Goal: Task Accomplishment & Management: Manage account settings

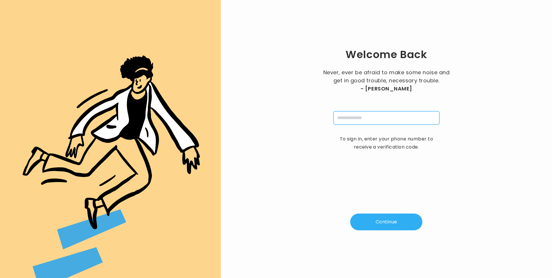
click at [350, 120] on input "tel" at bounding box center [386, 117] width 106 height 13
type input "**********"
click at [390, 221] on button "Continue" at bounding box center [386, 221] width 72 height 17
type input "*"
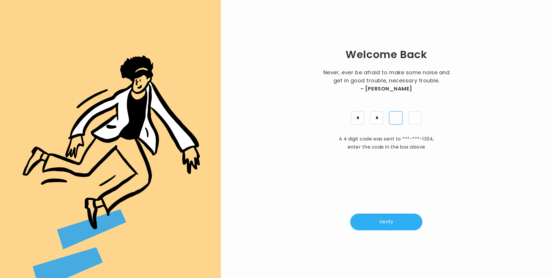
type input "*"
click at [376, 216] on button "Verify" at bounding box center [386, 221] width 72 height 17
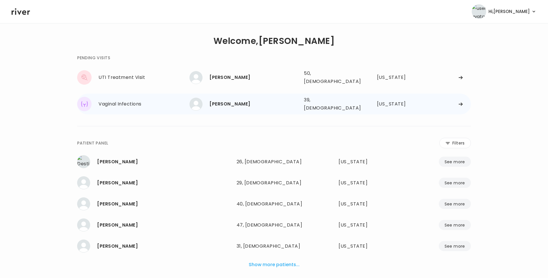
click at [224, 100] on div "Lindsey Jacobs" at bounding box center [254, 104] width 90 height 8
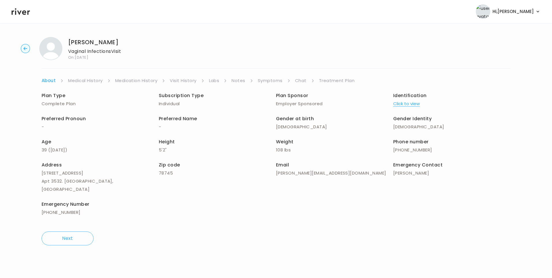
click at [181, 82] on link "Visit History" at bounding box center [183, 81] width 27 height 8
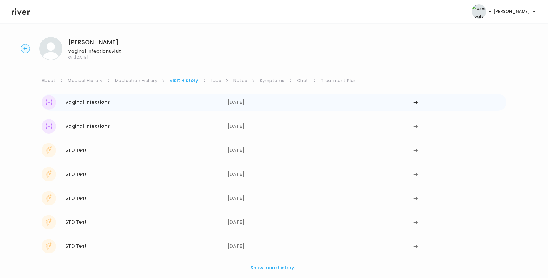
click at [251, 105] on div "08/13/2025" at bounding box center [320, 102] width 186 height 14
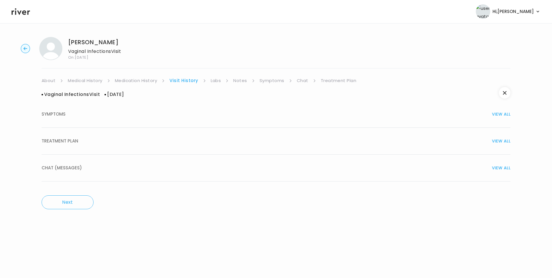
click at [156, 145] on button "TREATMENT PLAN VIEW ALL" at bounding box center [276, 141] width 469 height 27
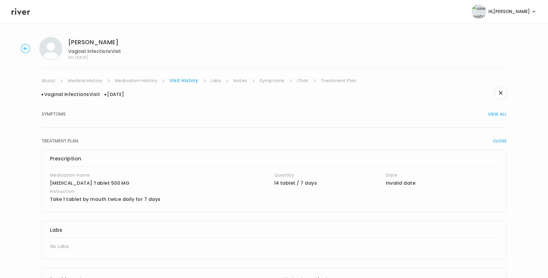
click at [148, 81] on link "Medication History" at bounding box center [136, 81] width 42 height 8
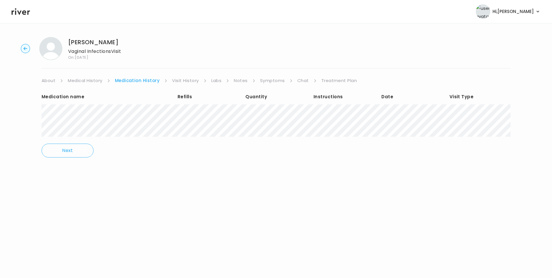
click at [177, 80] on link "Visit History" at bounding box center [185, 81] width 27 height 8
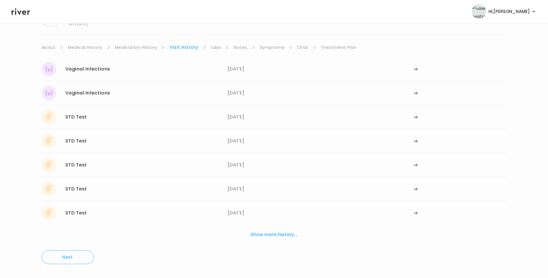
click at [275, 234] on button "Show more history..." at bounding box center [274, 234] width 52 height 13
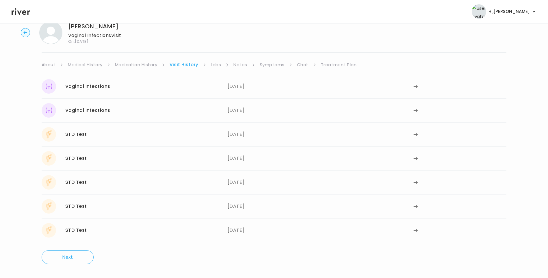
click at [237, 92] on div "08/13/2025" at bounding box center [320, 86] width 186 height 14
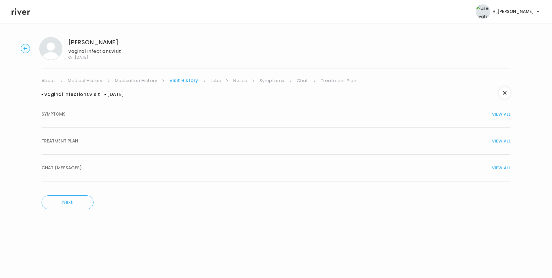
drag, startPoint x: 119, startPoint y: 142, endPoint x: 132, endPoint y: 145, distance: 13.3
click at [120, 142] on div "TREATMENT PLAN VIEW ALL" at bounding box center [276, 141] width 469 height 8
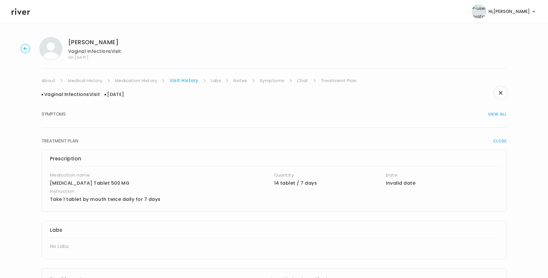
click at [150, 79] on link "Medication History" at bounding box center [136, 81] width 42 height 8
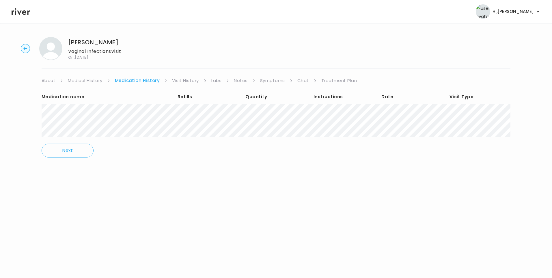
click at [181, 81] on link "Visit History" at bounding box center [185, 81] width 27 height 8
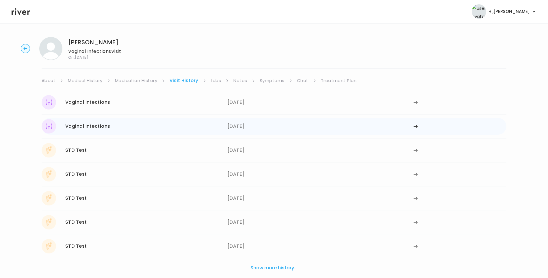
click at [219, 122] on div "Vaginal Infections 08/05/2025" at bounding box center [135, 126] width 186 height 14
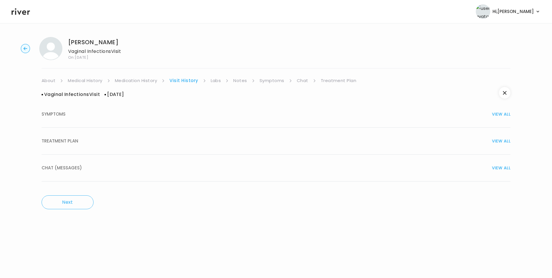
click at [101, 140] on div "TREATMENT PLAN VIEW ALL" at bounding box center [276, 141] width 469 height 8
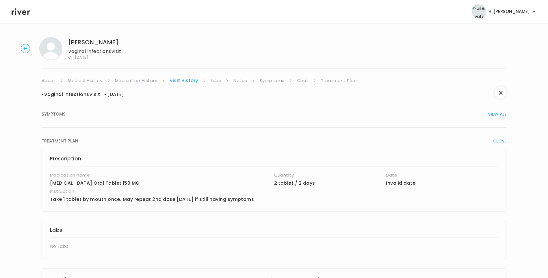
click at [152, 80] on link "Medication History" at bounding box center [136, 81] width 42 height 8
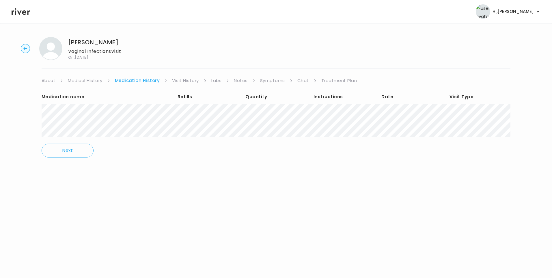
click at [181, 80] on link "Visit History" at bounding box center [185, 81] width 27 height 8
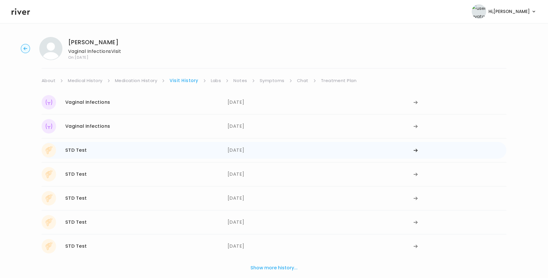
click at [121, 148] on div "STD Test 05/29/2025" at bounding box center [135, 150] width 186 height 14
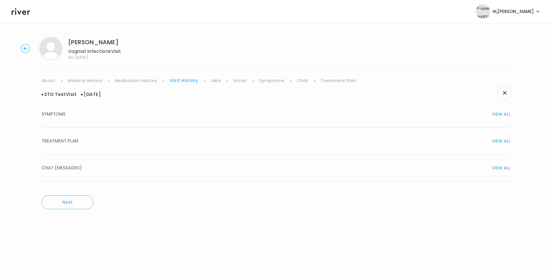
drag, startPoint x: 86, startPoint y: 138, endPoint x: 107, endPoint y: 146, distance: 22.5
click at [87, 138] on div "TREATMENT PLAN VIEW ALL" at bounding box center [276, 141] width 469 height 8
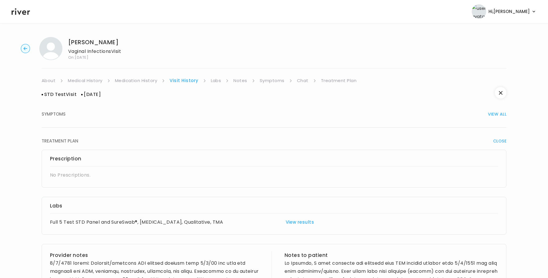
scroll to position [243, 0]
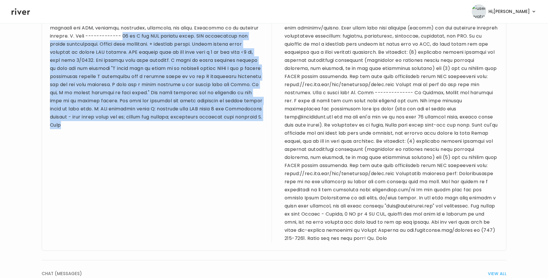
drag, startPoint x: 121, startPoint y: 35, endPoint x: 252, endPoint y: 120, distance: 156.8
click at [252, 120] on div at bounding box center [156, 72] width 213 height 113
drag, startPoint x: 252, startPoint y: 120, endPoint x: 214, endPoint y: 89, distance: 49.5
copy div "38 yo F for STI testing visit. PMH significant for breast augmentation. Denies …"
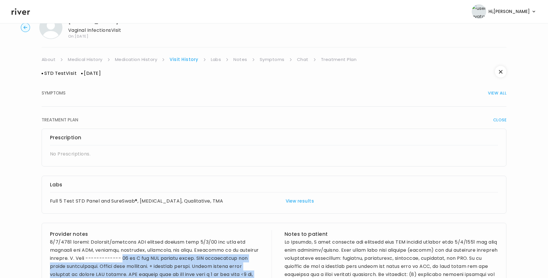
scroll to position [0, 0]
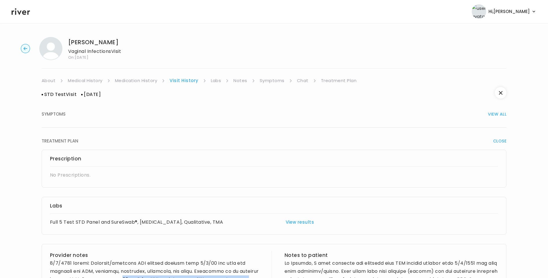
click at [89, 81] on link "Medical History" at bounding box center [85, 81] width 34 height 8
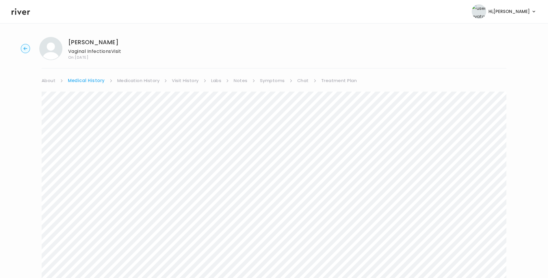
click at [331, 81] on link "Treatment Plan" at bounding box center [339, 81] width 36 height 8
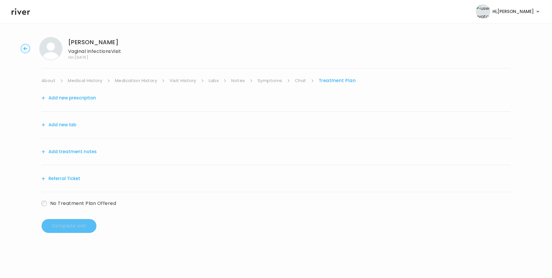
click at [85, 150] on button "Add treatment notes" at bounding box center [69, 152] width 55 height 8
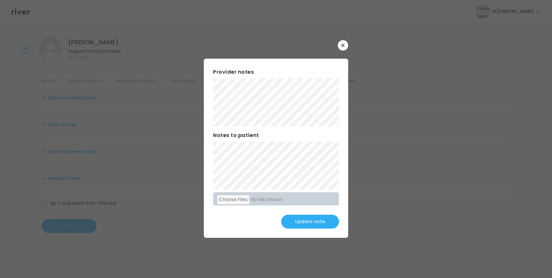
click at [303, 220] on button "Update note" at bounding box center [310, 222] width 58 height 14
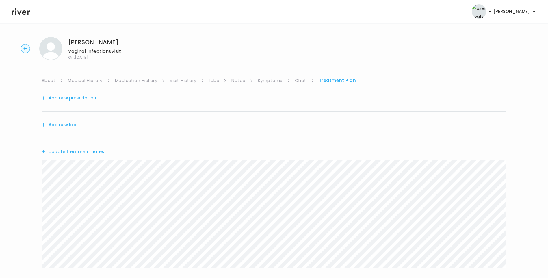
click at [268, 81] on link "Symptoms" at bounding box center [270, 81] width 25 height 8
click at [331, 82] on link "Treatment Plan" at bounding box center [338, 81] width 36 height 8
click at [90, 152] on button "Update treatment notes" at bounding box center [73, 152] width 63 height 8
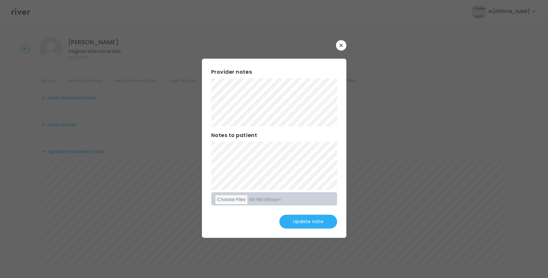
click at [320, 221] on button "Update note" at bounding box center [308, 222] width 58 height 14
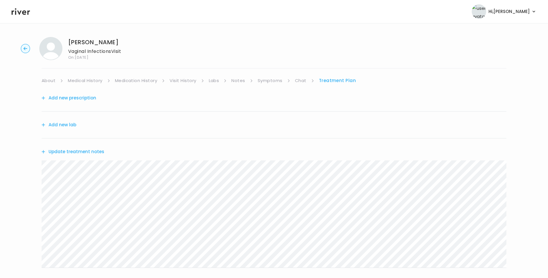
click at [189, 81] on link "Visit History" at bounding box center [182, 81] width 27 height 8
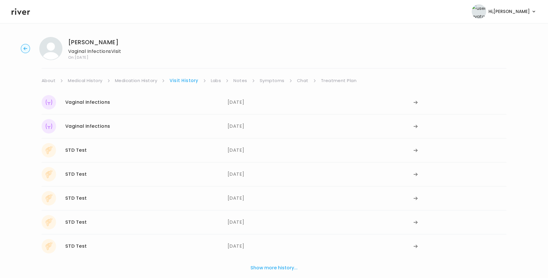
click at [212, 82] on link "Labs" at bounding box center [216, 81] width 10 height 8
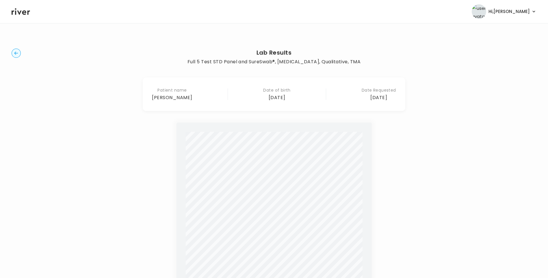
scroll to position [134, 0]
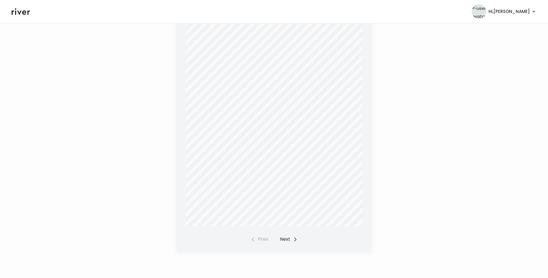
click at [287, 240] on button "Next" at bounding box center [289, 239] width 18 height 8
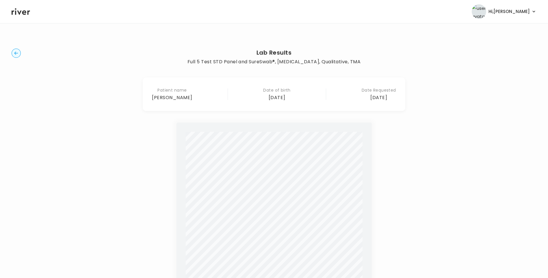
drag, startPoint x: 18, startPoint y: 52, endPoint x: 23, endPoint y: 54, distance: 5.4
click at [18, 53] on circle "button" at bounding box center [16, 53] width 9 height 9
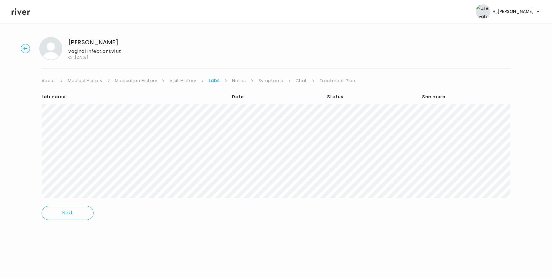
click at [335, 83] on link "Treatment Plan" at bounding box center [338, 81] width 36 height 8
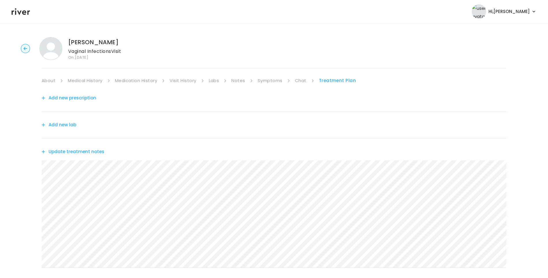
click at [99, 152] on button "Update treatment notes" at bounding box center [73, 152] width 63 height 8
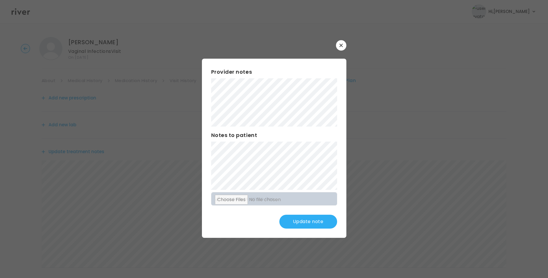
click at [319, 219] on button "Update note" at bounding box center [308, 222] width 58 height 14
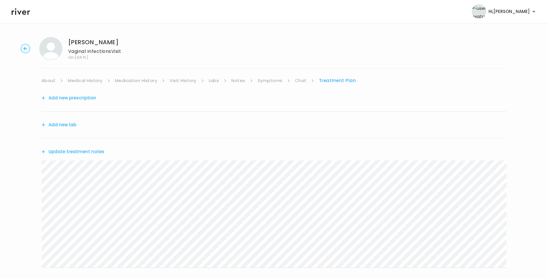
click at [81, 150] on button "Update treatment notes" at bounding box center [73, 152] width 63 height 8
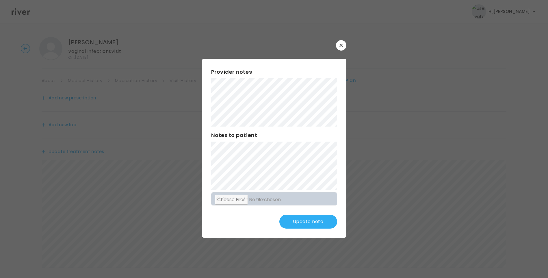
click at [305, 218] on button "Update note" at bounding box center [308, 222] width 58 height 14
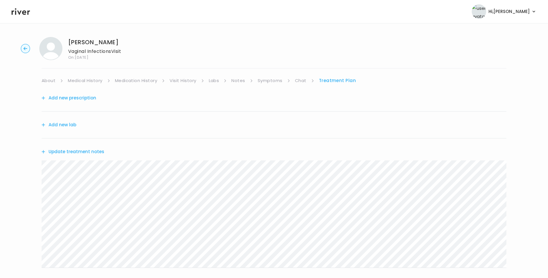
click at [98, 152] on button "Update treatment notes" at bounding box center [73, 152] width 63 height 8
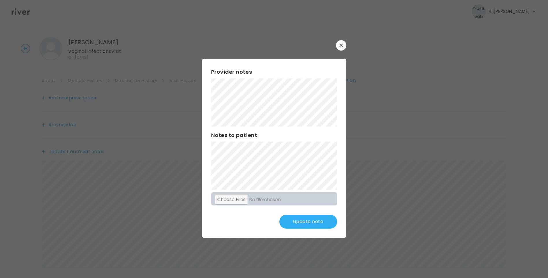
drag, startPoint x: 305, startPoint y: 220, endPoint x: 310, endPoint y: 223, distance: 5.8
click at [305, 220] on button "Update note" at bounding box center [308, 222] width 58 height 14
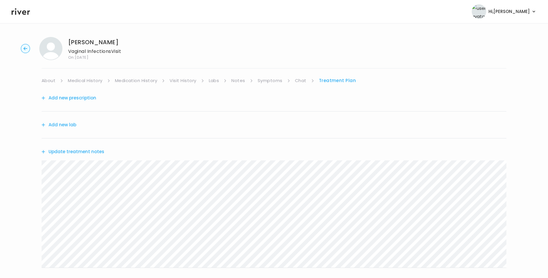
click at [98, 150] on button "Update treatment notes" at bounding box center [73, 152] width 63 height 8
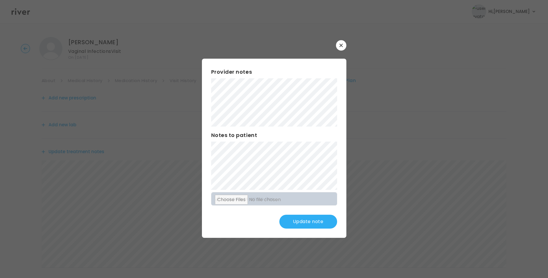
click at [309, 215] on button "Update note" at bounding box center [308, 222] width 58 height 14
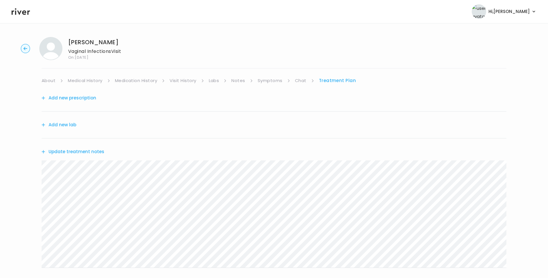
click at [71, 150] on button "Update treatment notes" at bounding box center [73, 152] width 63 height 8
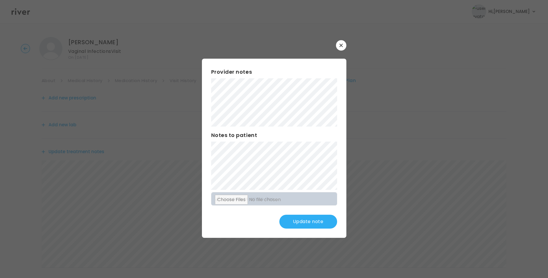
click at [310, 223] on button "Update note" at bounding box center [308, 222] width 58 height 14
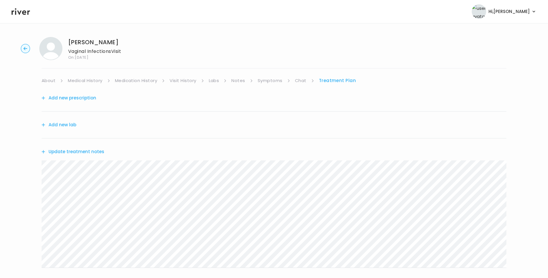
click at [79, 100] on button "Add new prescription" at bounding box center [69, 98] width 55 height 8
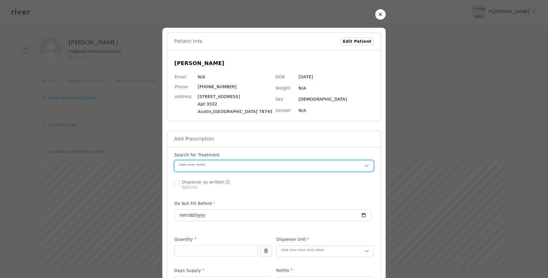
click at [200, 164] on input "text" at bounding box center [268, 165] width 189 height 11
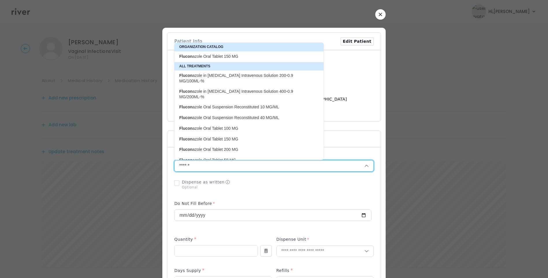
drag, startPoint x: 211, startPoint y: 164, endPoint x: 171, endPoint y: 165, distance: 40.4
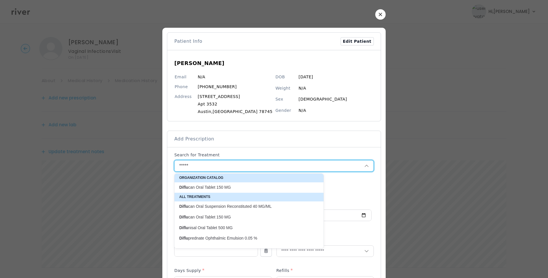
click at [242, 185] on p "Diflu can Oral Tablet 150 MG" at bounding box center [245, 186] width 133 height 5
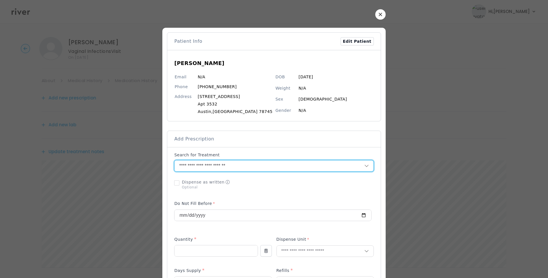
drag, startPoint x: 243, startPoint y: 164, endPoint x: 174, endPoint y: 163, distance: 69.0
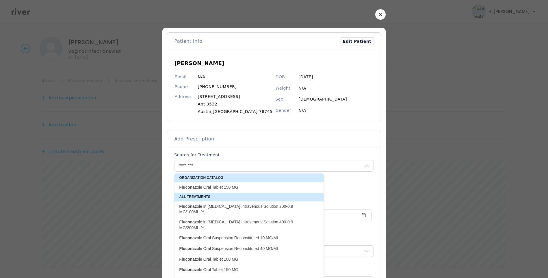
click at [234, 187] on p "Fluconaz ole Oral Tablet 150 MG" at bounding box center [245, 186] width 133 height 5
type input "**********"
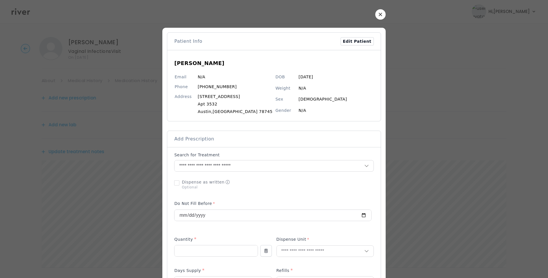
click at [193, 245] on div "Quantity *" at bounding box center [215, 240] width 83 height 9
click at [192, 250] on input "number" at bounding box center [215, 250] width 83 height 11
type input "*"
click at [286, 254] on input "text" at bounding box center [320, 250] width 87 height 11
type input "****"
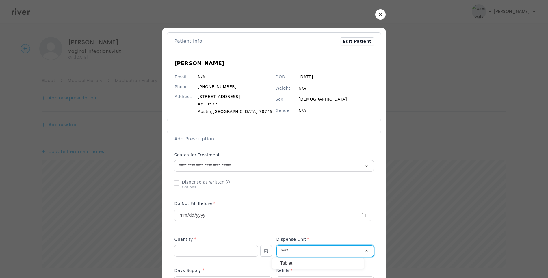
click at [296, 261] on p "Tablet" at bounding box center [318, 263] width 76 height 8
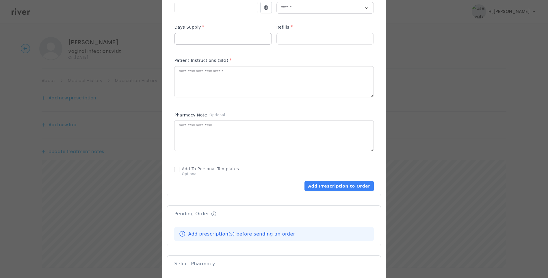
click at [206, 40] on input "number" at bounding box center [222, 38] width 97 height 11
type input "*"
click at [293, 39] on input "number" at bounding box center [325, 38] width 97 height 11
type input "*"
click at [218, 78] on textarea at bounding box center [273, 81] width 199 height 31
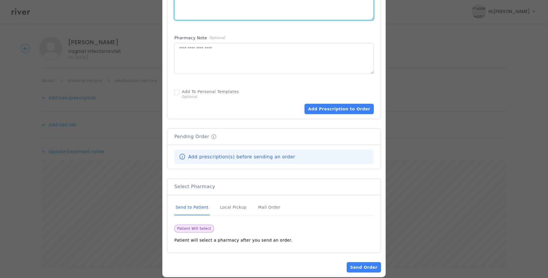
scroll to position [329, 0]
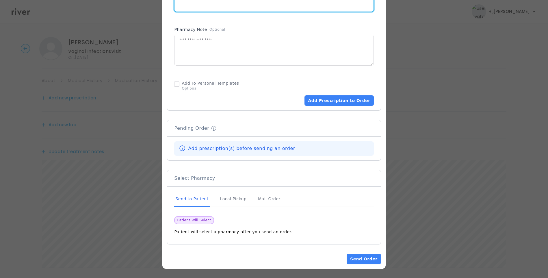
type textarea "**********"
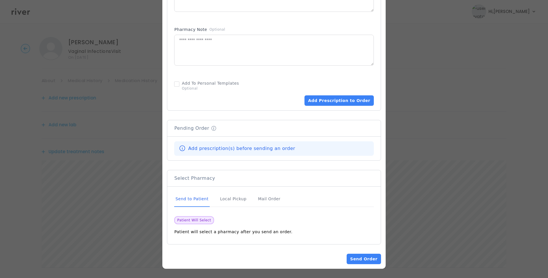
click at [201, 200] on div "Send to Patient" at bounding box center [191, 199] width 35 height 16
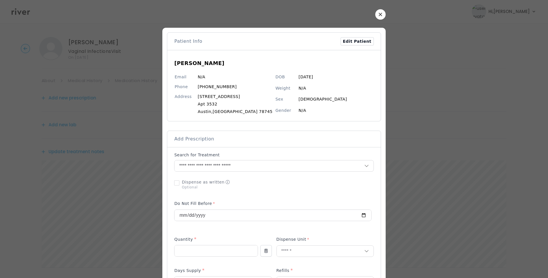
scroll to position [243, 0]
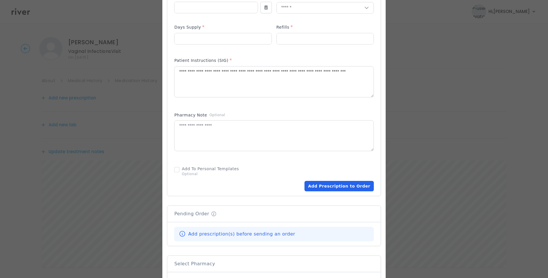
click at [318, 190] on button "Add Prescription to Order" at bounding box center [338, 186] width 69 height 10
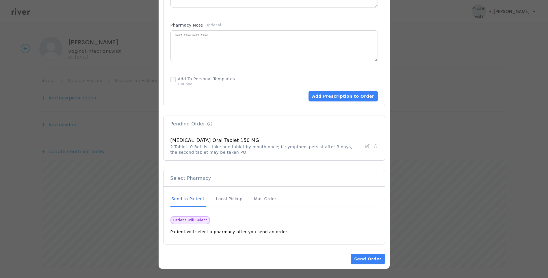
scroll to position [71, 0]
click at [193, 200] on div "Send to Patient" at bounding box center [187, 199] width 35 height 16
click at [370, 258] on button "Send Order" at bounding box center [367, 258] width 34 height 10
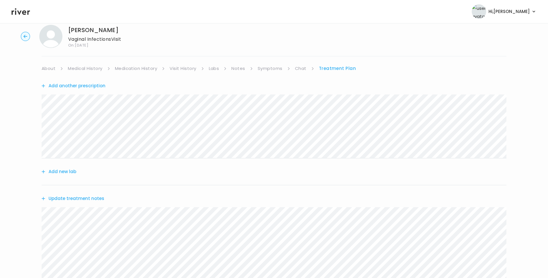
scroll to position [0, 0]
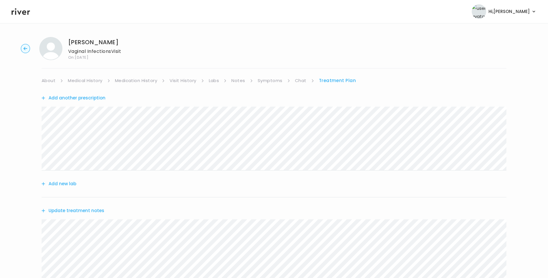
click at [49, 80] on link "About" at bounding box center [49, 81] width 14 height 8
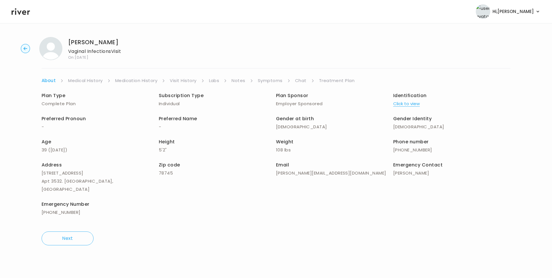
click at [326, 80] on link "Treatment Plan" at bounding box center [337, 81] width 36 height 8
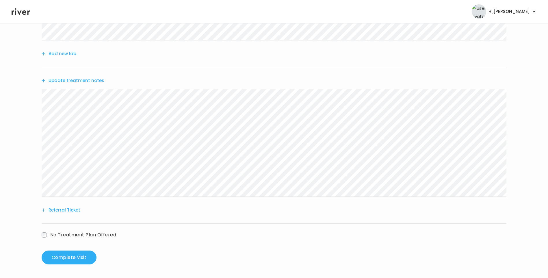
scroll to position [130, 0]
click at [81, 259] on button "Complete visit" at bounding box center [69, 257] width 55 height 14
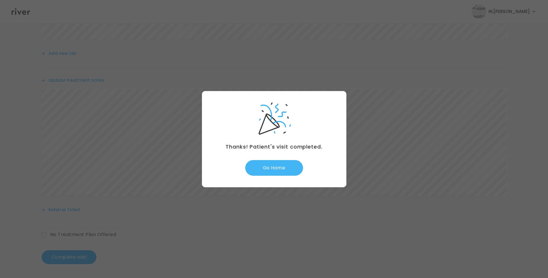
click at [274, 170] on button "Go Home" at bounding box center [274, 168] width 58 height 16
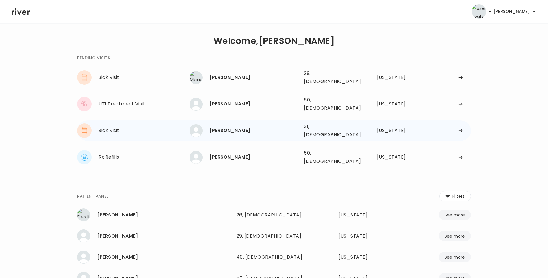
click at [307, 128] on div "[PERSON_NAME] 21, [DEMOGRAPHIC_DATA] See more 21, [DEMOGRAPHIC_DATA] [US_STATE]" at bounding box center [329, 130] width 281 height 18
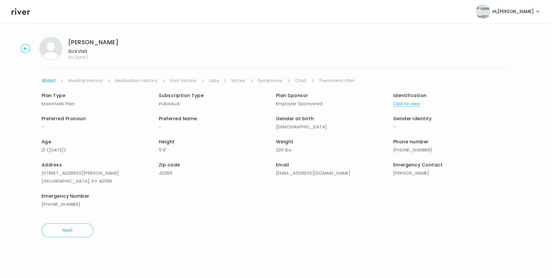
click at [182, 77] on link "Visit History" at bounding box center [183, 81] width 27 height 8
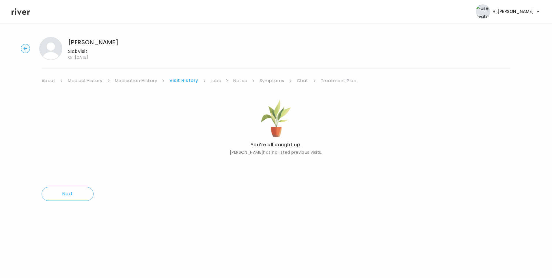
click at [51, 82] on link "About" at bounding box center [49, 81] width 14 height 8
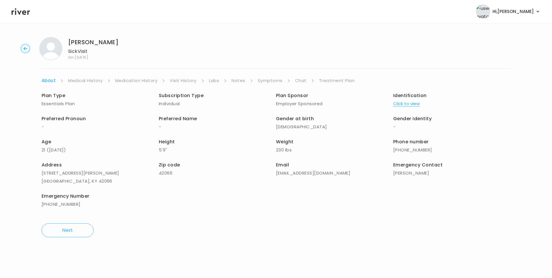
click at [399, 104] on button "Click to view" at bounding box center [406, 104] width 27 height 8
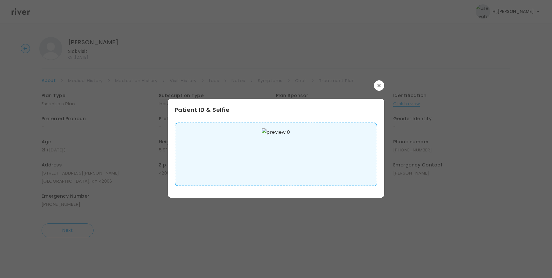
click at [275, 162] on img at bounding box center [276, 154] width 28 height 52
click at [378, 85] on icon "button" at bounding box center [378, 85] width 3 height 3
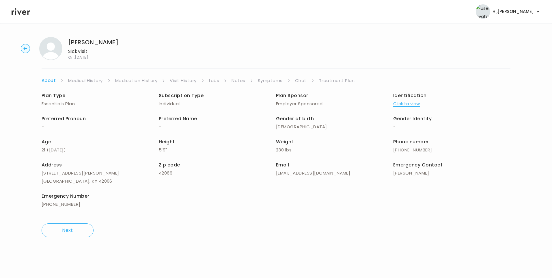
click at [82, 80] on link "Medical History" at bounding box center [85, 81] width 34 height 8
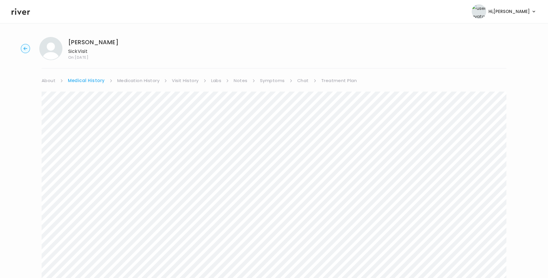
click at [269, 82] on link "Symptoms" at bounding box center [272, 81] width 25 height 8
click at [333, 78] on link "Treatment Plan" at bounding box center [338, 81] width 36 height 8
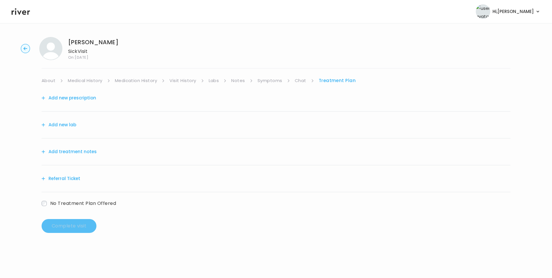
click at [90, 150] on button "Add treatment notes" at bounding box center [69, 152] width 55 height 8
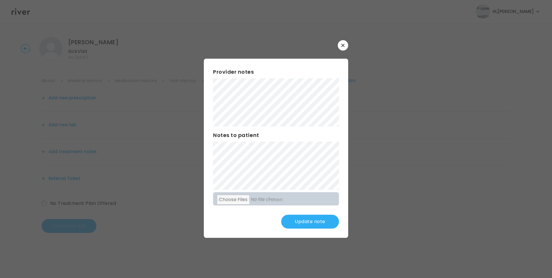
click at [307, 216] on button "Update note" at bounding box center [310, 222] width 58 height 14
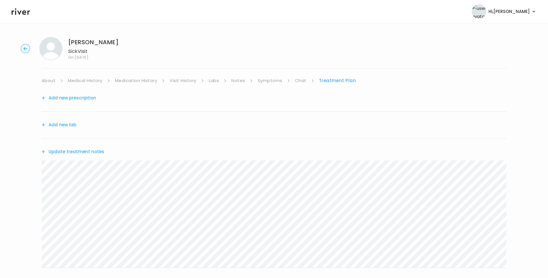
click at [49, 80] on link "About" at bounding box center [49, 81] width 14 height 8
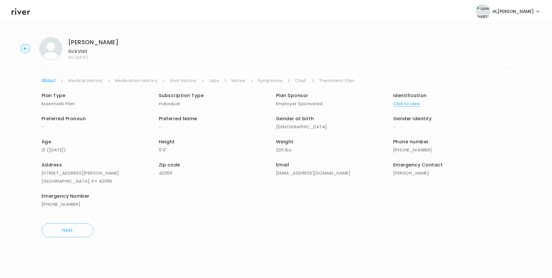
click at [272, 84] on link "Symptoms" at bounding box center [270, 81] width 25 height 8
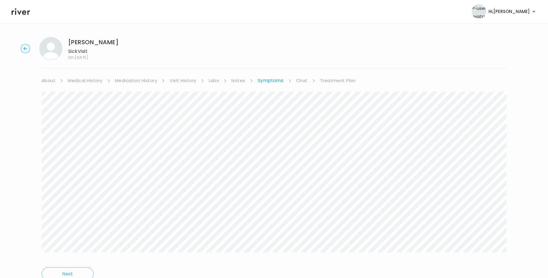
click at [321, 82] on link "Treatment Plan" at bounding box center [338, 81] width 36 height 8
click at [91, 150] on button "Update treatment notes" at bounding box center [73, 152] width 63 height 8
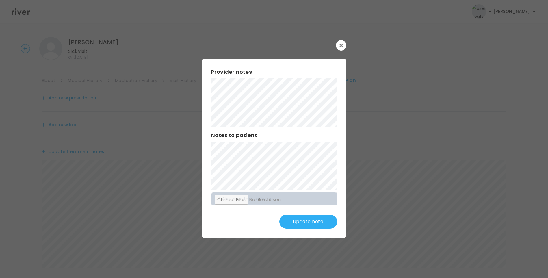
click at [317, 223] on button "Update note" at bounding box center [308, 222] width 58 height 14
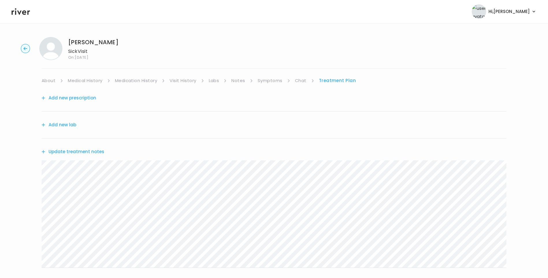
click at [91, 80] on link "Medical History" at bounding box center [85, 81] width 34 height 8
click at [50, 80] on link "About" at bounding box center [49, 81] width 14 height 8
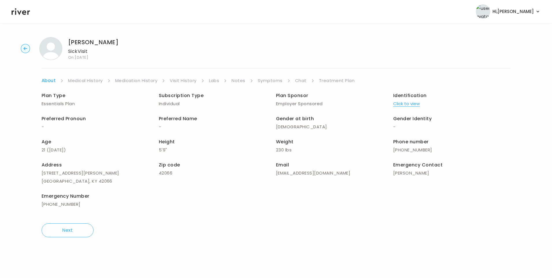
click at [327, 81] on link "Treatment Plan" at bounding box center [337, 81] width 36 height 8
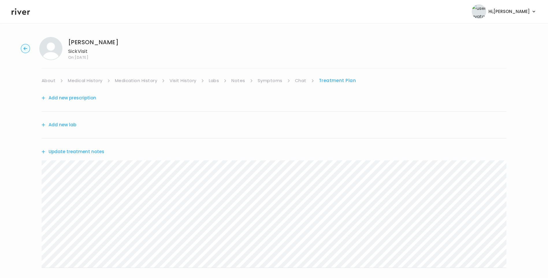
click at [90, 153] on button "Update treatment notes" at bounding box center [73, 152] width 63 height 8
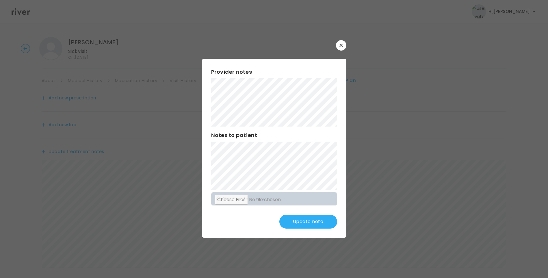
click at [313, 223] on button "Update note" at bounding box center [308, 222] width 58 height 14
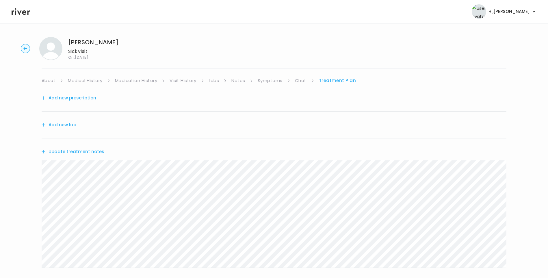
click at [93, 80] on link "Medical History" at bounding box center [85, 81] width 34 height 8
click at [327, 79] on link "Treatment Plan" at bounding box center [339, 81] width 36 height 8
click at [87, 99] on button "Add new prescription" at bounding box center [69, 98] width 55 height 8
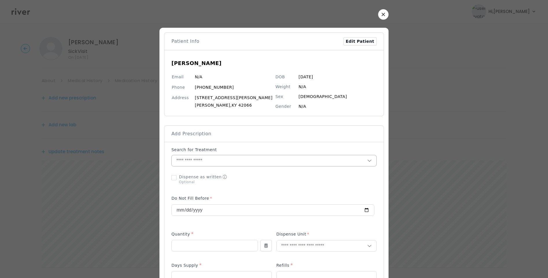
click at [204, 158] on input "text" at bounding box center [268, 160] width 195 height 11
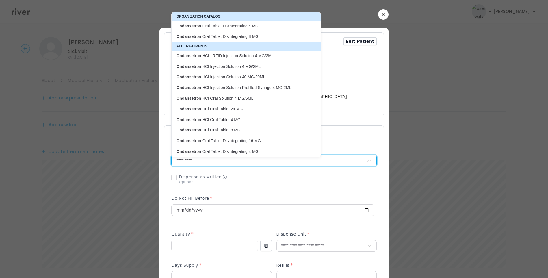
click at [238, 26] on p "Ondansetr on Oral Tablet Disintegrating 4 MG" at bounding box center [242, 25] width 133 height 5
type input "**********"
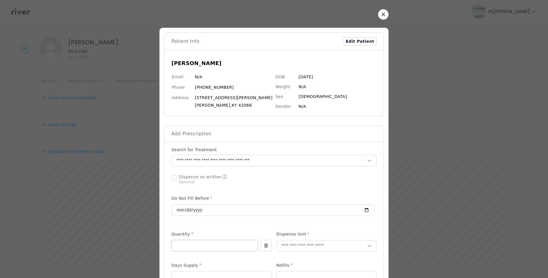
click at [197, 247] on input "number" at bounding box center [214, 245] width 86 height 11
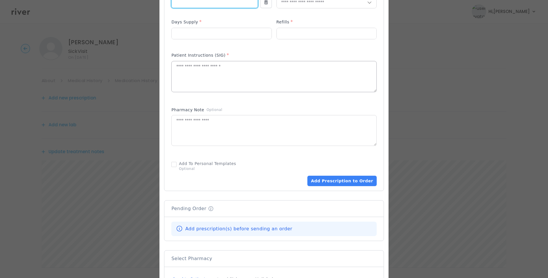
type input "*"
click at [218, 77] on textarea at bounding box center [273, 76] width 204 height 31
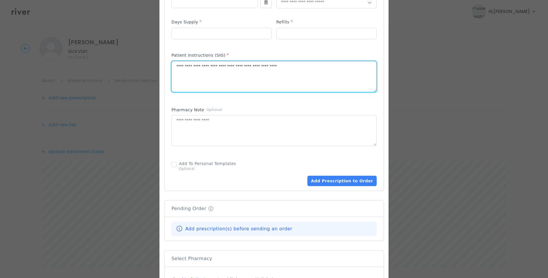
type textarea "**********"
click at [323, 105] on div "Pharmacy Note Optional" at bounding box center [273, 130] width 205 height 51
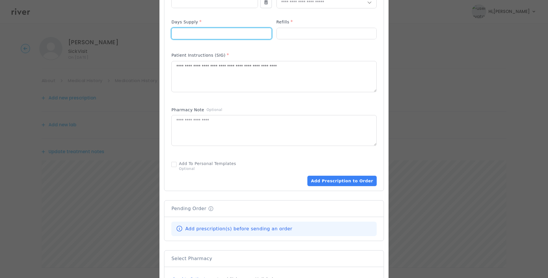
click at [224, 31] on input "number" at bounding box center [221, 33] width 100 height 11
type input "*"
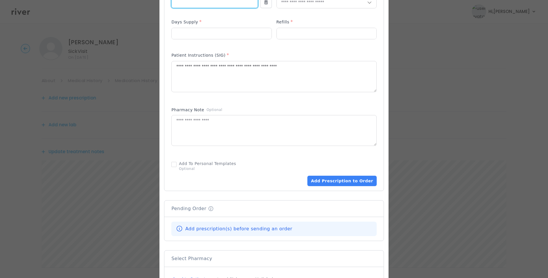
scroll to position [221, 0]
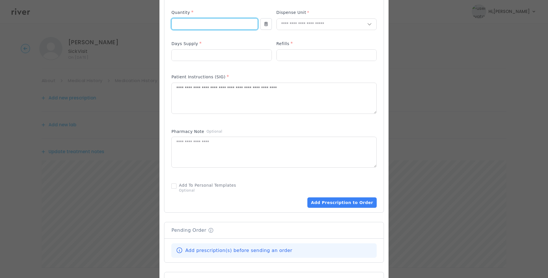
drag, startPoint x: 184, startPoint y: 3, endPoint x: 177, endPoint y: 3, distance: 6.6
click at [177, 3] on div "Add Prescription to Order" at bounding box center [273, 66] width 205 height 282
type input "**"
click at [261, 69] on div "Add Prescription to Order" at bounding box center [273, 66] width 205 height 282
click at [277, 60] on input "number" at bounding box center [327, 55] width 100 height 11
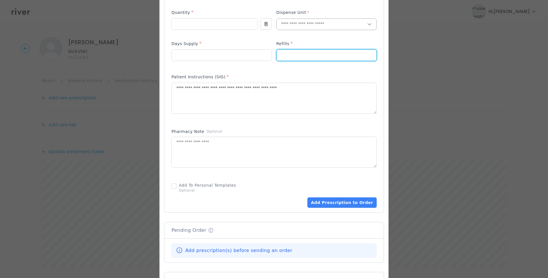
type input "*"
click at [308, 25] on input "text" at bounding box center [322, 24] width 90 height 11
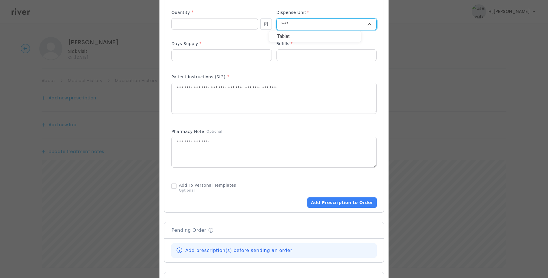
type input "****"
click at [302, 35] on p "Tablet" at bounding box center [315, 36] width 76 height 8
click at [349, 75] on div "Patient Instructions (SIG) *" at bounding box center [273, 77] width 205 height 9
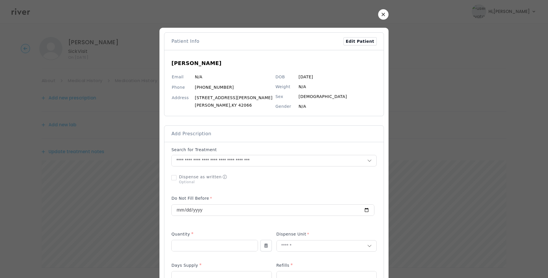
scroll to position [243, 0]
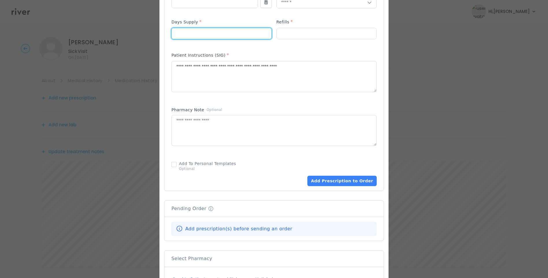
drag, startPoint x: 183, startPoint y: 34, endPoint x: 175, endPoint y: 33, distance: 7.6
click at [175, 33] on div "Add Prescription to Order" at bounding box center [273, 45] width 219 height 292
type input "*"
click at [216, 21] on div "Days Supply *" at bounding box center [221, 22] width 100 height 9
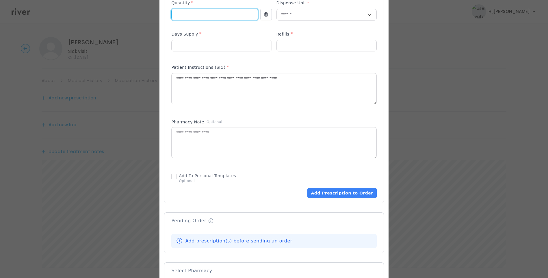
scroll to position [223, 0]
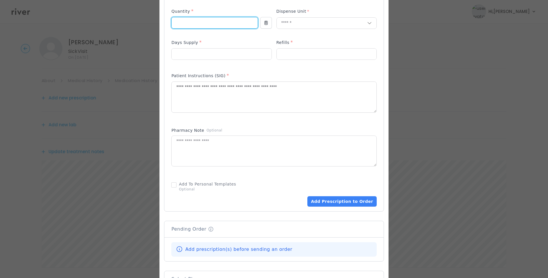
drag, startPoint x: 197, startPoint y: 4, endPoint x: 178, endPoint y: 5, distance: 19.1
click at [179, 4] on div "Add Prescription to Order" at bounding box center [273, 65] width 205 height 282
type input "**"
click at [234, 37] on div "Add Prescription to Order" at bounding box center [273, 65] width 205 height 282
click at [311, 87] on textarea "**********" at bounding box center [273, 97] width 204 height 31
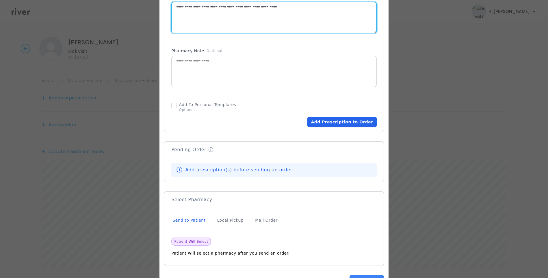
scroll to position [323, 0]
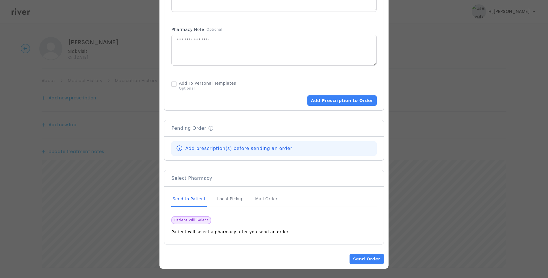
click at [194, 199] on div "Send to Patient" at bounding box center [188, 199] width 35 height 16
click at [314, 101] on button "Add Prescription to Order" at bounding box center [341, 100] width 69 height 10
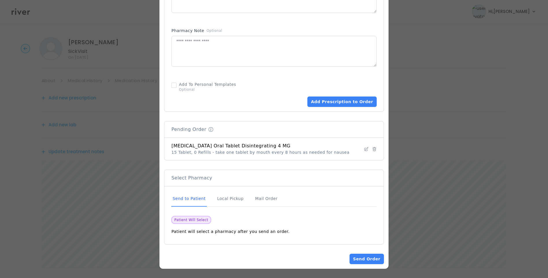
scroll to position [322, 0]
click at [365, 258] on button "Send Order" at bounding box center [366, 258] width 34 height 10
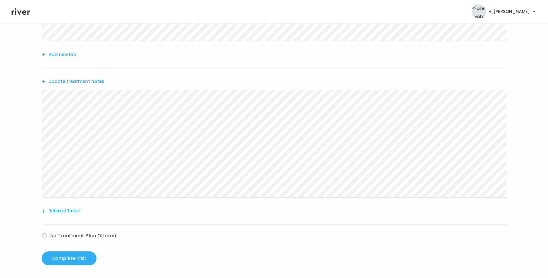
scroll to position [130, 0]
click at [98, 83] on button "Update treatment notes" at bounding box center [73, 80] width 63 height 8
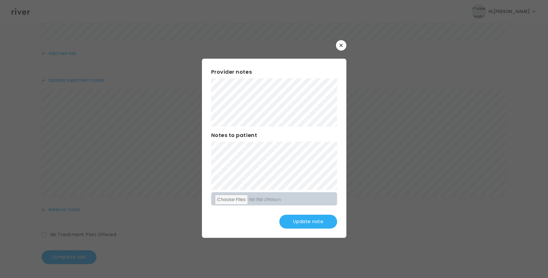
click at [311, 224] on button "Update note" at bounding box center [308, 222] width 58 height 14
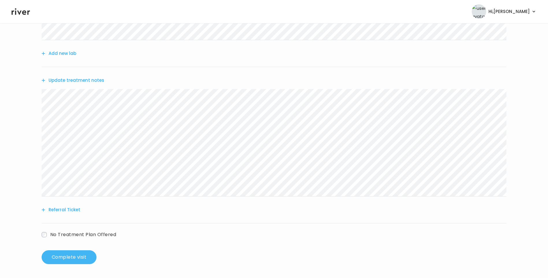
click at [75, 257] on button "Complete visit" at bounding box center [69, 257] width 55 height 14
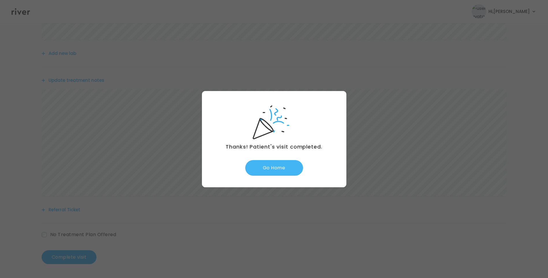
click at [278, 171] on button "Go Home" at bounding box center [274, 168] width 58 height 16
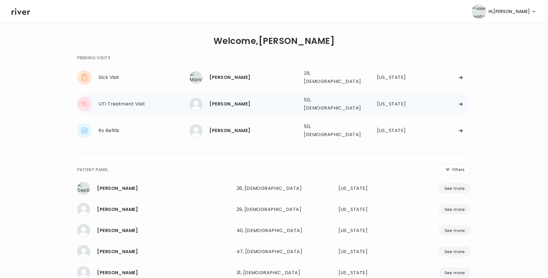
click at [263, 102] on div "[PERSON_NAME]" at bounding box center [254, 104] width 90 height 8
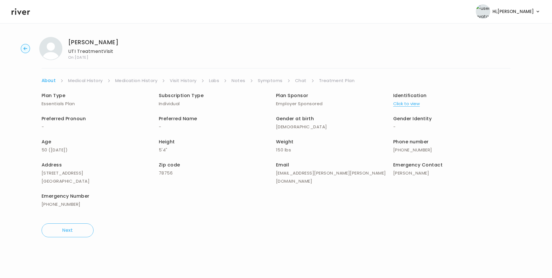
click at [192, 82] on link "Visit History" at bounding box center [183, 81] width 27 height 8
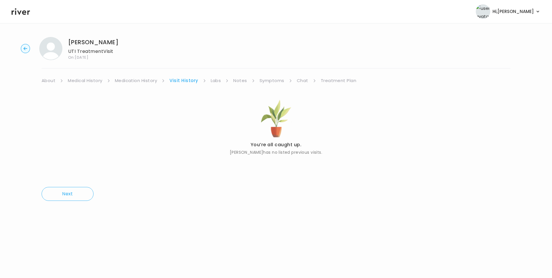
click at [46, 82] on link "About" at bounding box center [49, 81] width 14 height 8
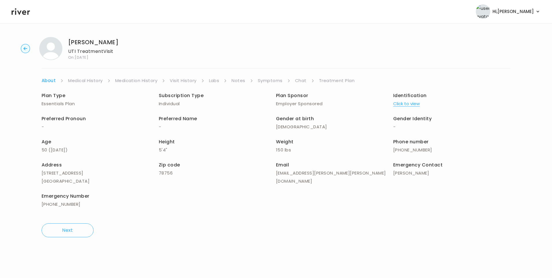
click at [407, 105] on button "Click to view" at bounding box center [406, 104] width 27 height 8
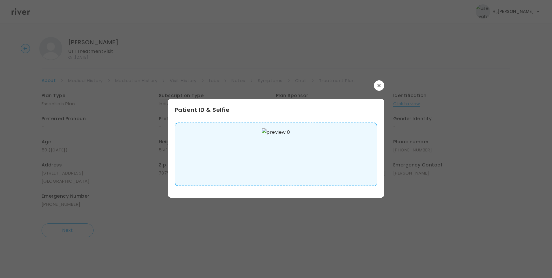
click at [276, 153] on img at bounding box center [276, 154] width 28 height 52
click at [378, 86] on icon "button" at bounding box center [378, 85] width 3 height 3
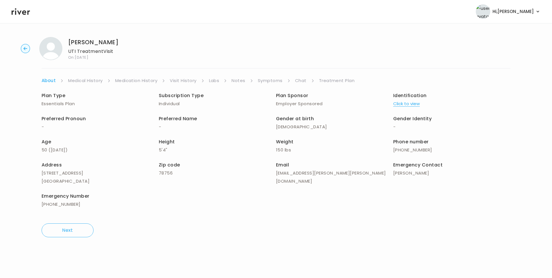
click at [85, 86] on div "Plan Type Essentials Plan Subscription Type Individual Plan Sponsor Employer Sp…" at bounding box center [276, 151] width 469 height 132
click at [85, 81] on link "Medical History" at bounding box center [85, 81] width 34 height 8
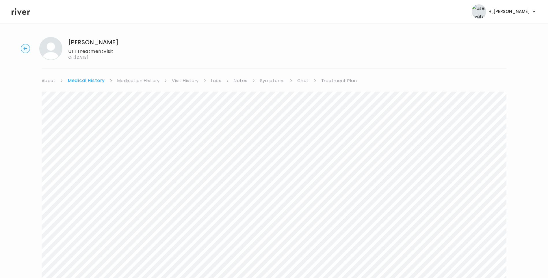
click at [269, 82] on link "Symptoms" at bounding box center [272, 81] width 25 height 8
click at [342, 83] on link "Treatment Plan" at bounding box center [338, 81] width 36 height 8
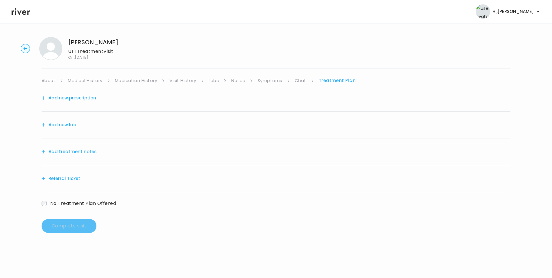
click at [88, 153] on button "Add treatment notes" at bounding box center [69, 152] width 55 height 8
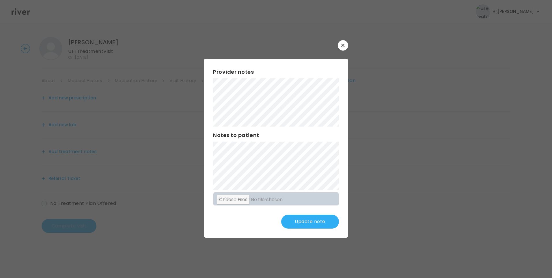
click at [320, 224] on button "Update note" at bounding box center [310, 222] width 58 height 14
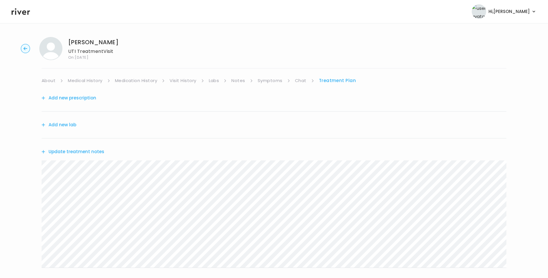
click at [53, 80] on link "About" at bounding box center [49, 81] width 14 height 8
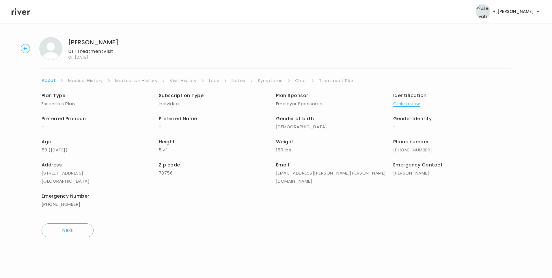
click at [404, 106] on button "Click to view" at bounding box center [406, 104] width 27 height 8
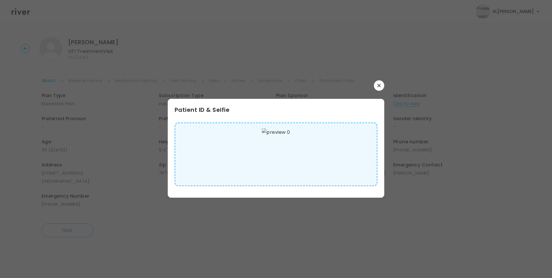
click at [282, 160] on img at bounding box center [276, 154] width 28 height 52
drag, startPoint x: 380, startPoint y: 87, endPoint x: 381, endPoint y: 92, distance: 5.3
click at [380, 88] on button "button" at bounding box center [379, 85] width 10 height 10
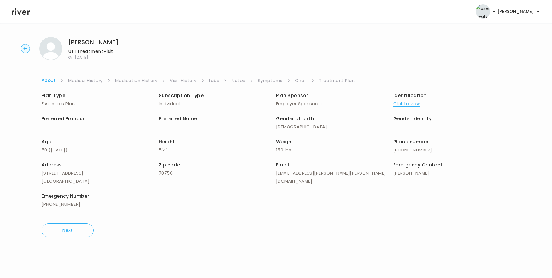
click at [332, 79] on link "Treatment Plan" at bounding box center [337, 81] width 36 height 8
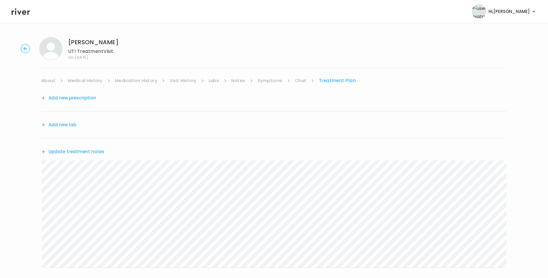
click at [93, 149] on button "Update treatment notes" at bounding box center [73, 152] width 63 height 8
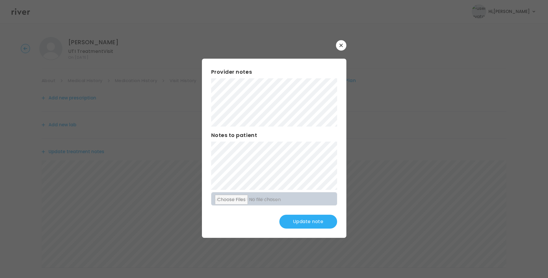
click at [310, 220] on button "Update note" at bounding box center [308, 222] width 58 height 14
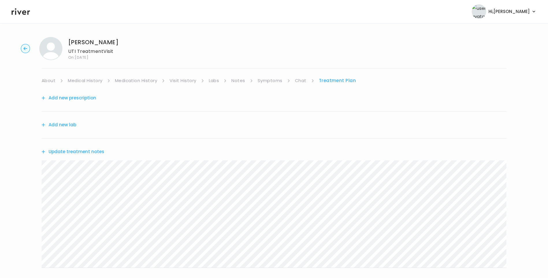
click at [98, 153] on button "Update treatment notes" at bounding box center [73, 152] width 63 height 8
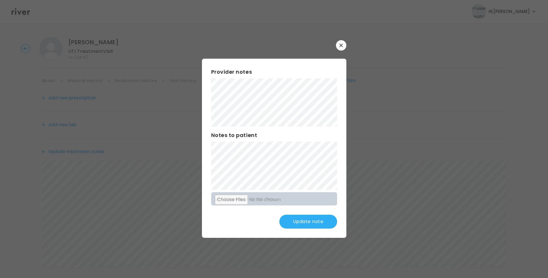
click at [313, 222] on button "Update note" at bounding box center [308, 222] width 58 height 14
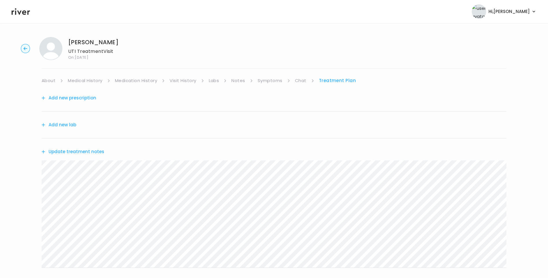
click at [32, 172] on div "[PERSON_NAME] UTI Treatment Visit On: [DATE] About Medical History Medication H…" at bounding box center [274, 185] width 548 height 307
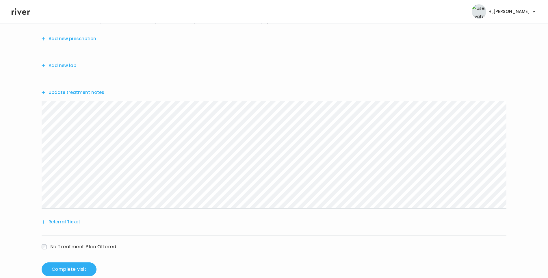
scroll to position [71, 0]
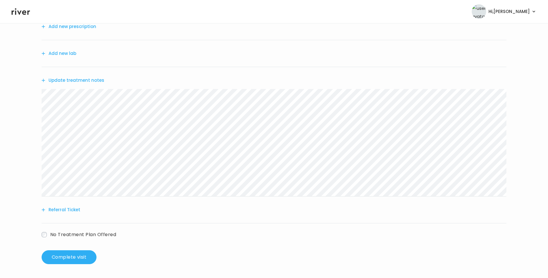
click at [71, 210] on button "Referral Ticket" at bounding box center [61, 210] width 39 height 8
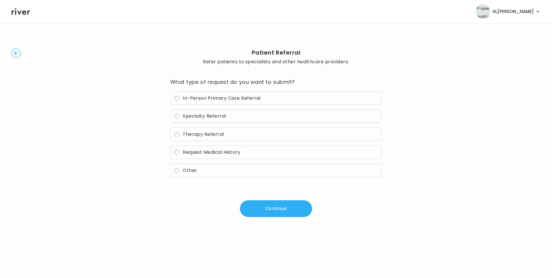
click at [195, 94] on label "In-Person Primary Care Referral" at bounding box center [276, 98] width 212 height 14
click at [280, 208] on button "Continue" at bounding box center [276, 208] width 72 height 17
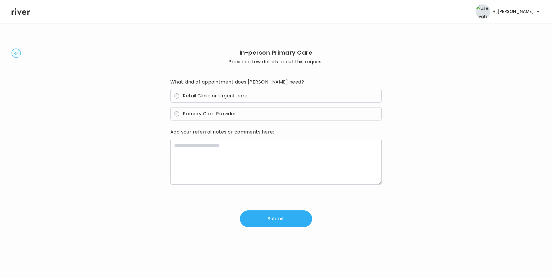
click at [210, 96] on span "Retail Clinic or Urgent care" at bounding box center [215, 95] width 65 height 7
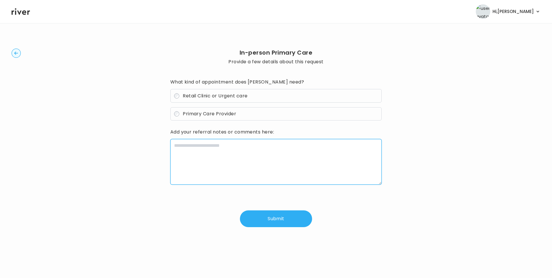
click at [254, 171] on textarea at bounding box center [276, 162] width 212 height 46
paste textarea "**********"
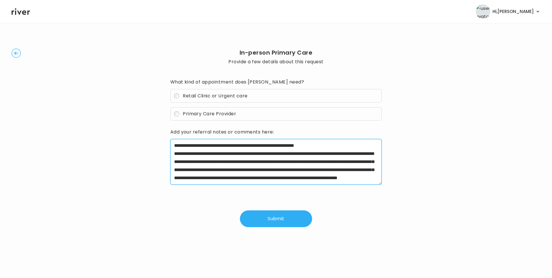
drag, startPoint x: 200, startPoint y: 153, endPoint x: 220, endPoint y: 153, distance: 19.3
click at [220, 153] on textarea "**********" at bounding box center [276, 162] width 212 height 46
drag, startPoint x: 325, startPoint y: 153, endPoint x: 199, endPoint y: 162, distance: 125.6
click at [199, 162] on textarea "**********" at bounding box center [276, 162] width 212 height 46
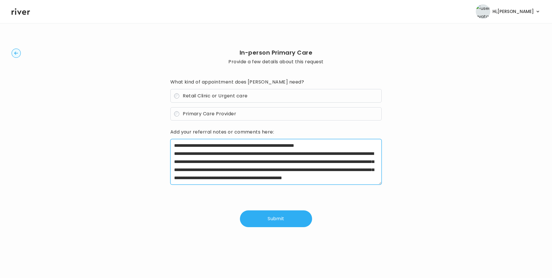
drag, startPoint x: 301, startPoint y: 169, endPoint x: 318, endPoint y: 180, distance: 20.0
click at [318, 180] on textarea "**********" at bounding box center [276, 162] width 212 height 46
click at [322, 180] on textarea "**********" at bounding box center [276, 162] width 212 height 46
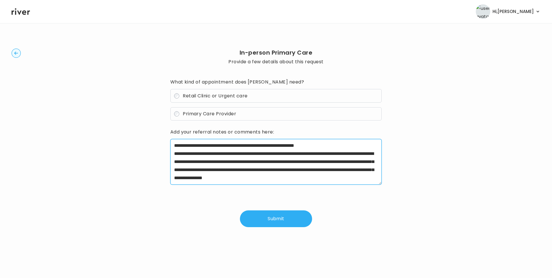
click at [342, 147] on textarea "**********" at bounding box center [276, 162] width 212 height 46
type textarea "**********"
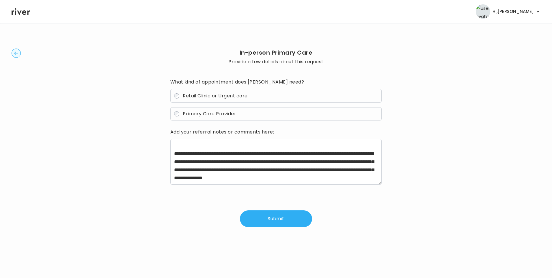
click at [278, 220] on button "Submit" at bounding box center [276, 218] width 72 height 17
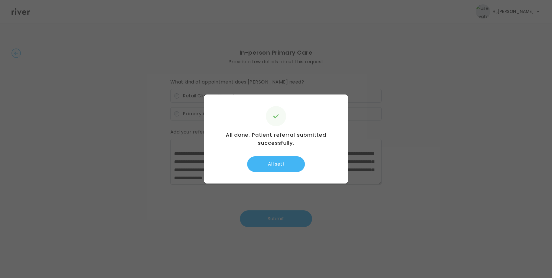
click at [271, 164] on button "All set!" at bounding box center [276, 164] width 58 height 16
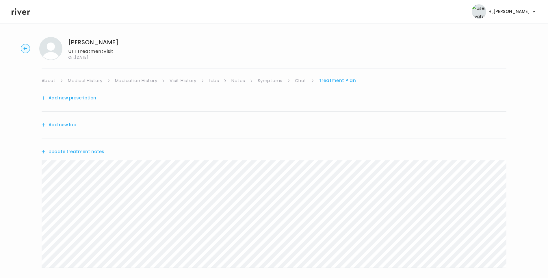
click at [94, 154] on button "Update treatment notes" at bounding box center [73, 152] width 63 height 8
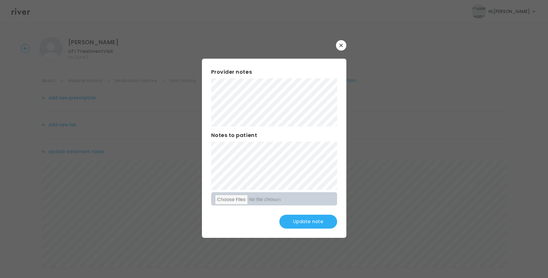
click at [307, 218] on button "Update note" at bounding box center [308, 222] width 58 height 14
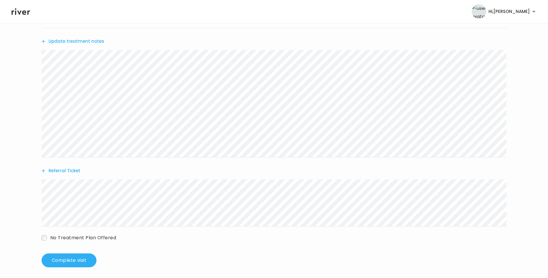
scroll to position [113, 0]
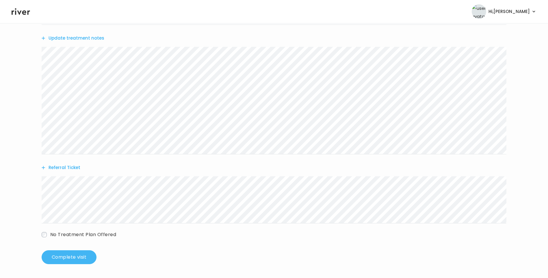
click at [80, 258] on button "Complete visit" at bounding box center [69, 257] width 55 height 14
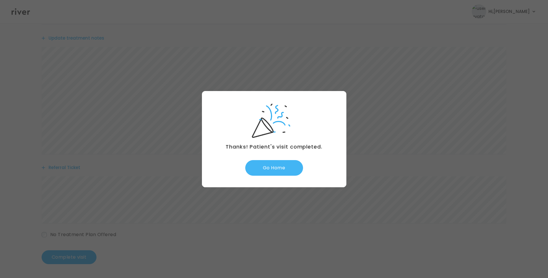
click at [285, 165] on button "Go Home" at bounding box center [274, 168] width 58 height 16
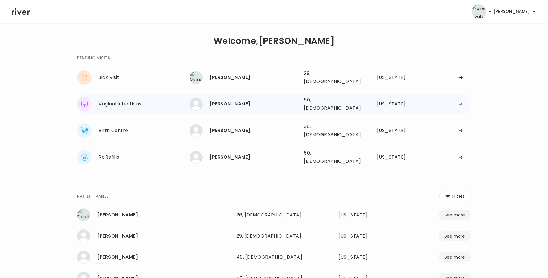
click at [272, 107] on div "Vaginal Infections [PERSON_NAME] [PERSON_NAME] 50, [DEMOGRAPHIC_DATA] See more …" at bounding box center [274, 104] width 394 height 21
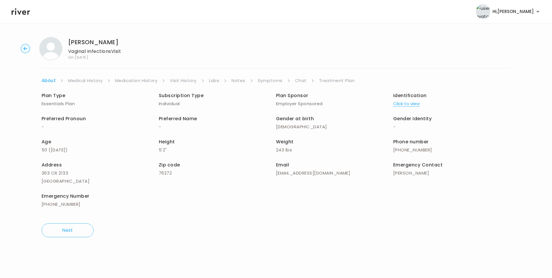
click at [186, 82] on link "Visit History" at bounding box center [183, 81] width 27 height 8
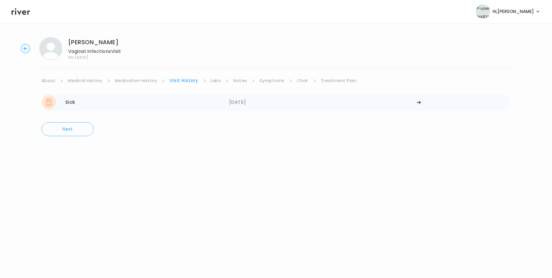
click at [226, 101] on div "Sick 09/09/2025" at bounding box center [136, 102] width 188 height 14
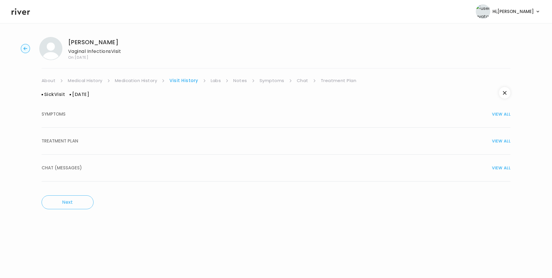
click at [108, 145] on div "TREATMENT PLAN VIEW ALL" at bounding box center [276, 141] width 469 height 8
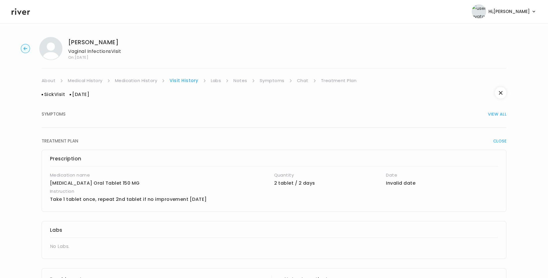
click at [52, 84] on link "About" at bounding box center [49, 81] width 14 height 8
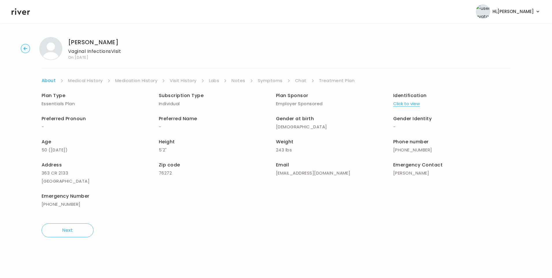
click at [400, 106] on button "Click to view" at bounding box center [406, 104] width 27 height 8
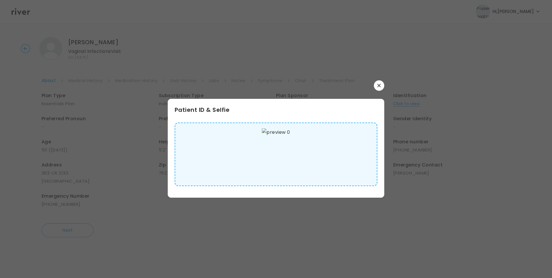
click at [288, 146] on img at bounding box center [276, 154] width 28 height 52
click at [378, 84] on icon "button" at bounding box center [378, 85] width 3 height 3
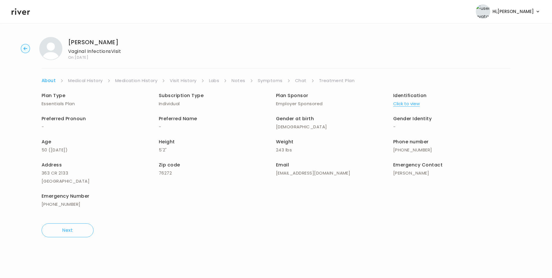
click at [90, 82] on link "Medical History" at bounding box center [85, 81] width 34 height 8
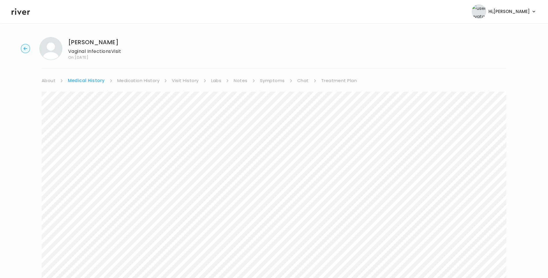
click at [264, 81] on link "Symptoms" at bounding box center [272, 81] width 25 height 8
click at [322, 82] on link "Treatment Plan" at bounding box center [338, 81] width 36 height 8
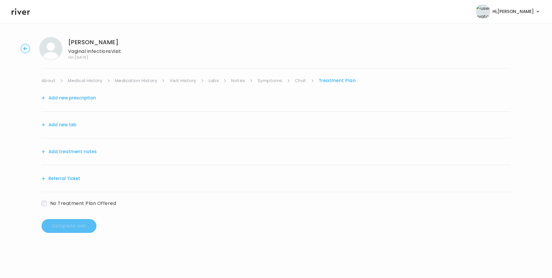
click at [85, 155] on button "Add treatment notes" at bounding box center [69, 152] width 55 height 8
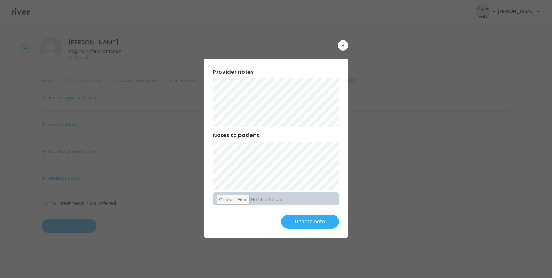
click at [307, 223] on button "Update note" at bounding box center [310, 222] width 58 height 14
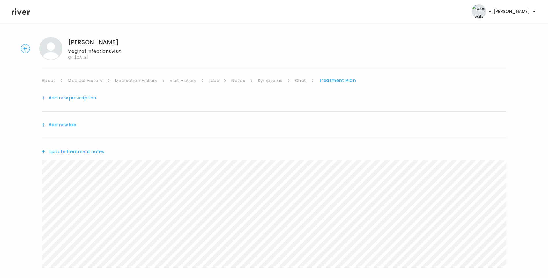
drag, startPoint x: 100, startPoint y: 153, endPoint x: 107, endPoint y: 155, distance: 6.7
click at [102, 153] on div "Update treatment notes" at bounding box center [274, 151] width 465 height 27
click at [100, 153] on button "Update treatment notes" at bounding box center [73, 152] width 63 height 8
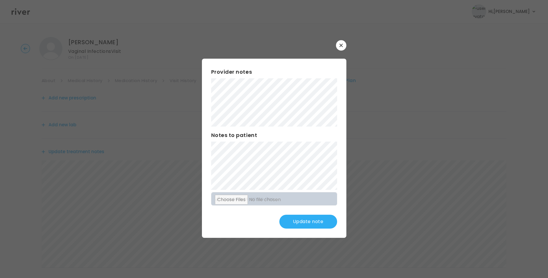
click at [306, 221] on button "Update note" at bounding box center [308, 222] width 58 height 14
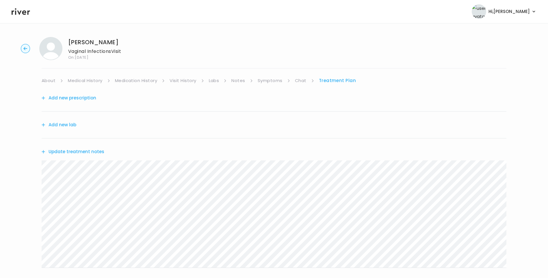
click at [273, 83] on link "Symptoms" at bounding box center [270, 81] width 25 height 8
click at [331, 78] on link "Treatment Plan" at bounding box center [338, 81] width 36 height 8
click at [142, 81] on link "Medication History" at bounding box center [136, 81] width 42 height 8
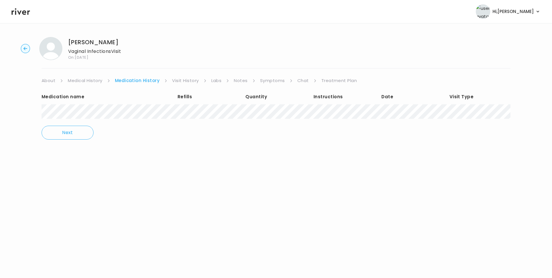
click at [187, 81] on link "Visit History" at bounding box center [185, 81] width 27 height 8
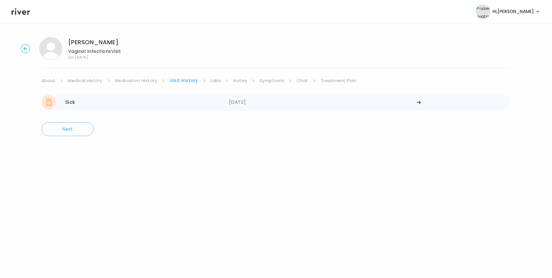
click at [126, 103] on div "Sick 09/09/2025" at bounding box center [136, 102] width 188 height 14
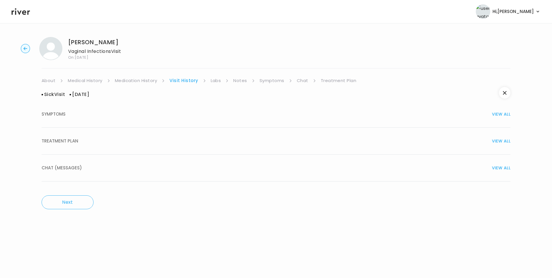
click at [92, 142] on div "TREATMENT PLAN VIEW ALL" at bounding box center [276, 141] width 469 height 8
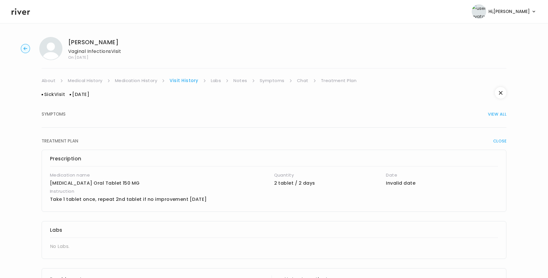
click at [324, 81] on link "Treatment Plan" at bounding box center [339, 81] width 36 height 8
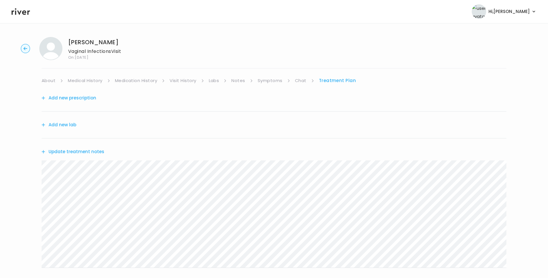
click at [94, 150] on button "Update treatment notes" at bounding box center [73, 152] width 63 height 8
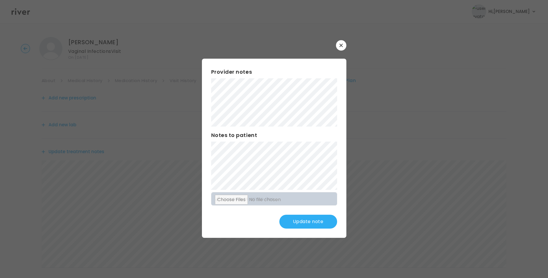
click at [301, 220] on button "Update note" at bounding box center [308, 222] width 58 height 14
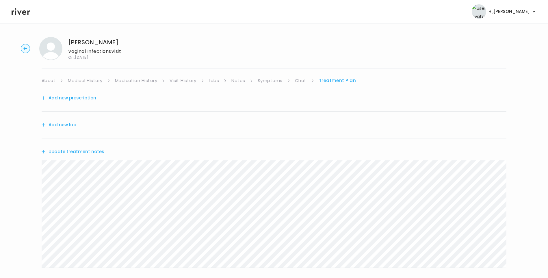
click at [86, 150] on button "Update treatment notes" at bounding box center [73, 152] width 63 height 8
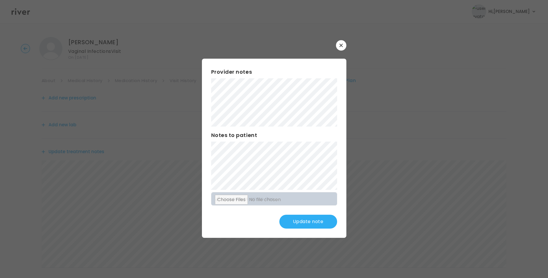
click at [311, 222] on button "Update note" at bounding box center [308, 222] width 58 height 14
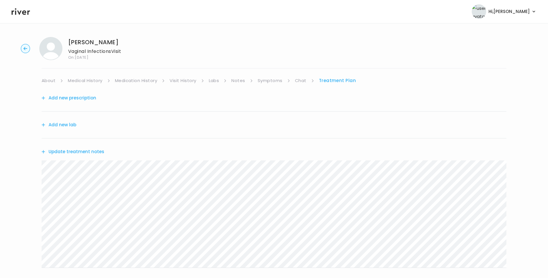
click at [81, 98] on button "Add new prescription" at bounding box center [69, 98] width 55 height 8
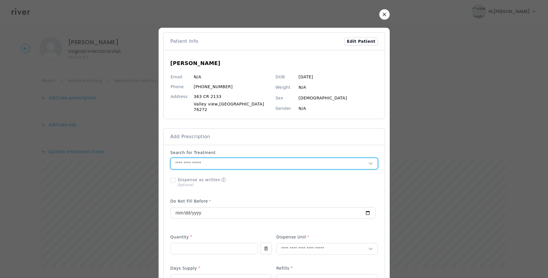
click at [198, 162] on input "text" at bounding box center [269, 163] width 197 height 11
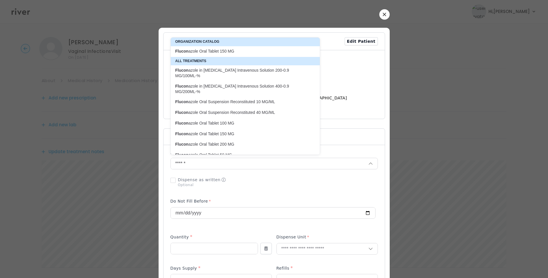
click at [228, 54] on p "Flucon azole Oral Tablet 150 MG" at bounding box center [241, 51] width 133 height 5
type input "**********"
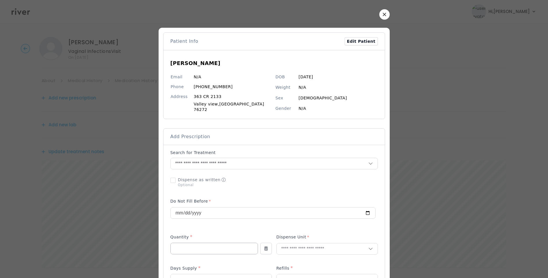
click at [196, 247] on input "number" at bounding box center [214, 248] width 87 height 11
type input "*"
click at [197, 271] on div "Days Supply *" at bounding box center [220, 268] width 101 height 9
click at [197, 274] on input "number" at bounding box center [221, 279] width 101 height 11
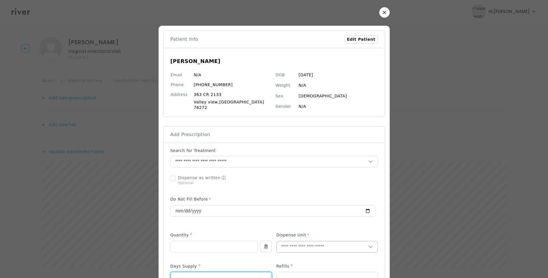
type input "*"
click at [298, 242] on input "text" at bounding box center [323, 246] width 92 height 11
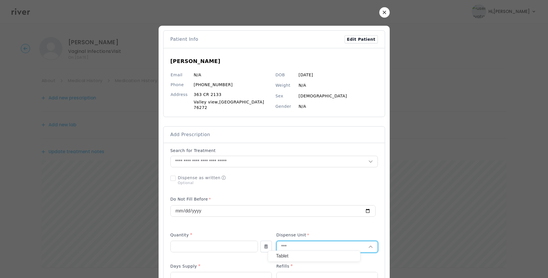
type input "***"
click at [296, 255] on p "Tablet" at bounding box center [314, 256] width 76 height 8
click at [290, 272] on input "number" at bounding box center [327, 277] width 101 height 11
type input "*"
click at [326, 181] on div at bounding box center [273, 179] width 207 height 15
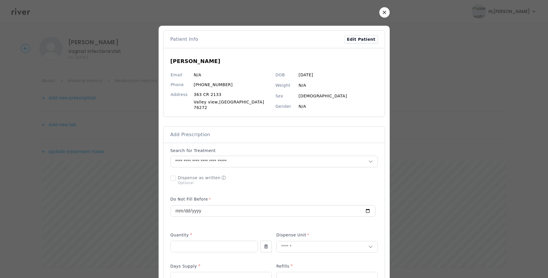
scroll to position [245, 0]
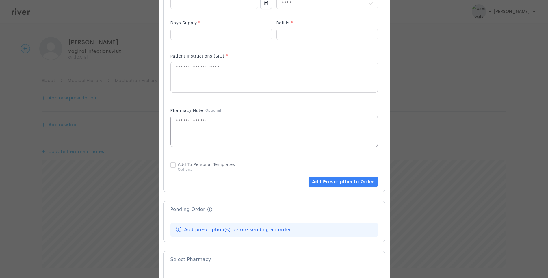
click at [234, 136] on textarea at bounding box center [274, 131] width 207 height 31
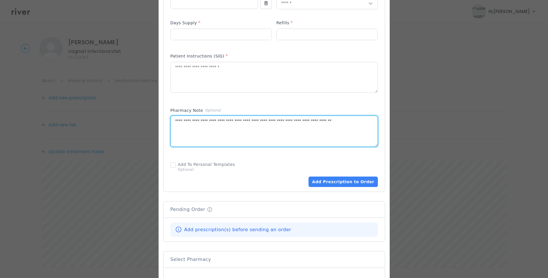
click at [188, 128] on textarea "**********" at bounding box center [274, 131] width 207 height 31
type textarea "**********"
drag, startPoint x: 236, startPoint y: 132, endPoint x: 192, endPoint y: 123, distance: 44.7
click at [178, 119] on textarea "**********" at bounding box center [274, 131] width 207 height 31
click at [198, 77] on textarea at bounding box center [274, 77] width 207 height 31
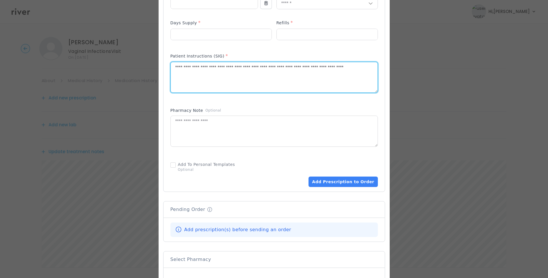
click at [290, 64] on textarea "**********" at bounding box center [274, 77] width 207 height 31
click at [239, 71] on textarea "**********" at bounding box center [274, 77] width 207 height 31
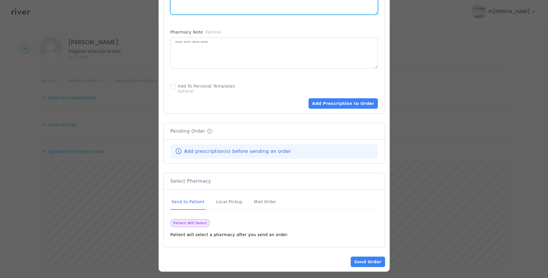
type textarea "**********"
click at [198, 202] on div "Send to Patient" at bounding box center [187, 202] width 35 height 16
click at [198, 199] on div "Send to Patient" at bounding box center [187, 202] width 35 height 16
click at [324, 98] on button "Add Prescription to Order" at bounding box center [342, 103] width 69 height 10
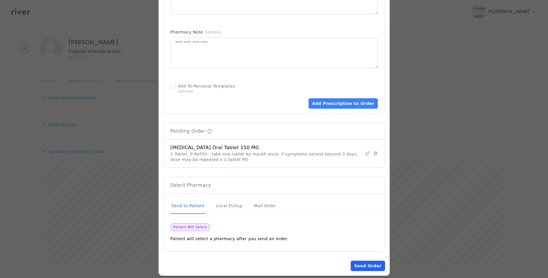
click at [363, 263] on button "Send Order" at bounding box center [367, 265] width 34 height 10
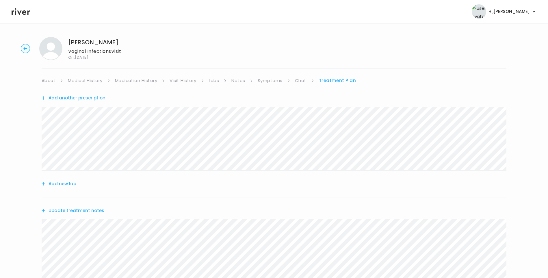
scroll to position [130, 0]
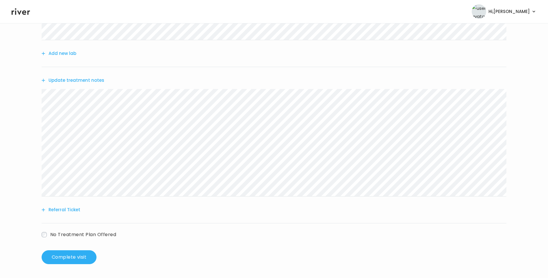
click at [81, 81] on button "Update treatment notes" at bounding box center [73, 80] width 63 height 8
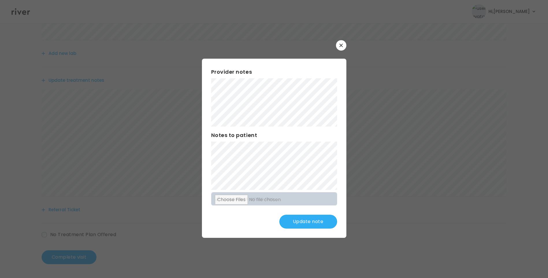
click at [317, 224] on button "Update note" at bounding box center [308, 222] width 58 height 14
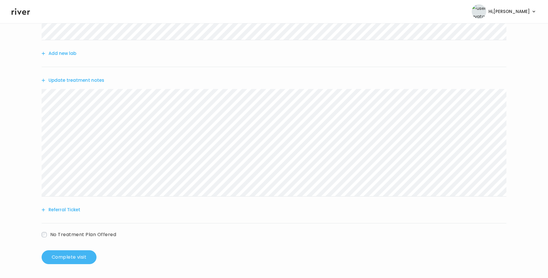
click at [83, 255] on button "Complete visit" at bounding box center [69, 257] width 55 height 14
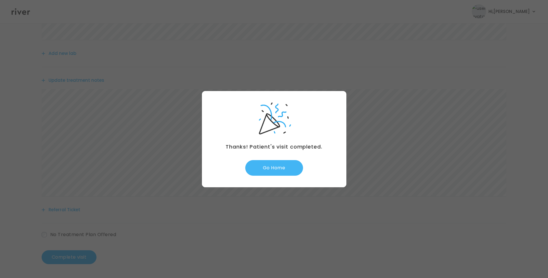
click at [276, 170] on button "Go Home" at bounding box center [274, 168] width 58 height 16
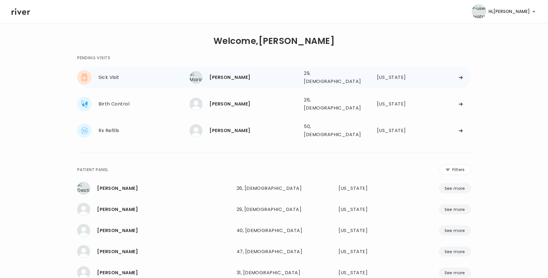
click at [243, 73] on div "[PERSON_NAME]" at bounding box center [254, 77] width 90 height 8
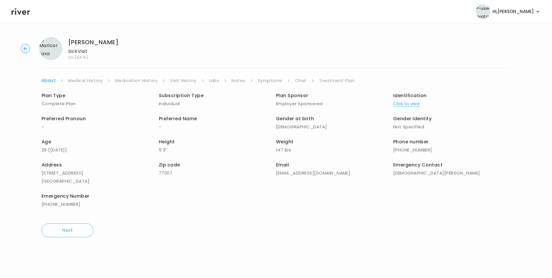
click at [174, 82] on link "Visit History" at bounding box center [183, 81] width 27 height 8
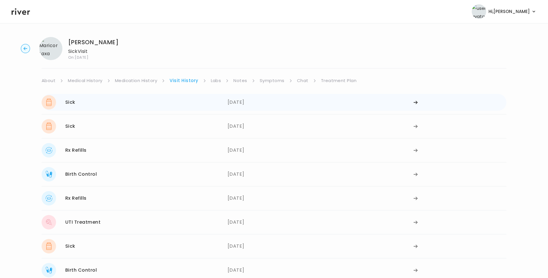
click at [241, 103] on div "[DATE]" at bounding box center [320, 102] width 186 height 14
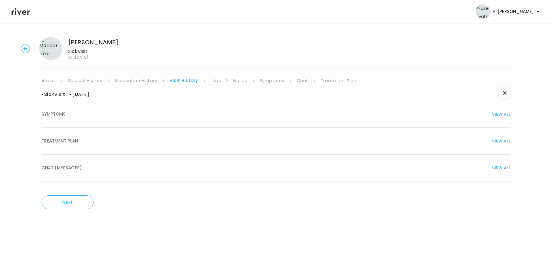
click at [130, 141] on div "TREATMENT PLAN VIEW ALL" at bounding box center [276, 141] width 469 height 8
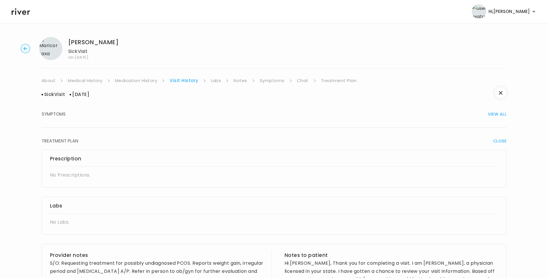
drag, startPoint x: 152, startPoint y: 79, endPoint x: 168, endPoint y: 80, distance: 16.5
click at [152, 79] on link "Medication History" at bounding box center [136, 81] width 42 height 8
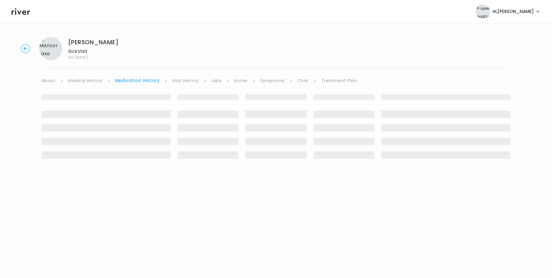
click at [184, 80] on link "Visit History" at bounding box center [185, 81] width 27 height 8
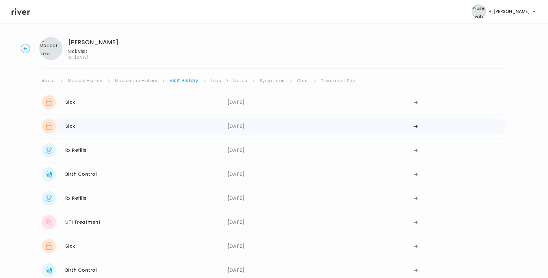
click at [177, 126] on div "Sick [DATE]" at bounding box center [135, 126] width 186 height 14
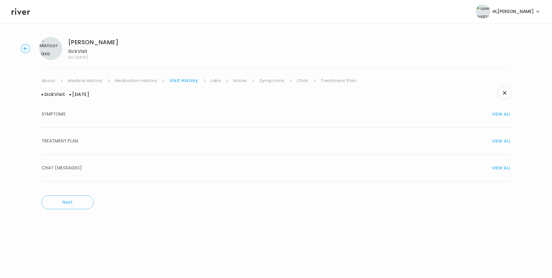
click at [98, 138] on div "TREATMENT PLAN VIEW ALL" at bounding box center [276, 141] width 469 height 8
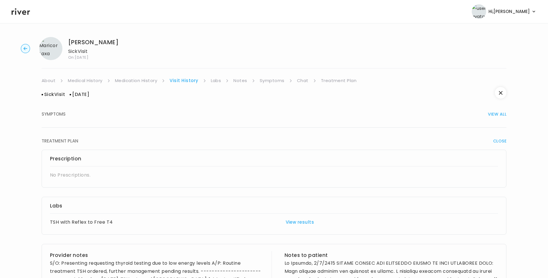
click at [116, 78] on link "Medication History" at bounding box center [136, 81] width 42 height 8
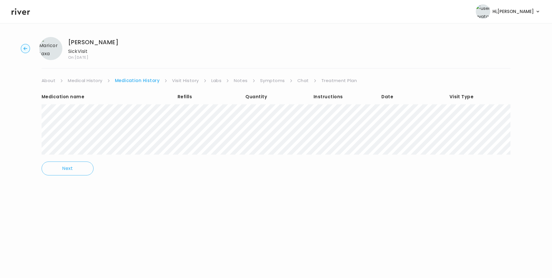
drag, startPoint x: 181, startPoint y: 80, endPoint x: 186, endPoint y: 83, distance: 5.8
click at [181, 80] on link "Visit History" at bounding box center [185, 81] width 27 height 8
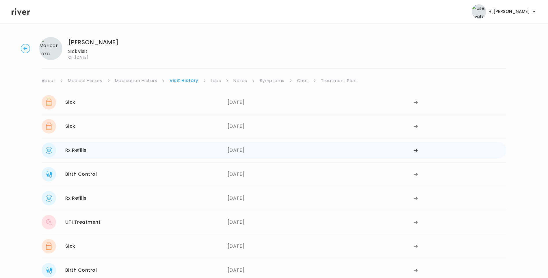
click at [162, 150] on div "Rx Refills [DATE]" at bounding box center [135, 150] width 186 height 14
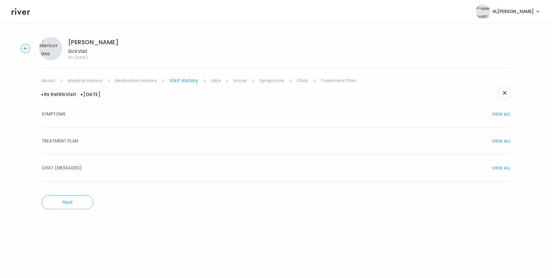
click at [73, 132] on button "TREATMENT PLAN VIEW ALL" at bounding box center [276, 141] width 469 height 27
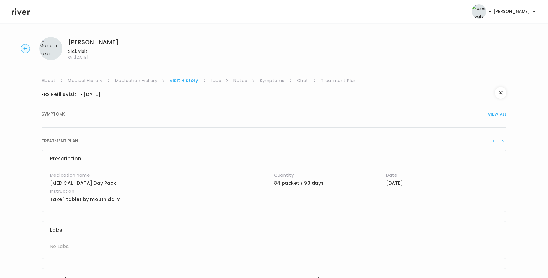
click at [77, 137] on span "TREATMENT PLAN" at bounding box center [60, 141] width 37 height 8
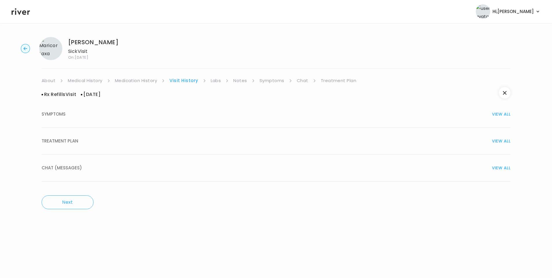
click at [76, 138] on span "TREATMENT PLAN" at bounding box center [60, 141] width 37 height 8
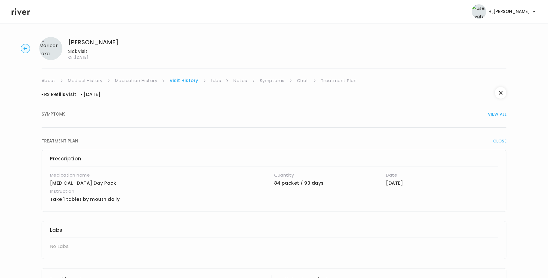
click at [136, 82] on link "Medication History" at bounding box center [136, 81] width 42 height 8
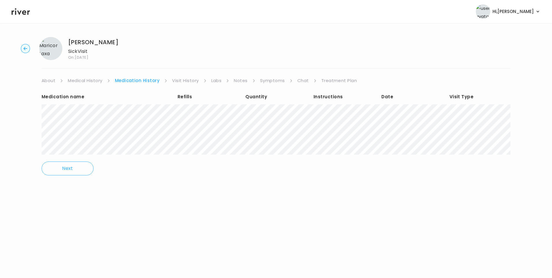
click at [187, 81] on link "Visit History" at bounding box center [185, 81] width 27 height 8
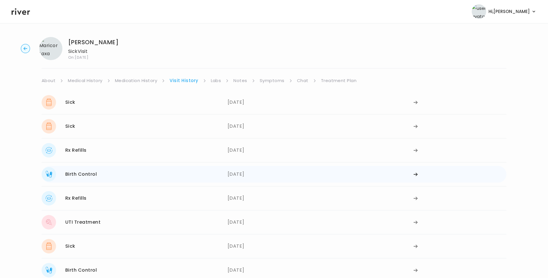
click at [110, 174] on div "Birth Control 04/08/2024" at bounding box center [135, 174] width 186 height 14
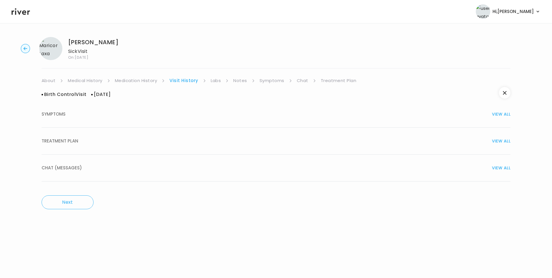
drag, startPoint x: 67, startPoint y: 138, endPoint x: 75, endPoint y: 141, distance: 8.5
click at [68, 138] on span "TREATMENT PLAN" at bounding box center [60, 141] width 37 height 8
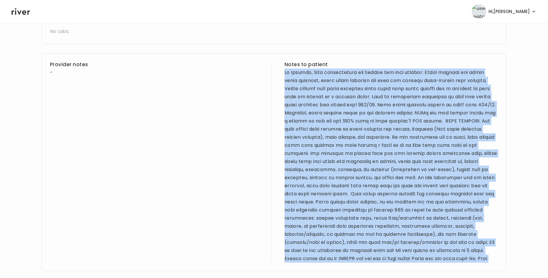
scroll to position [294, 0]
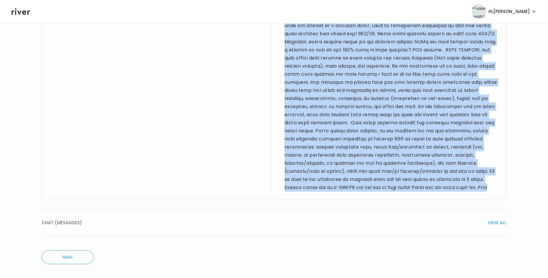
drag, startPoint x: 284, startPoint y: 237, endPoint x: 307, endPoint y: 191, distance: 51.1
click at [307, 191] on div "Provider notes - Notes to patient" at bounding box center [274, 91] width 465 height 218
drag, startPoint x: 307, startPoint y: 191, endPoint x: 321, endPoint y: 123, distance: 69.1
copy div "Hi Maricor, Your prescription for Lutera has been entered. Birth control may ra…"
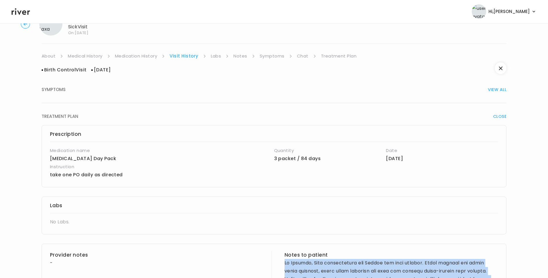
scroll to position [0, 0]
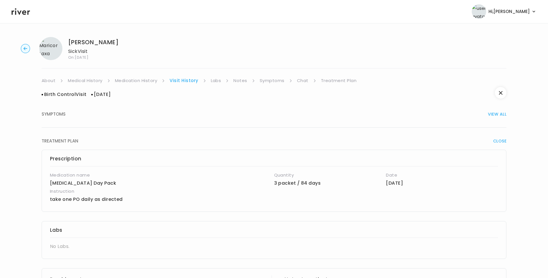
click at [241, 81] on link "Notes" at bounding box center [240, 81] width 14 height 8
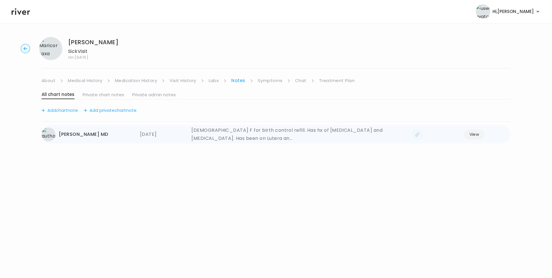
click at [472, 134] on button "View" at bounding box center [474, 134] width 21 height 10
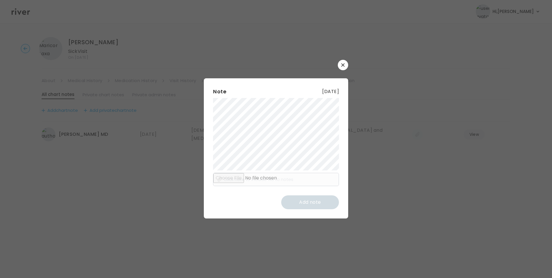
click at [343, 65] on icon "button" at bounding box center [342, 64] width 3 height 3
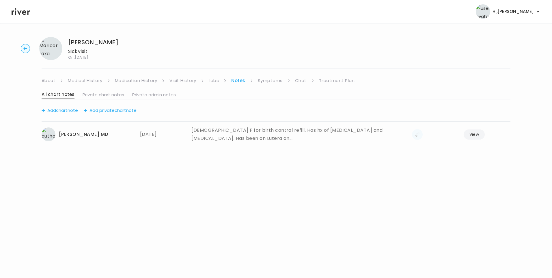
click at [53, 83] on link "About" at bounding box center [49, 81] width 14 height 8
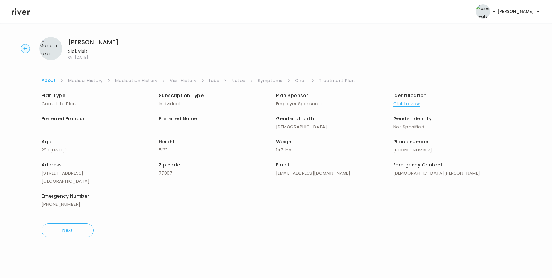
click at [77, 82] on link "Medical History" at bounding box center [85, 81] width 34 height 8
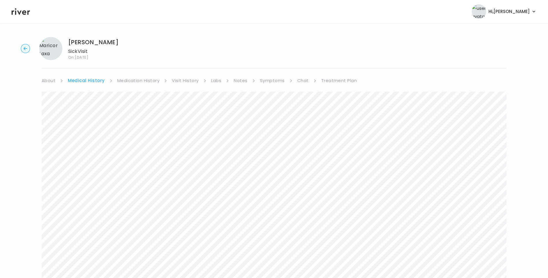
click at [154, 83] on link "Medication History" at bounding box center [138, 81] width 42 height 8
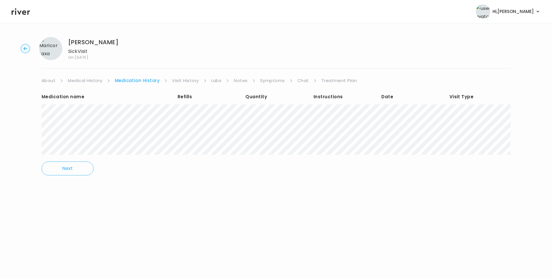
click at [187, 82] on link "Visit History" at bounding box center [185, 81] width 27 height 8
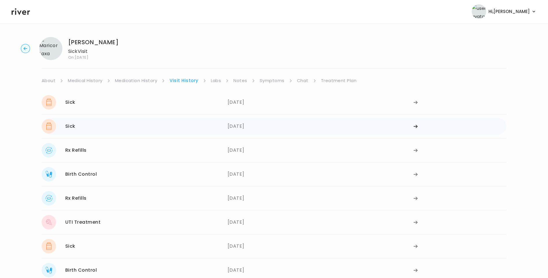
click at [240, 124] on div "06/27/2025" at bounding box center [320, 126] width 186 height 14
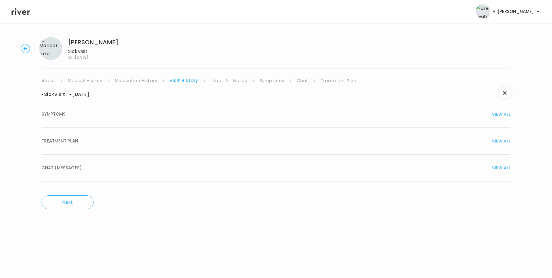
click at [121, 140] on div "TREATMENT PLAN VIEW ALL" at bounding box center [276, 141] width 469 height 8
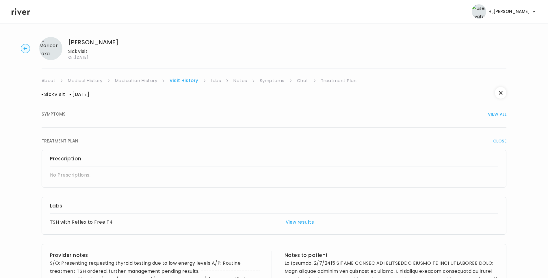
click at [216, 83] on link "Labs" at bounding box center [216, 81] width 10 height 8
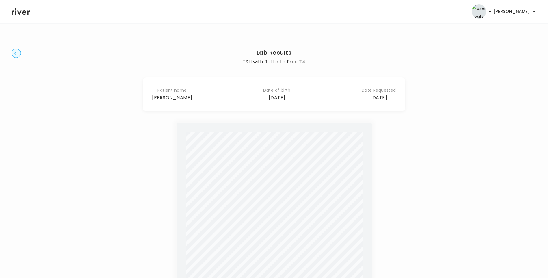
click at [16, 53] on circle "button" at bounding box center [16, 53] width 9 height 9
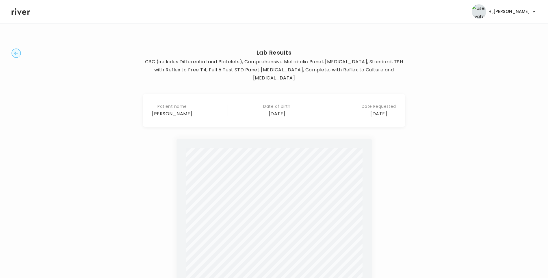
scroll to position [142, 0]
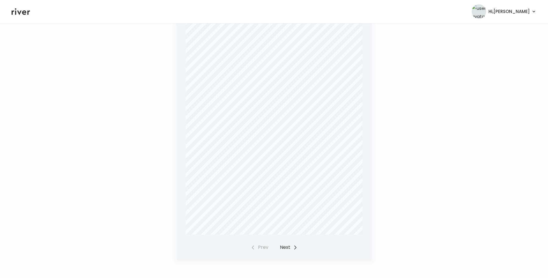
click at [283, 243] on button "Next" at bounding box center [289, 247] width 18 height 8
click at [283, 243] on div "Prev Next" at bounding box center [274, 247] width 47 height 8
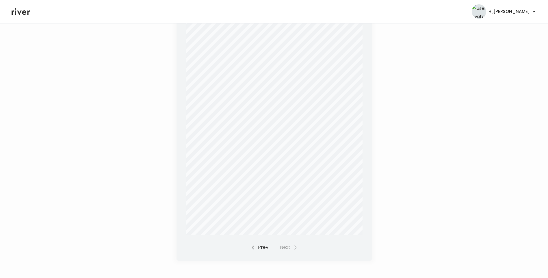
click at [283, 243] on div "Prev Next" at bounding box center [274, 247] width 47 height 8
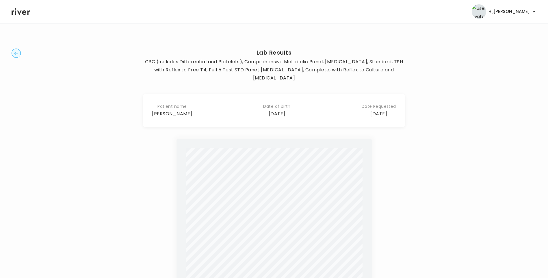
click at [14, 53] on circle "button" at bounding box center [16, 53] width 9 height 9
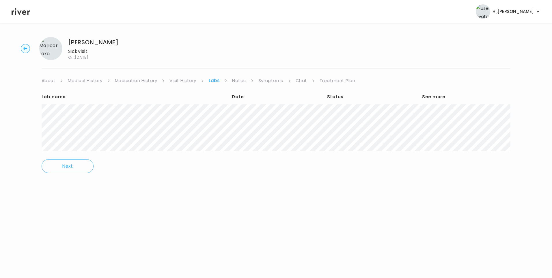
click at [271, 82] on link "Symptoms" at bounding box center [270, 81] width 25 height 8
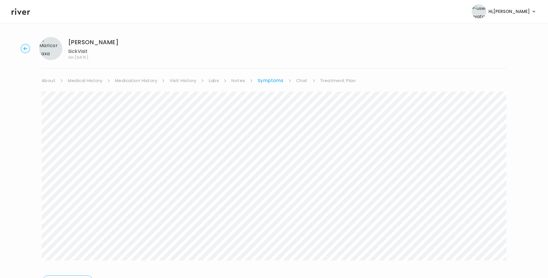
click at [330, 79] on link "Treatment Plan" at bounding box center [338, 81] width 36 height 8
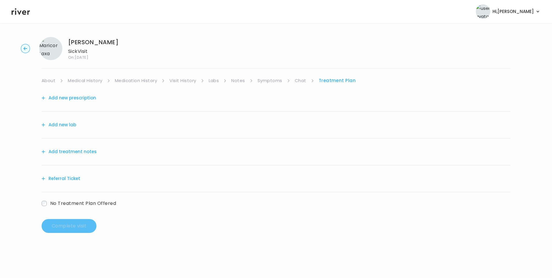
click at [92, 153] on button "Add treatment notes" at bounding box center [69, 152] width 55 height 8
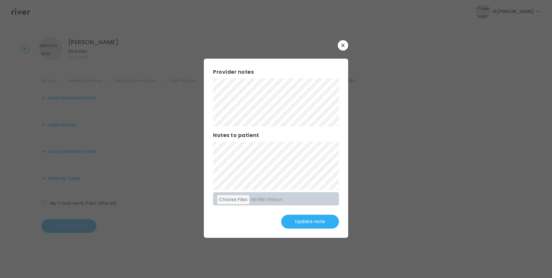
click at [316, 222] on button "Update note" at bounding box center [310, 222] width 58 height 14
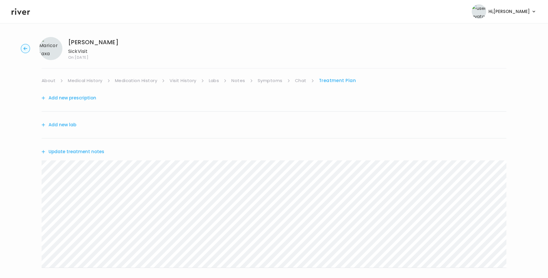
click at [97, 151] on button "Update treatment notes" at bounding box center [73, 152] width 63 height 8
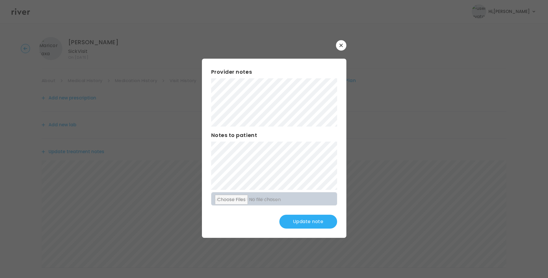
click at [311, 226] on button "Update note" at bounding box center [308, 222] width 58 height 14
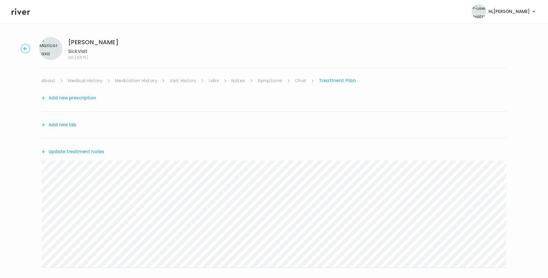
click at [84, 154] on button "Update treatment notes" at bounding box center [73, 152] width 63 height 8
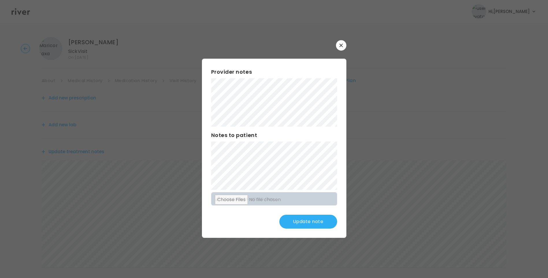
click at [304, 216] on button "Update note" at bounding box center [308, 222] width 58 height 14
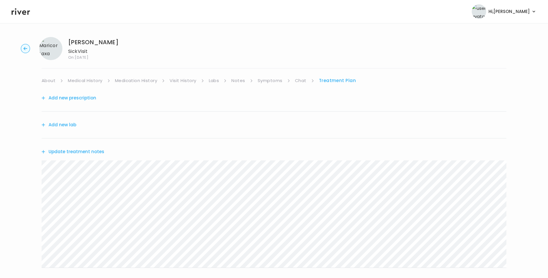
click at [263, 81] on link "Symptoms" at bounding box center [270, 81] width 25 height 8
click at [332, 81] on link "Treatment Plan" at bounding box center [338, 81] width 36 height 8
click at [98, 152] on button "Update treatment notes" at bounding box center [73, 152] width 63 height 8
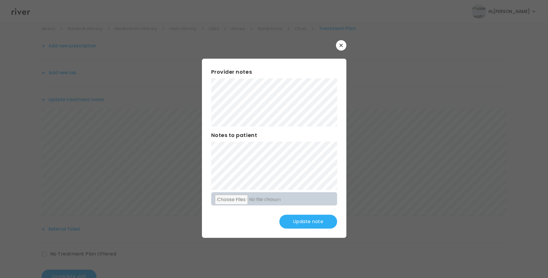
scroll to position [71, 0]
click at [314, 223] on button "Update note" at bounding box center [308, 222] width 58 height 14
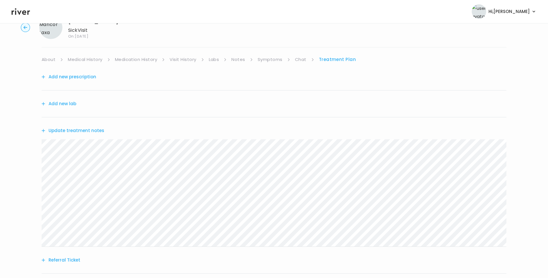
scroll to position [0, 0]
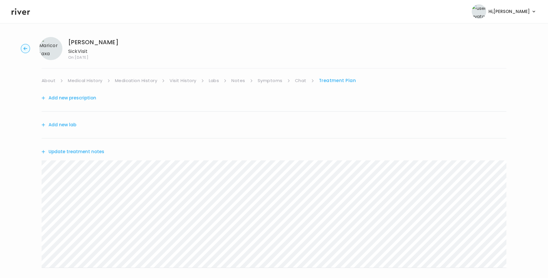
click at [87, 100] on button "Add new prescription" at bounding box center [69, 98] width 55 height 8
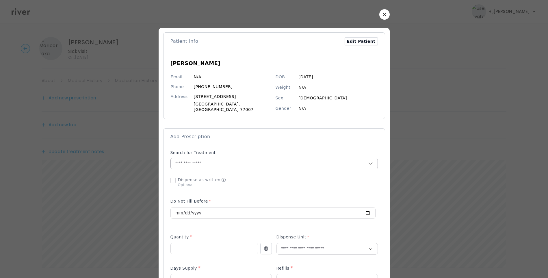
click at [202, 160] on input "text" at bounding box center [269, 163] width 197 height 11
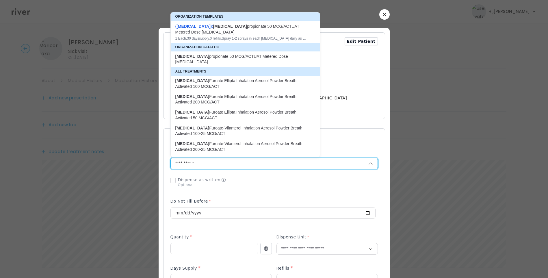
click at [259, 38] on div "1 Each , 30 days supply, 0 refills , Spray 1-2 sprays in each nostril daily as …" at bounding box center [241, 38] width 133 height 5
type input "**********"
type input "*"
type input "**"
type input "*"
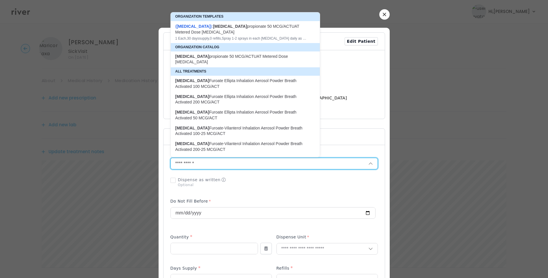
type textarea "**********"
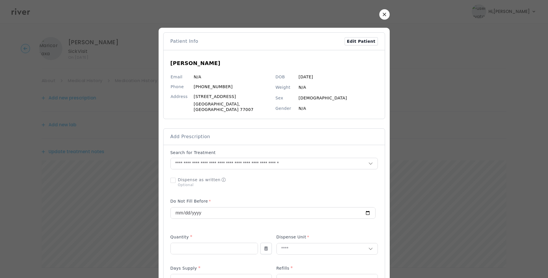
scroll to position [243, 0]
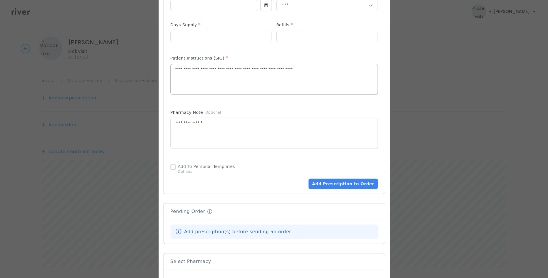
click at [246, 67] on textarea "**********" at bounding box center [274, 79] width 207 height 31
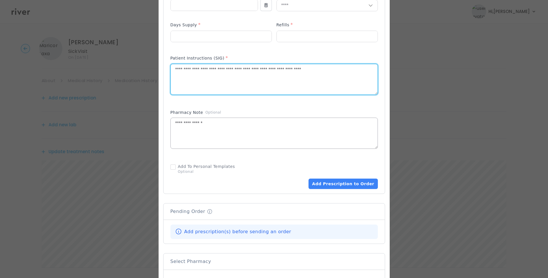
type textarea "**********"
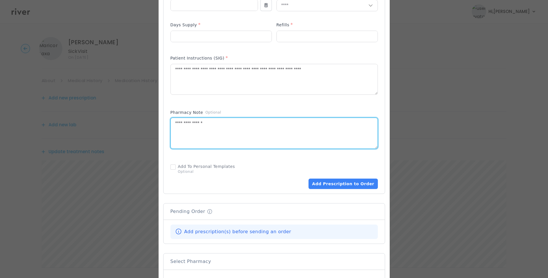
drag, startPoint x: 195, startPoint y: 117, endPoint x: 161, endPoint y: 119, distance: 34.4
click at [158, 117] on div "​" at bounding box center [274, 59] width 548 height 604
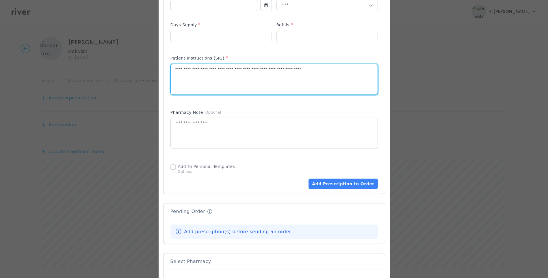
click at [331, 74] on textarea "**********" at bounding box center [274, 79] width 207 height 31
click at [341, 67] on textarea "**********" at bounding box center [274, 79] width 207 height 31
click at [300, 80] on textarea "**********" at bounding box center [274, 79] width 207 height 31
click at [291, 76] on textarea "**********" at bounding box center [274, 79] width 207 height 31
type textarea "**********"
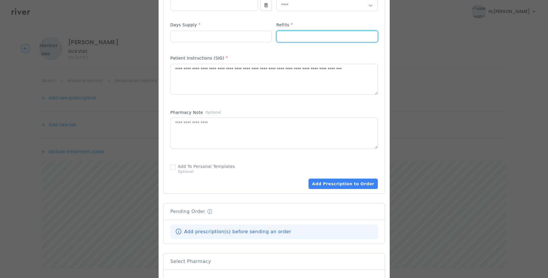
click at [273, 34] on div at bounding box center [273, 34] width 207 height 27
type input "*"
click at [313, 52] on div "Patient Instructions (SIG) *" at bounding box center [273, 78] width 207 height 52
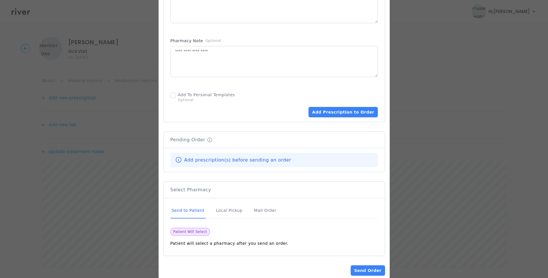
scroll to position [323, 0]
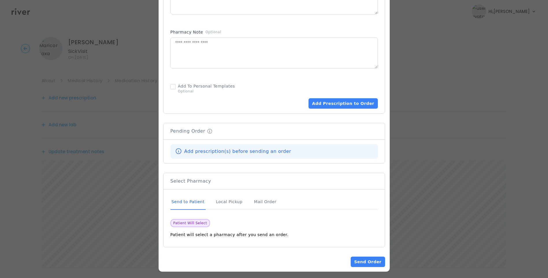
click at [205, 198] on div "Send to Patient" at bounding box center [187, 202] width 35 height 16
click at [328, 100] on button "Add Prescription to Order" at bounding box center [342, 103] width 69 height 10
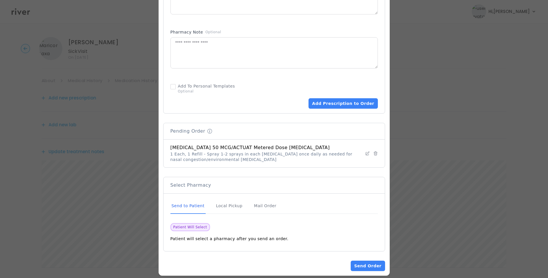
scroll to position [0, 0]
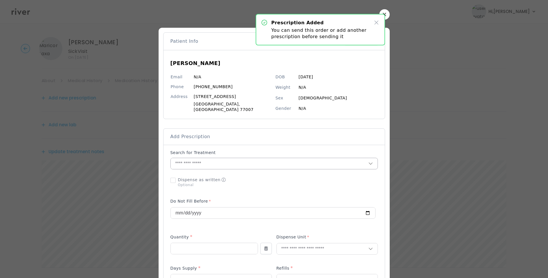
click at [215, 158] on input "text" at bounding box center [269, 163] width 197 height 11
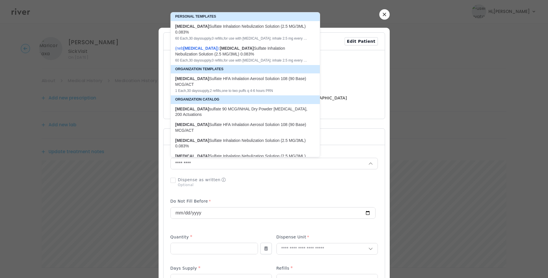
click at [262, 80] on div "Albuterol Sulfate HFA Inhalation Aerosol Solution 108 (90 Base) MCG/ACT" at bounding box center [241, 82] width 133 height 12
type input "**********"
type input "*"
type input "**"
type input "*"
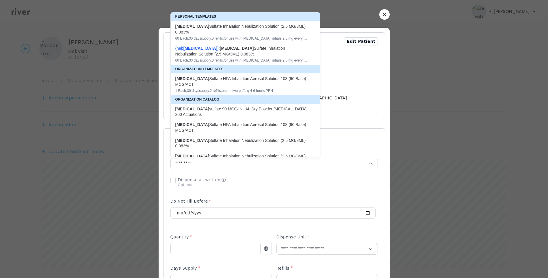
type textarea "**********"
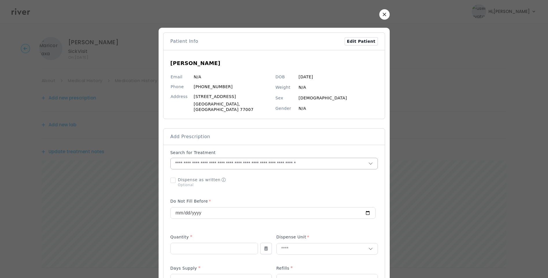
scroll to position [243, 0]
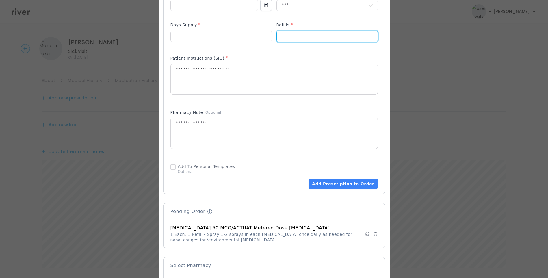
drag, startPoint x: 279, startPoint y: 33, endPoint x: 275, endPoint y: 32, distance: 4.7
click at [277, 32] on input "*" at bounding box center [327, 36] width 101 height 11
type input "*"
click at [171, 67] on textarea "**********" at bounding box center [274, 79] width 207 height 31
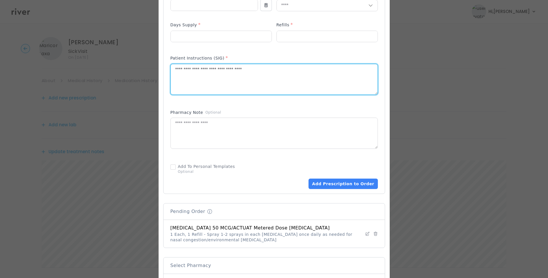
click at [264, 66] on textarea "**********" at bounding box center [274, 79] width 207 height 31
type textarea "**********"
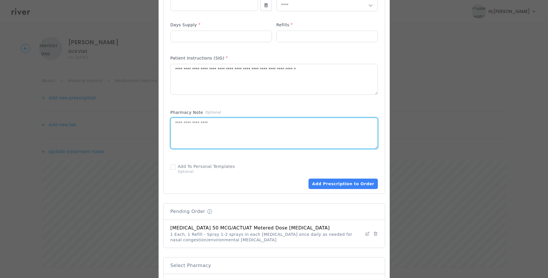
click at [199, 126] on textarea at bounding box center [274, 133] width 207 height 31
click at [347, 66] on textarea "**********" at bounding box center [274, 79] width 207 height 31
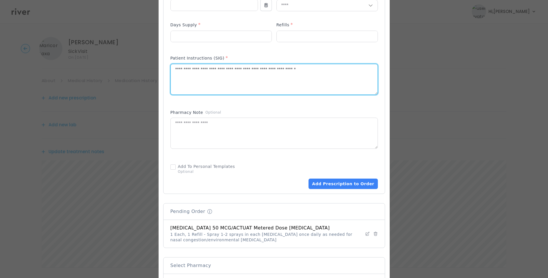
scroll to position [328, 0]
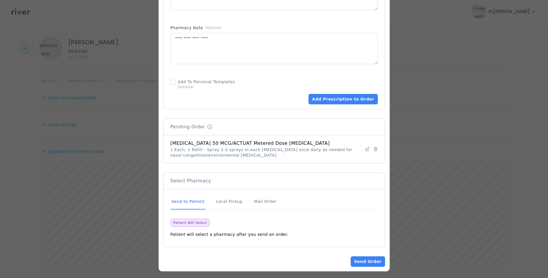
click at [337, 94] on button "Add Prescription to Order" at bounding box center [342, 99] width 69 height 10
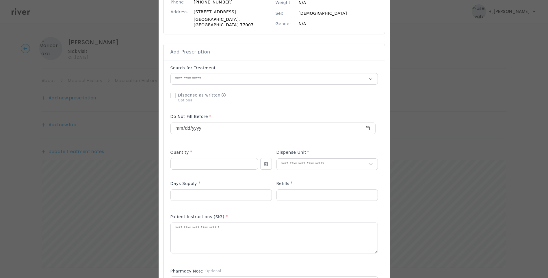
scroll to position [0, 0]
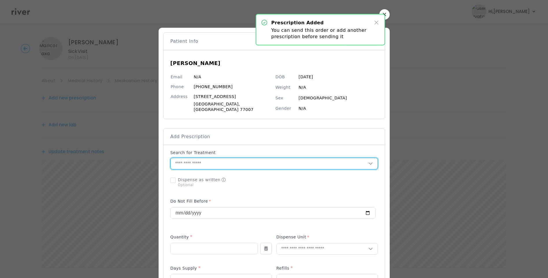
click at [207, 158] on input "text" at bounding box center [269, 163] width 197 height 11
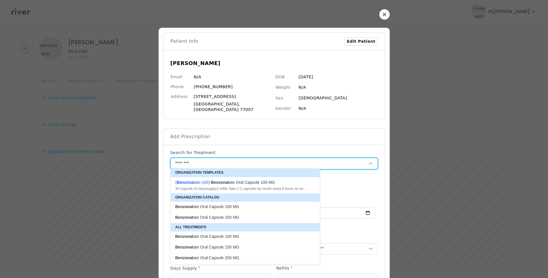
click at [268, 184] on div "( Benzonat ate-100 ): Benzonat ate Oral Capsule 100 MG" at bounding box center [241, 182] width 133 height 6
type input "**********"
type input "**"
type input "*"
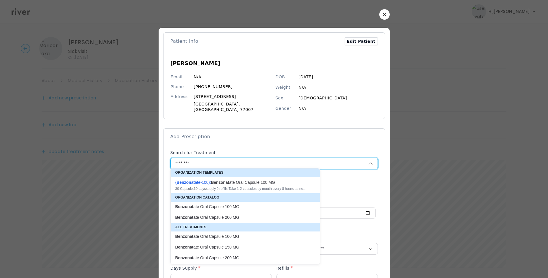
type textarea "**********"
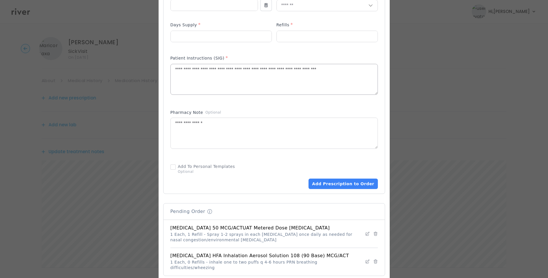
click at [186, 66] on textarea "**********" at bounding box center [274, 79] width 207 height 31
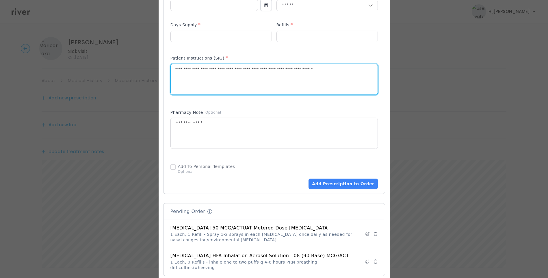
click at [202, 66] on textarea "**********" at bounding box center [274, 79] width 207 height 31
drag, startPoint x: 295, startPoint y: 67, endPoint x: 350, endPoint y: 66, distance: 54.9
click at [350, 66] on textarea "**********" at bounding box center [274, 79] width 207 height 31
type textarea "**********"
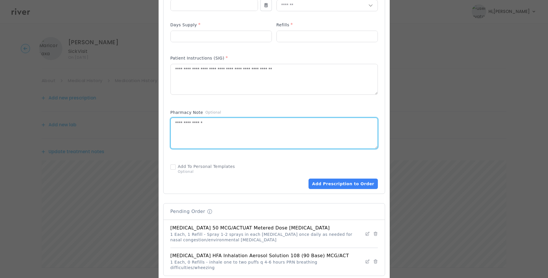
drag, startPoint x: 188, startPoint y: 122, endPoint x: 157, endPoint y: 124, distance: 31.3
click at [158, 124] on div at bounding box center [273, 84] width 231 height 599
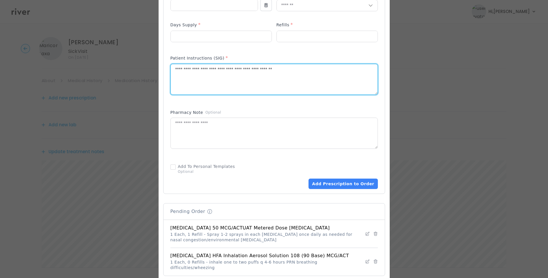
click at [318, 68] on textarea "**********" at bounding box center [274, 79] width 207 height 31
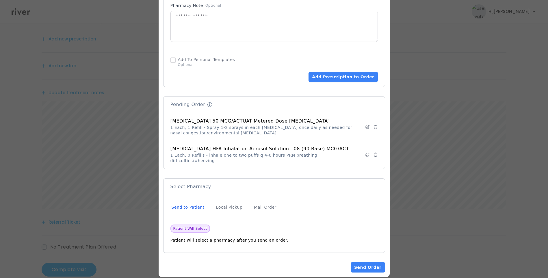
scroll to position [71, 0]
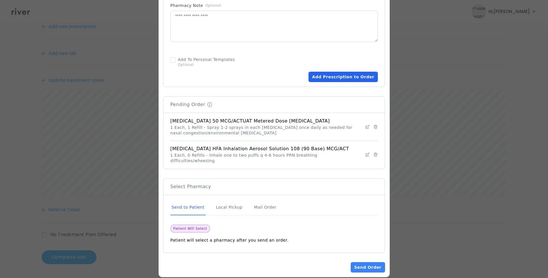
click at [337, 75] on button "Add Prescription to Order" at bounding box center [342, 77] width 69 height 10
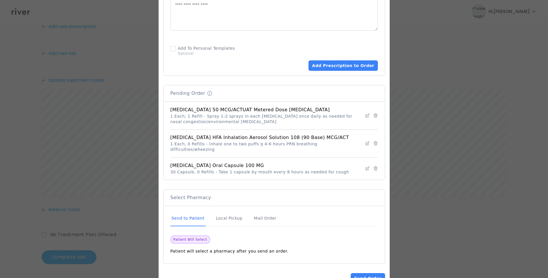
scroll to position [372, 0]
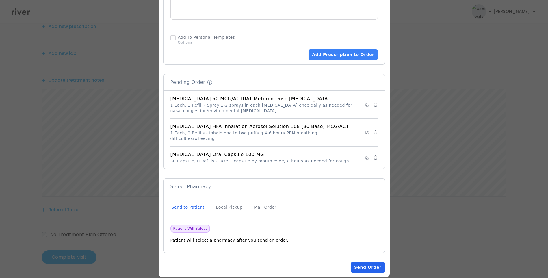
click at [365, 262] on button "Send Order" at bounding box center [367, 267] width 34 height 10
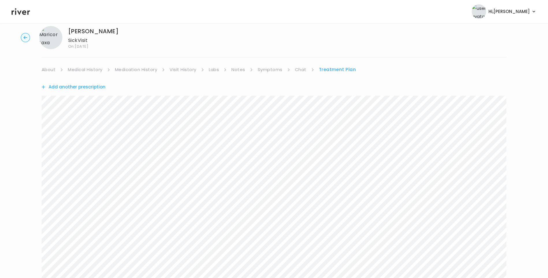
scroll to position [0, 0]
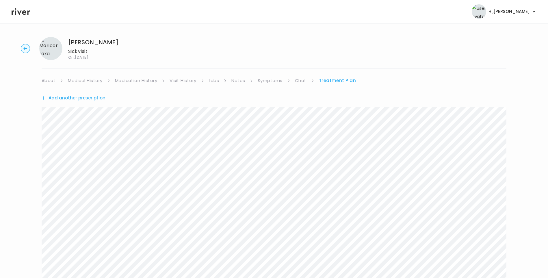
click at [265, 77] on link "Symptoms" at bounding box center [270, 81] width 25 height 8
click at [331, 81] on link "Treatment Plan" at bounding box center [338, 81] width 36 height 8
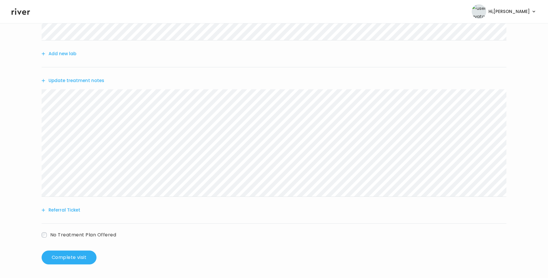
scroll to position [254, 0]
click at [92, 81] on button "Update treatment notes" at bounding box center [73, 80] width 63 height 8
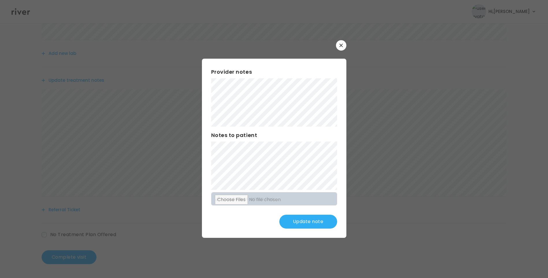
click at [305, 219] on button "Update note" at bounding box center [308, 222] width 58 height 14
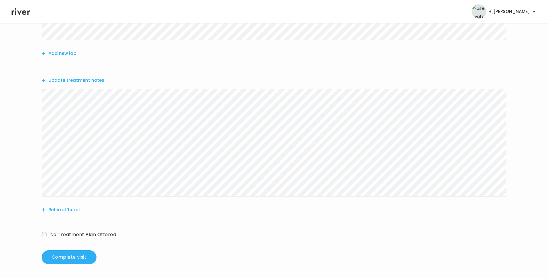
click at [93, 83] on button "Update treatment notes" at bounding box center [73, 80] width 63 height 8
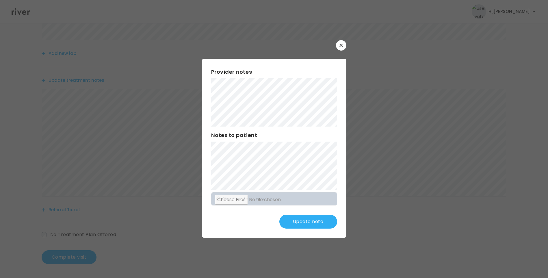
click at [314, 217] on button "Update note" at bounding box center [308, 222] width 58 height 14
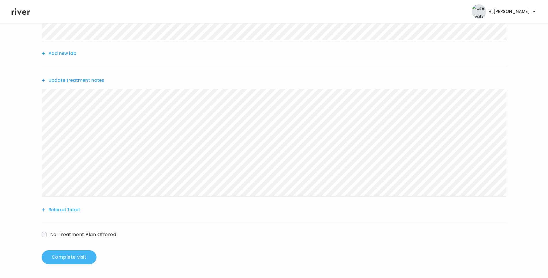
click at [79, 254] on button "Complete visit" at bounding box center [69, 257] width 55 height 14
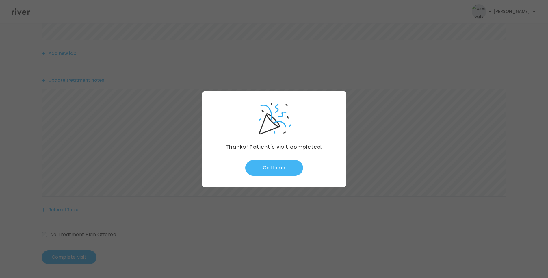
click at [279, 168] on button "Go Home" at bounding box center [274, 168] width 58 height 16
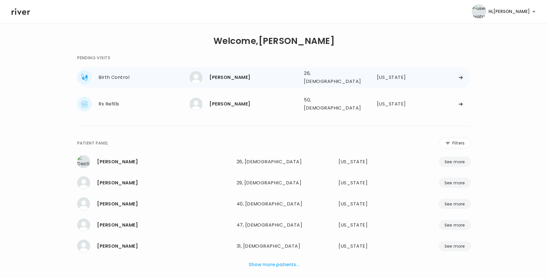
click at [232, 79] on div "[PERSON_NAME]" at bounding box center [254, 77] width 90 height 8
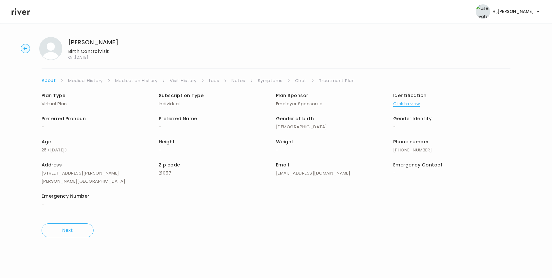
click at [129, 81] on link "Medication History" at bounding box center [136, 81] width 42 height 8
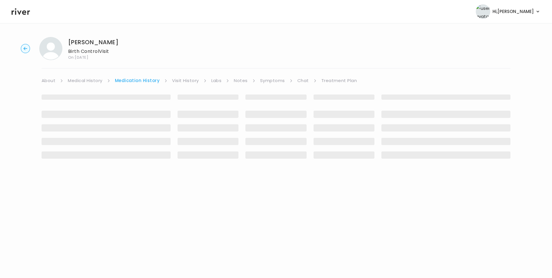
click at [173, 81] on link "Visit History" at bounding box center [185, 81] width 27 height 8
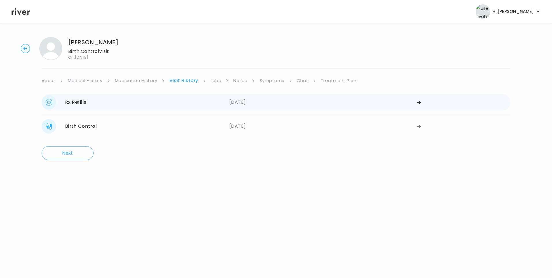
click at [167, 100] on div "Rx Refills 01/13/2024" at bounding box center [136, 102] width 188 height 14
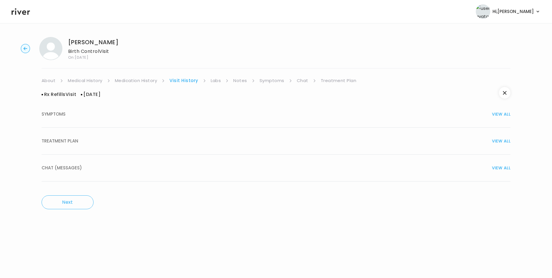
click at [122, 141] on div "TREATMENT PLAN VIEW ALL" at bounding box center [276, 141] width 469 height 8
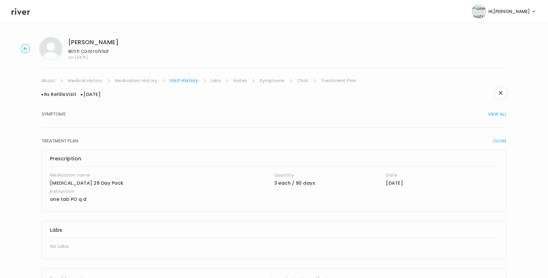
click at [146, 83] on link "Medication History" at bounding box center [136, 81] width 42 height 8
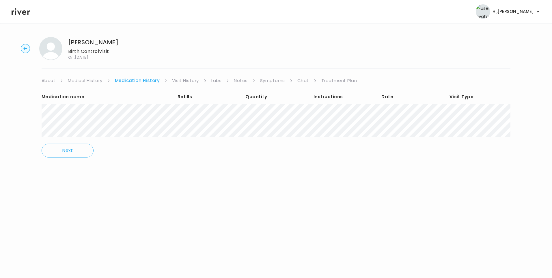
click at [185, 79] on link "Visit History" at bounding box center [185, 81] width 27 height 8
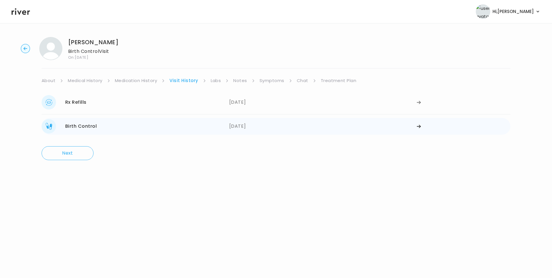
click at [151, 127] on div "Birth Control 11/20/2023" at bounding box center [136, 126] width 188 height 14
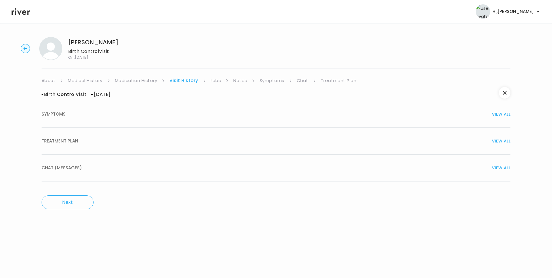
click at [93, 140] on div "TREATMENT PLAN VIEW ALL" at bounding box center [276, 141] width 469 height 8
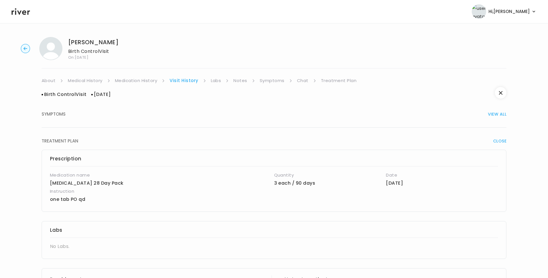
click at [237, 81] on link "Notes" at bounding box center [240, 81] width 14 height 8
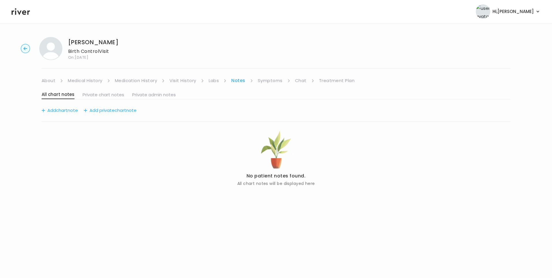
click at [181, 81] on link "Visit History" at bounding box center [182, 81] width 27 height 8
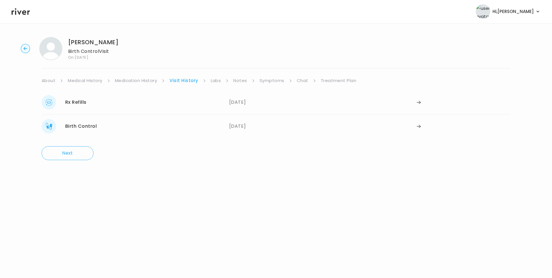
click at [53, 81] on link "About" at bounding box center [49, 81] width 14 height 8
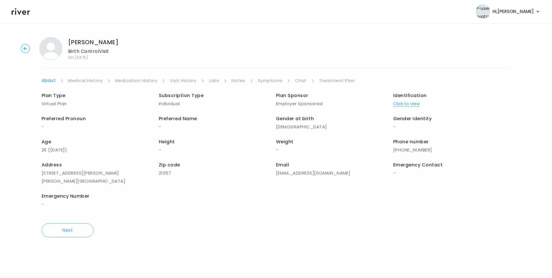
click at [406, 104] on button "Click to view" at bounding box center [406, 104] width 27 height 8
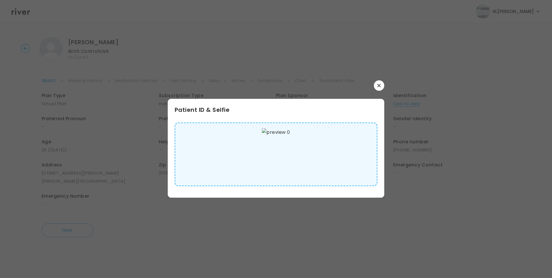
click at [289, 151] on img at bounding box center [276, 154] width 28 height 52
drag, startPoint x: 377, startPoint y: 84, endPoint x: 344, endPoint y: 83, distance: 33.2
click at [377, 84] on button "button" at bounding box center [379, 85] width 10 height 10
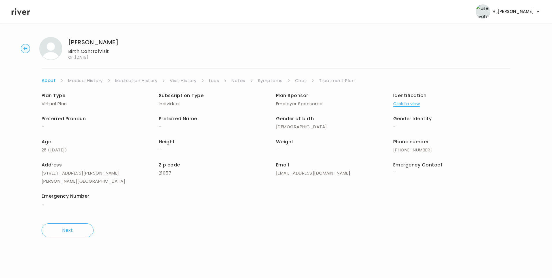
drag, startPoint x: 89, startPoint y: 81, endPoint x: 96, endPoint y: 83, distance: 8.2
click at [89, 81] on link "Medical History" at bounding box center [85, 81] width 34 height 8
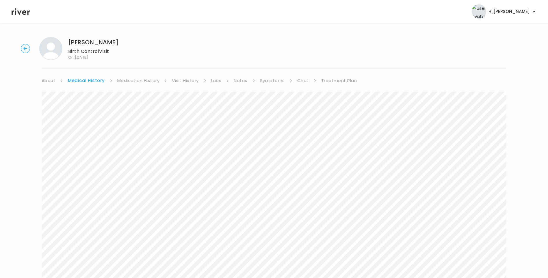
click at [149, 85] on div "Next" at bounding box center [274, 218] width 465 height 267
click at [148, 81] on link "Medication History" at bounding box center [138, 81] width 42 height 8
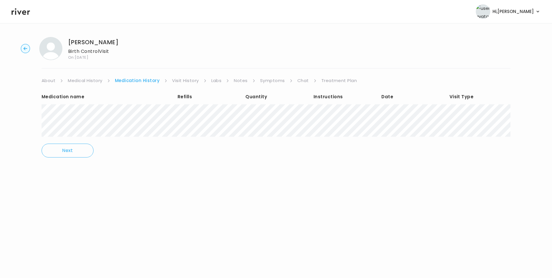
click at [276, 79] on link "Symptoms" at bounding box center [272, 81] width 25 height 8
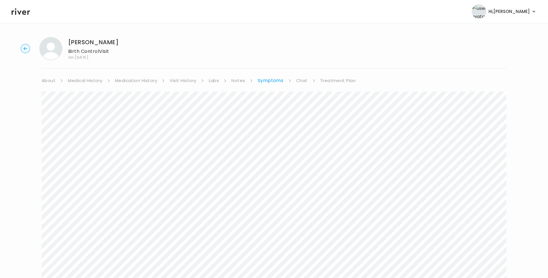
click at [135, 78] on link "Medication History" at bounding box center [136, 81] width 42 height 8
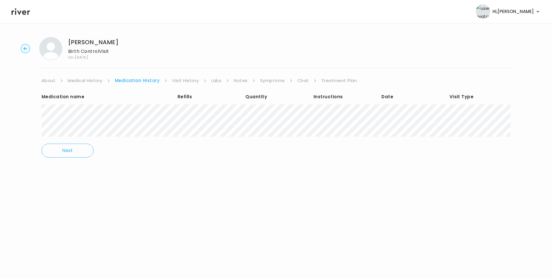
click at [329, 82] on link "Treatment Plan" at bounding box center [339, 81] width 36 height 8
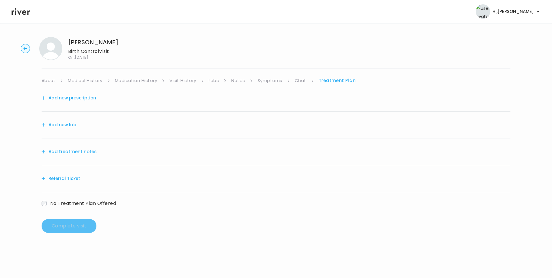
click at [77, 96] on button "Add new prescription" at bounding box center [69, 98] width 55 height 8
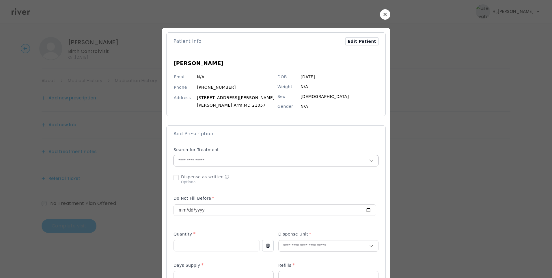
click at [215, 159] on input "text" at bounding box center [271, 160] width 195 height 11
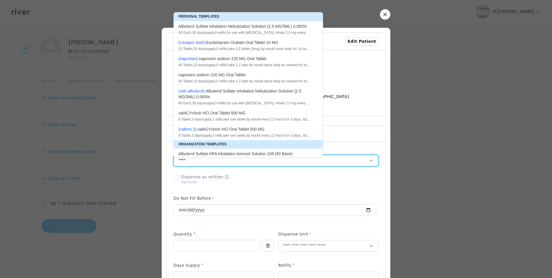
type input "*****"
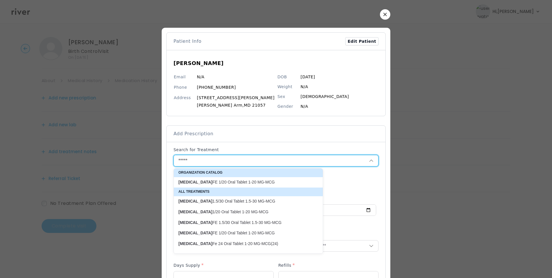
click at [380, 16] on button "button" at bounding box center [385, 14] width 10 height 10
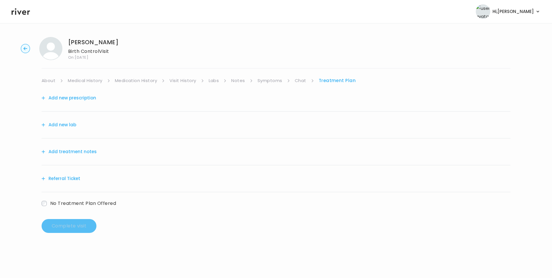
click at [296, 81] on link "Chat" at bounding box center [301, 81] width 12 height 8
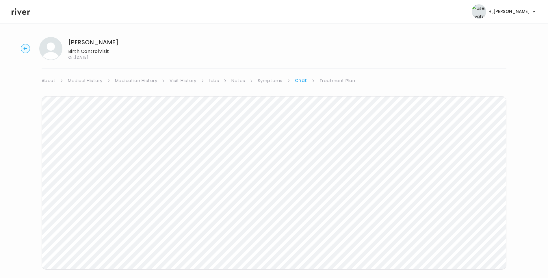
click at [274, 81] on link "Symptoms" at bounding box center [270, 81] width 25 height 8
drag, startPoint x: 305, startPoint y: 80, endPoint x: 308, endPoint y: 84, distance: 5.1
click at [305, 80] on link "Chat" at bounding box center [302, 81] width 12 height 8
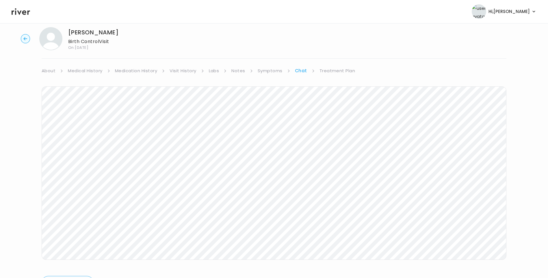
scroll to position [19, 0]
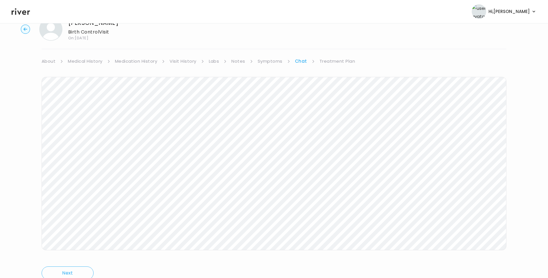
click at [342, 58] on div "Kuho Lee Birth Control Visit On: 28 Sep 2025 About Medical History Medication H…" at bounding box center [274, 152] width 548 height 279
click at [342, 59] on link "Treatment Plan" at bounding box center [337, 61] width 36 height 8
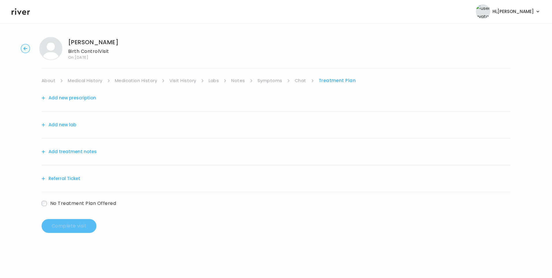
drag, startPoint x: 96, startPoint y: 154, endPoint x: 115, endPoint y: 150, distance: 19.8
click at [96, 154] on div "Add treatment notes" at bounding box center [276, 151] width 469 height 27
drag, startPoint x: 79, startPoint y: 152, endPoint x: 82, endPoint y: 152, distance: 2.9
click at [82, 152] on button "Add treatment notes" at bounding box center [69, 152] width 55 height 8
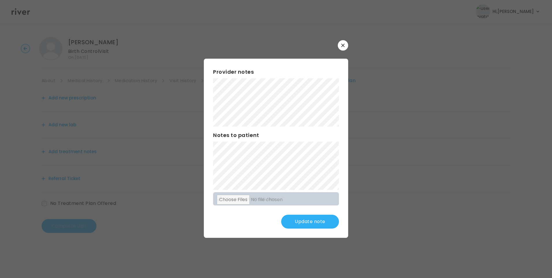
click at [301, 224] on button "Update note" at bounding box center [310, 222] width 58 height 14
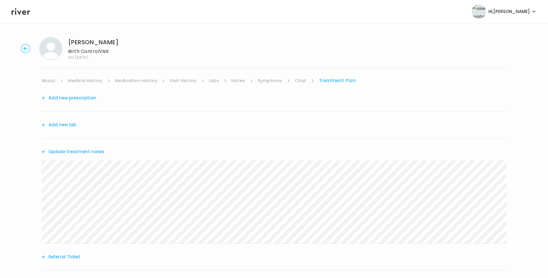
drag, startPoint x: 470, startPoint y: 136, endPoint x: 473, endPoint y: 141, distance: 5.7
click at [470, 136] on div "Add new lab" at bounding box center [274, 124] width 465 height 27
click at [97, 151] on button "Update treatment notes" at bounding box center [73, 152] width 63 height 8
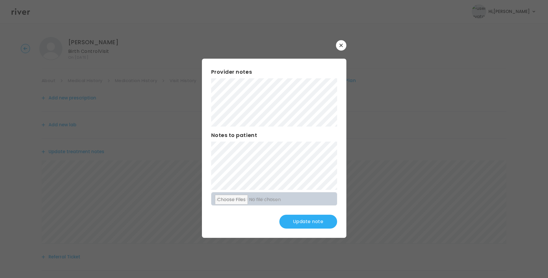
click at [300, 217] on button "Update note" at bounding box center [308, 222] width 58 height 14
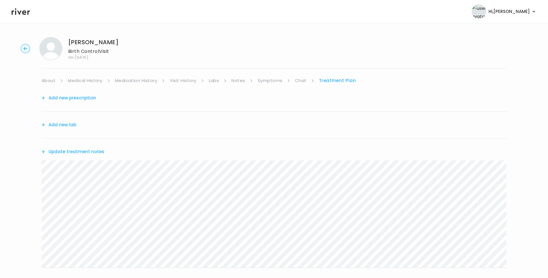
click at [298, 81] on link "Chat" at bounding box center [301, 81] width 12 height 8
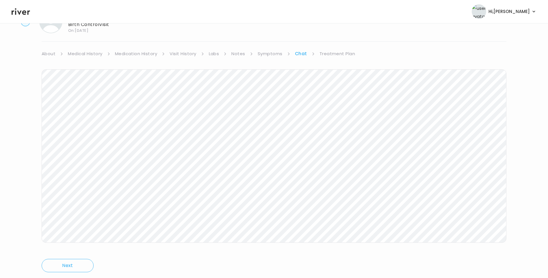
scroll to position [43, 0]
click at [322, 37] on link "Treatment Plan" at bounding box center [337, 37] width 36 height 8
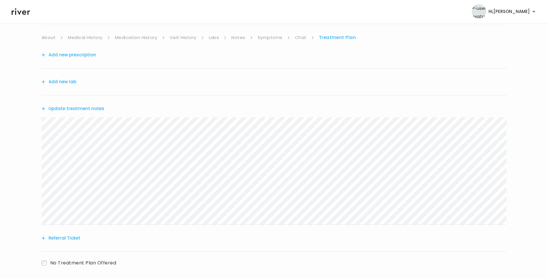
click at [26, 15] on icon at bounding box center [21, 11] width 18 height 9
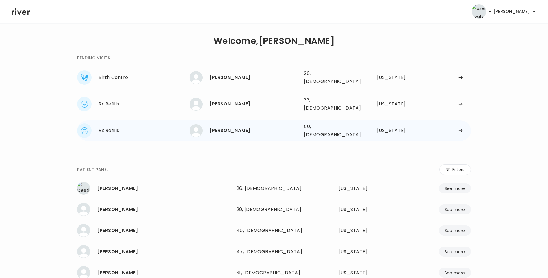
click at [252, 126] on div "Germaine Arcabascio" at bounding box center [254, 130] width 90 height 8
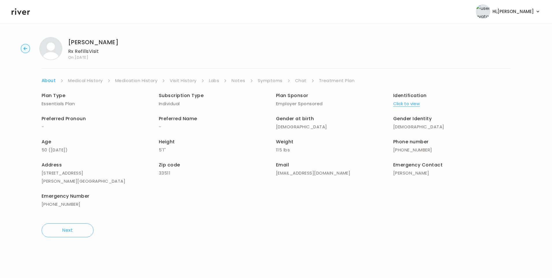
click at [193, 84] on link "Visit History" at bounding box center [183, 81] width 27 height 8
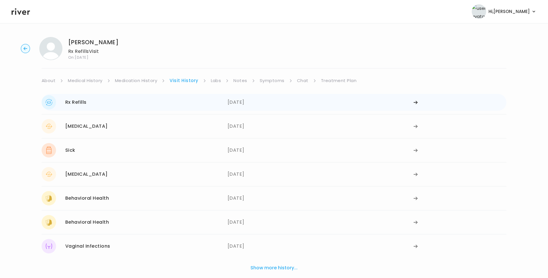
click at [220, 104] on div "Rx Refills 03/27/2025" at bounding box center [135, 102] width 186 height 14
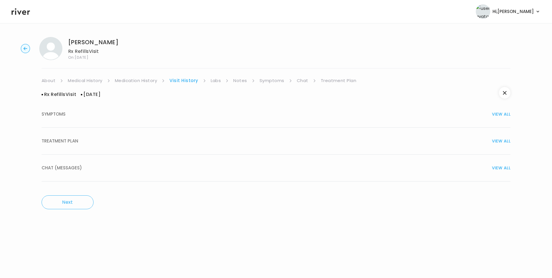
drag, startPoint x: 84, startPoint y: 135, endPoint x: 92, endPoint y: 143, distance: 11.2
click at [84, 135] on button "TREATMENT PLAN VIEW ALL" at bounding box center [276, 141] width 469 height 27
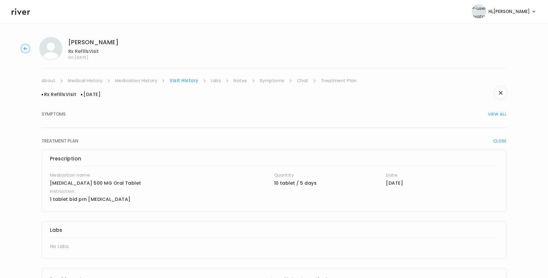
click at [143, 81] on link "Medication History" at bounding box center [136, 81] width 42 height 8
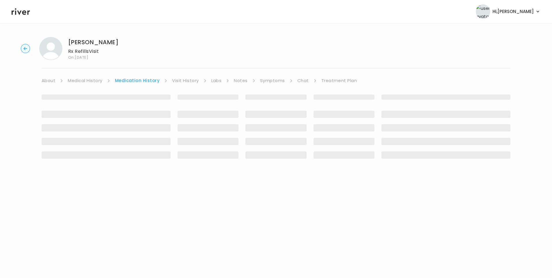
click at [177, 81] on link "Visit History" at bounding box center [185, 81] width 27 height 8
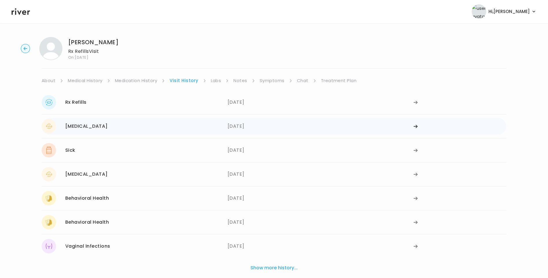
click at [99, 128] on div "Menstrual Irregularities" at bounding box center [86, 126] width 42 height 8
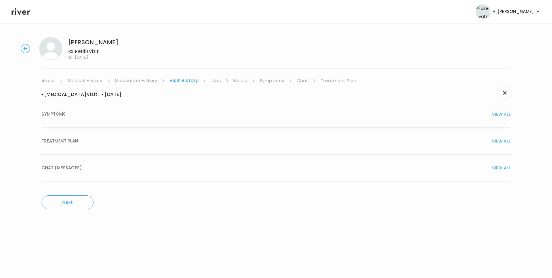
click at [75, 144] on span "TREATMENT PLAN" at bounding box center [60, 141] width 37 height 8
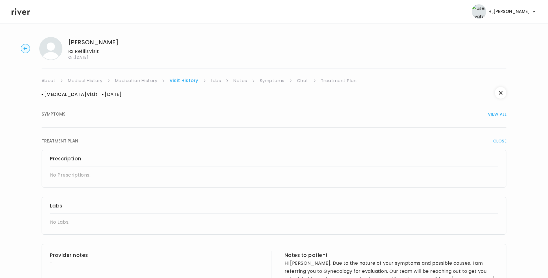
click at [148, 78] on link "Medication History" at bounding box center [136, 81] width 42 height 8
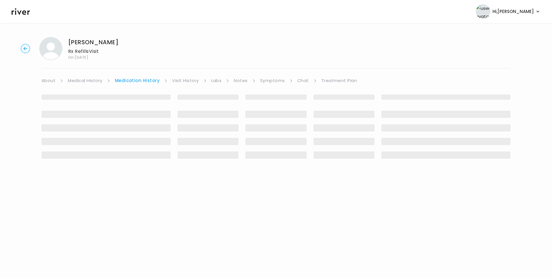
click at [181, 78] on link "Visit History" at bounding box center [185, 81] width 27 height 8
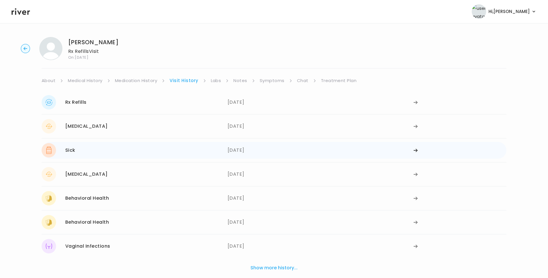
click at [96, 154] on div "Sick 03/27/2024" at bounding box center [135, 150] width 186 height 14
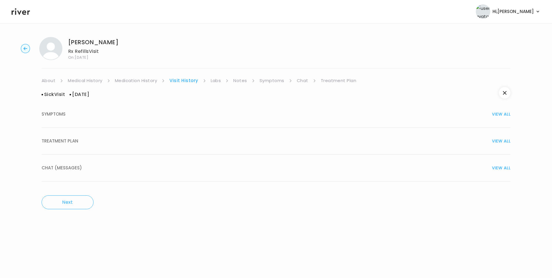
drag, startPoint x: 67, startPoint y: 144, endPoint x: 74, endPoint y: 146, distance: 7.9
click at [67, 144] on span "TREATMENT PLAN" at bounding box center [60, 141] width 37 height 8
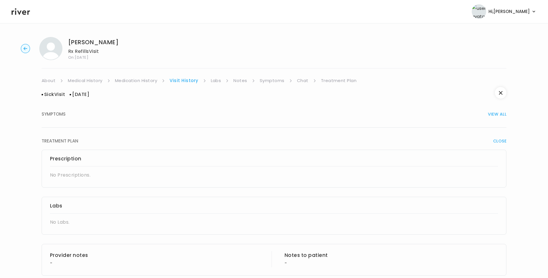
click at [138, 81] on link "Medication History" at bounding box center [136, 81] width 42 height 8
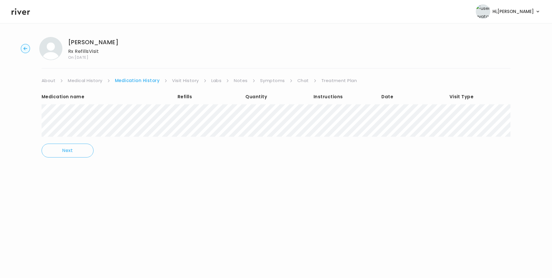
click at [184, 77] on link "Visit History" at bounding box center [185, 81] width 27 height 8
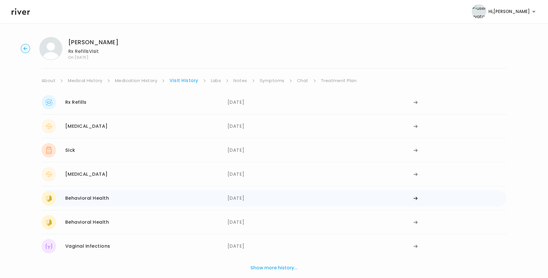
click at [117, 192] on div "Behavioral Health 12/23/2023" at bounding box center [135, 198] width 186 height 14
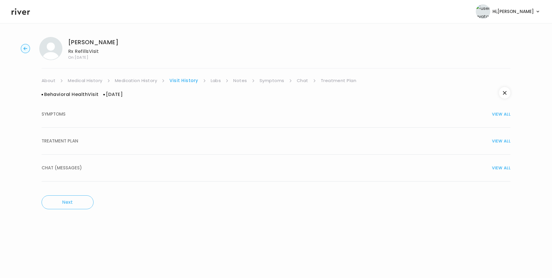
click at [81, 137] on div "TREATMENT PLAN VIEW ALL" at bounding box center [276, 141] width 469 height 8
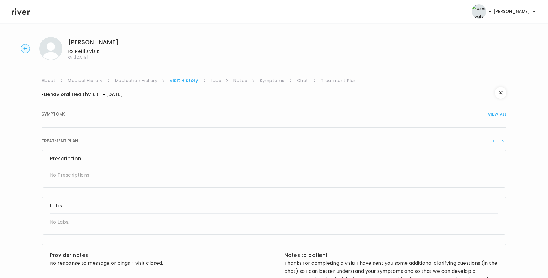
click at [243, 81] on link "Notes" at bounding box center [240, 81] width 14 height 8
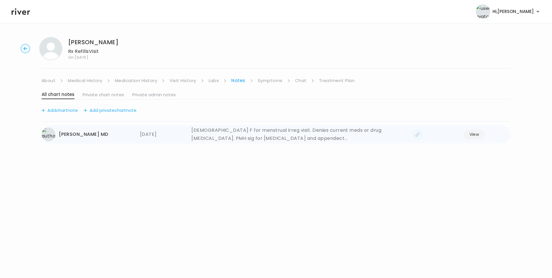
click at [476, 132] on button "View" at bounding box center [474, 134] width 21 height 10
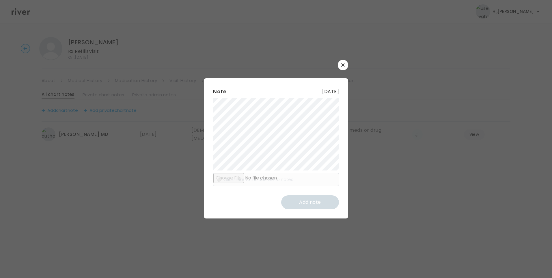
click at [372, 160] on div "​ Note 04 September 2024 Click here to include file to notes Add note" at bounding box center [276, 139] width 552 height 278
drag, startPoint x: 341, startPoint y: 66, endPoint x: 339, endPoint y: 69, distance: 3.3
click at [342, 66] on icon "button" at bounding box center [342, 64] width 3 height 3
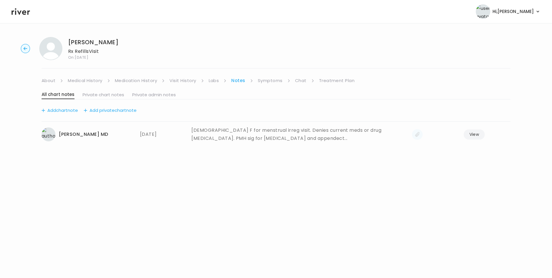
click at [51, 82] on link "About" at bounding box center [49, 81] width 14 height 8
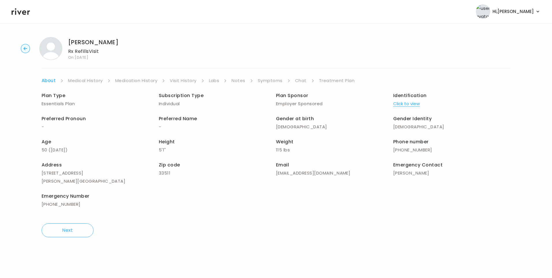
click at [81, 80] on link "Medical History" at bounding box center [85, 81] width 34 height 8
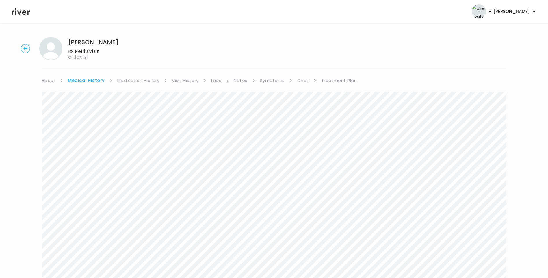
click at [151, 81] on link "Medication History" at bounding box center [138, 81] width 42 height 8
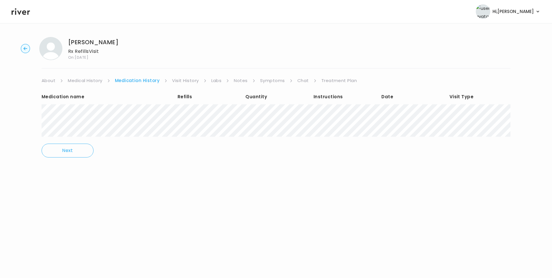
click at [189, 83] on link "Visit History" at bounding box center [185, 81] width 27 height 8
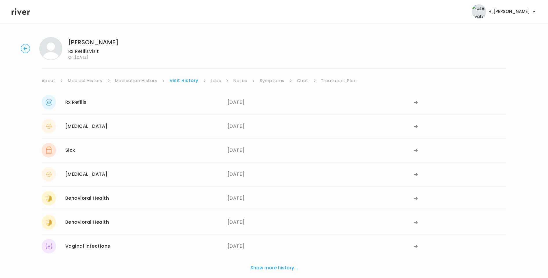
click at [217, 80] on link "Labs" at bounding box center [216, 81] width 10 height 8
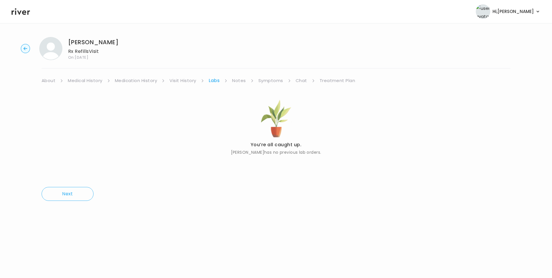
click at [264, 80] on link "Symptoms" at bounding box center [270, 81] width 25 height 8
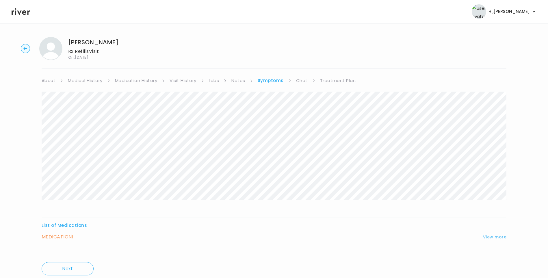
click at [489, 238] on button "View more" at bounding box center [494, 236] width 23 height 7
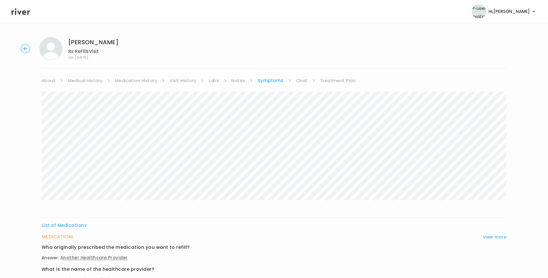
scroll to position [197, 0]
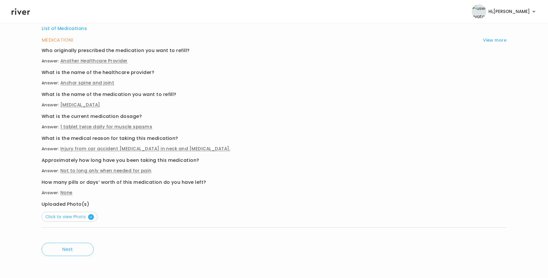
drag, startPoint x: 61, startPoint y: 149, endPoint x: 224, endPoint y: 149, distance: 163.1
click at [224, 149] on p "Answer: Injury from car accident herniated disc in neck and rotator cuff tear." at bounding box center [274, 149] width 465 height 8
copy span "Injury from car accident herniated disc in neck and rotator cuff tear."
drag, startPoint x: 105, startPoint y: 125, endPoint x: 157, endPoint y: 125, distance: 52.3
click at [157, 125] on p "Answer: 1 tablet twice daily for muscle spasms" at bounding box center [274, 127] width 465 height 8
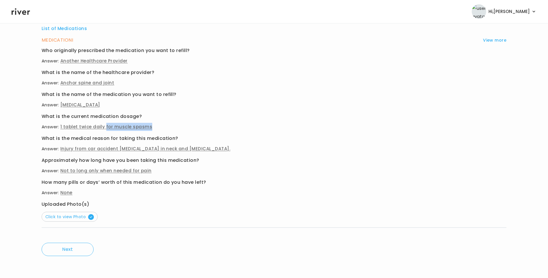
copy span "for muscle spasms"
drag, startPoint x: 61, startPoint y: 168, endPoint x: 133, endPoint y: 168, distance: 71.3
click at [133, 168] on span "Not to long only when needed for pain" at bounding box center [105, 170] width 91 height 6
drag, startPoint x: 133, startPoint y: 168, endPoint x: 155, endPoint y: 169, distance: 22.5
click at [155, 169] on p "Answer: Not to long only when needed for pain" at bounding box center [274, 171] width 465 height 8
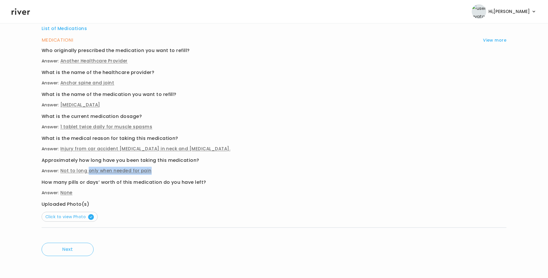
drag, startPoint x: 87, startPoint y: 171, endPoint x: 165, endPoint y: 169, distance: 77.7
click at [165, 169] on p "Answer: Not to long only when needed for pain" at bounding box center [274, 171] width 465 height 8
copy span "only when needed for pain"
click at [74, 217] on span "Click to view Photo" at bounding box center [69, 217] width 49 height 6
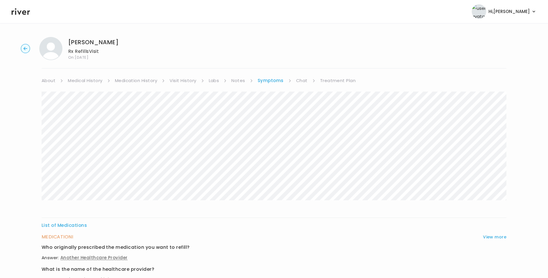
click at [133, 79] on link "Medication History" at bounding box center [136, 81] width 42 height 8
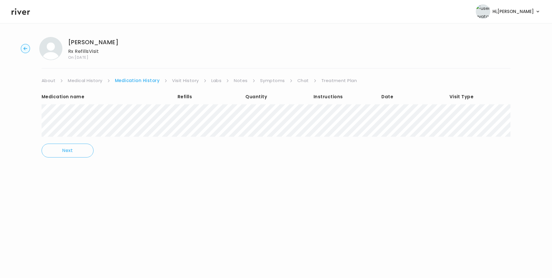
click at [330, 83] on link "Treatment Plan" at bounding box center [339, 81] width 36 height 8
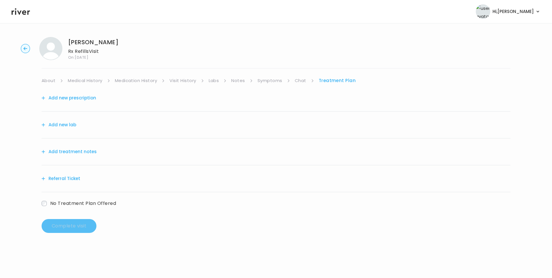
click at [85, 152] on button "Add treatment notes" at bounding box center [69, 152] width 55 height 8
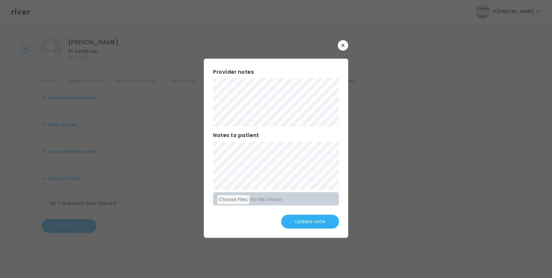
click at [312, 218] on button "Update note" at bounding box center [310, 222] width 58 height 14
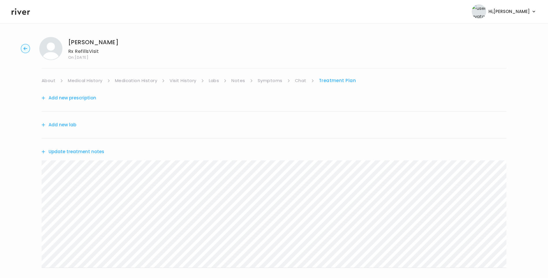
click at [263, 82] on link "Symptoms" at bounding box center [270, 81] width 25 height 8
click at [488, 234] on button "View more" at bounding box center [494, 236] width 23 height 7
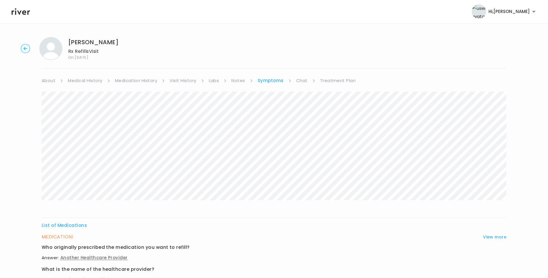
scroll to position [197, 0]
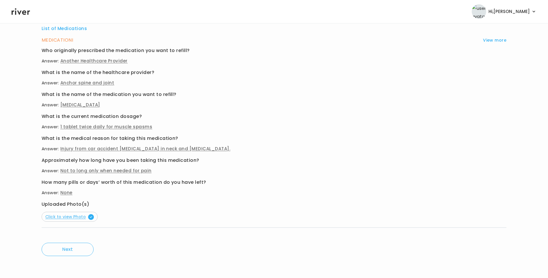
click at [81, 216] on span "Click to view Photo" at bounding box center [69, 217] width 49 height 6
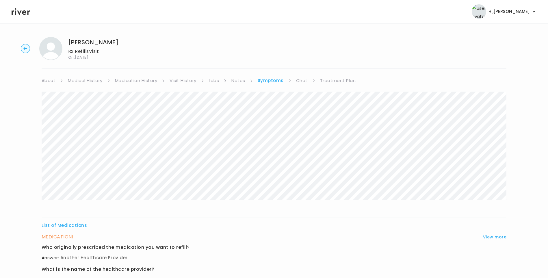
click at [133, 80] on link "Medication History" at bounding box center [136, 81] width 42 height 8
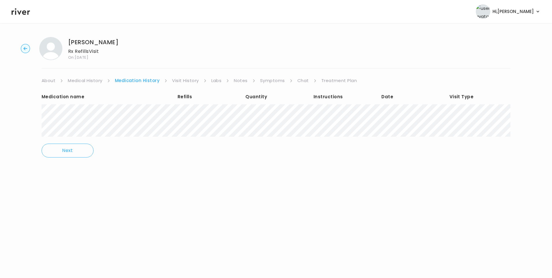
click at [346, 82] on link "Treatment Plan" at bounding box center [339, 81] width 36 height 8
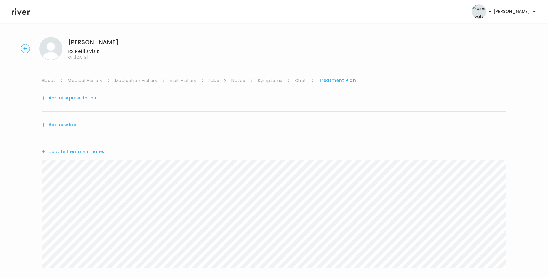
click at [100, 151] on button "Update treatment notes" at bounding box center [73, 152] width 63 height 8
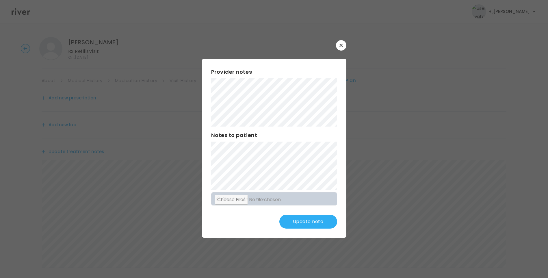
click at [305, 223] on button "Update note" at bounding box center [308, 222] width 58 height 14
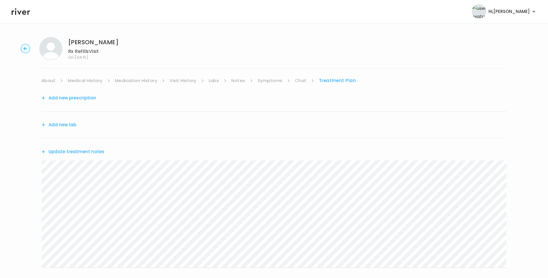
click at [98, 149] on button "Update treatment notes" at bounding box center [73, 152] width 63 height 8
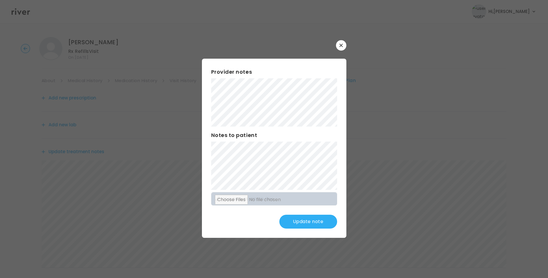
click at [312, 228] on button "Update note" at bounding box center [308, 222] width 58 height 14
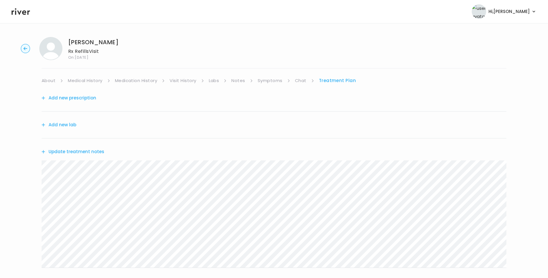
click at [126, 82] on link "Medication History" at bounding box center [136, 81] width 42 height 8
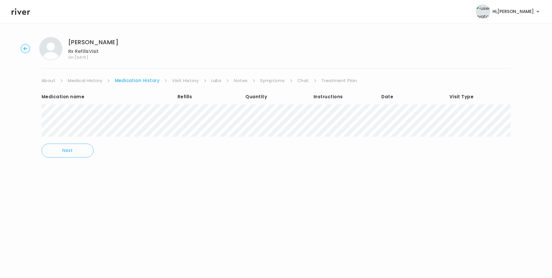
click at [264, 83] on link "Symptoms" at bounding box center [272, 81] width 25 height 8
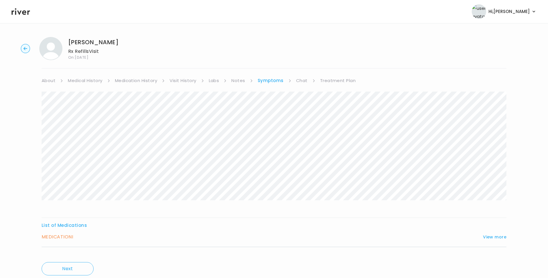
click at [332, 81] on link "Treatment Plan" at bounding box center [338, 81] width 36 height 8
click at [87, 153] on button "Update treatment notes" at bounding box center [73, 152] width 63 height 8
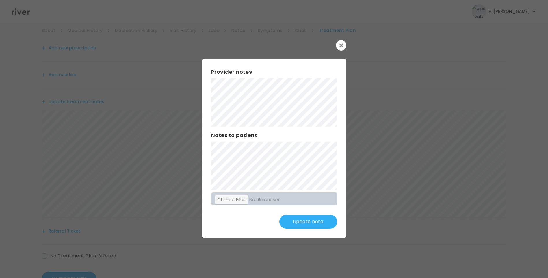
scroll to position [71, 0]
click at [297, 221] on button "Update note" at bounding box center [308, 222] width 58 height 14
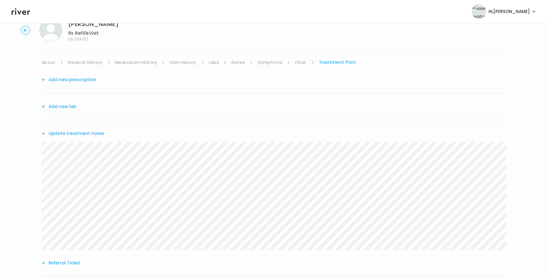
scroll to position [0, 0]
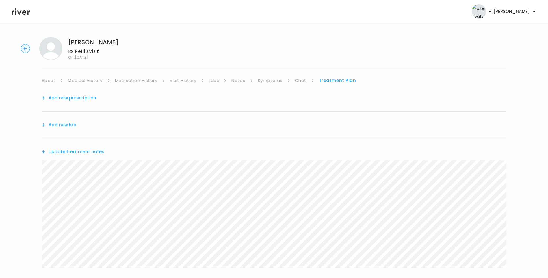
click at [88, 99] on button "Add new prescription" at bounding box center [69, 98] width 55 height 8
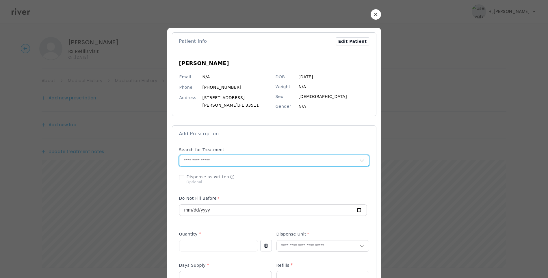
click at [206, 161] on input "text" at bounding box center [269, 160] width 180 height 11
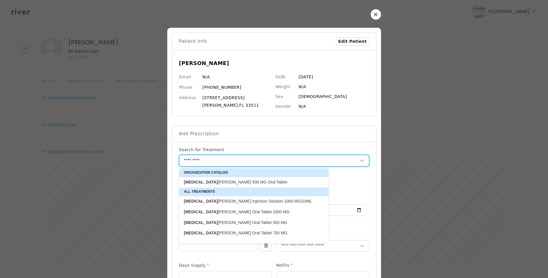
click at [221, 179] on p "methocarb amol 500 MG Oral Tablet" at bounding box center [250, 181] width 133 height 5
type input "**********"
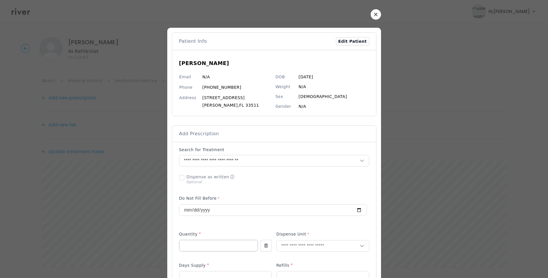
click at [203, 248] on input "number" at bounding box center [218, 245] width 78 height 11
type input "**"
type input "****"
click at [290, 255] on p "Tablet" at bounding box center [323, 258] width 76 height 8
click at [232, 275] on input "number" at bounding box center [225, 276] width 92 height 11
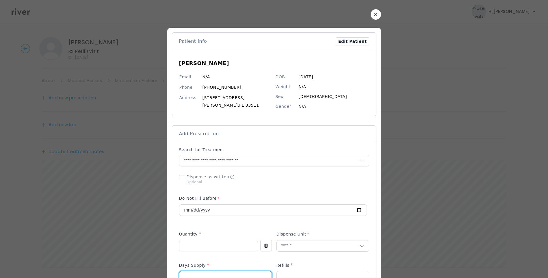
scroll to position [2, 0]
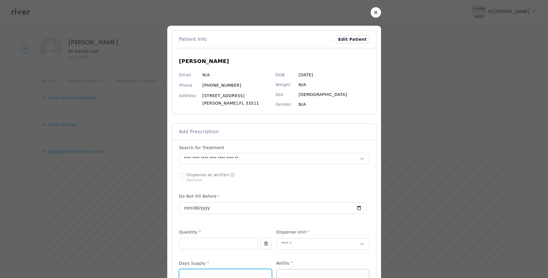
type input "*"
click at [290, 274] on input "number" at bounding box center [323, 274] width 92 height 11
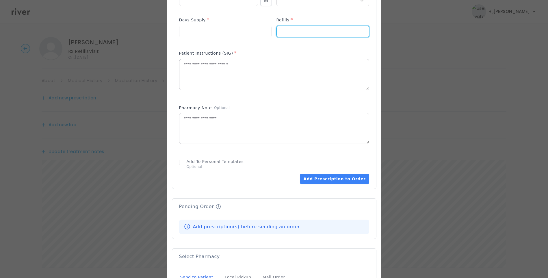
type input "*"
click at [231, 77] on textarea at bounding box center [273, 74] width 189 height 31
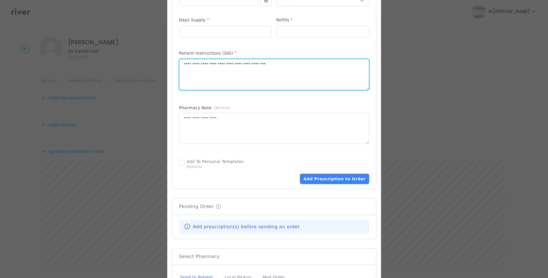
click at [278, 79] on textarea "**********" at bounding box center [273, 74] width 189 height 31
drag, startPoint x: 270, startPoint y: 65, endPoint x: 264, endPoint y: 66, distance: 6.7
click at [264, 66] on textarea "**********" at bounding box center [273, 74] width 189 height 31
click at [289, 66] on textarea "**********" at bounding box center [273, 74] width 189 height 31
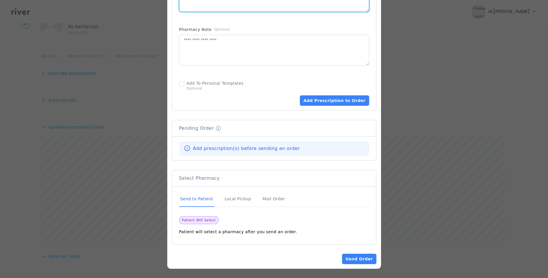
scroll to position [71, 0]
type textarea "**********"
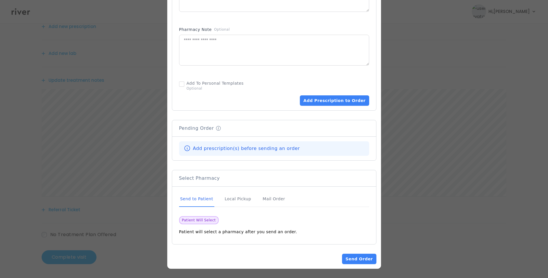
click at [204, 198] on div "Send to Patient" at bounding box center [196, 199] width 35 height 16
click at [324, 102] on button "Add Prescription to Order" at bounding box center [334, 100] width 69 height 10
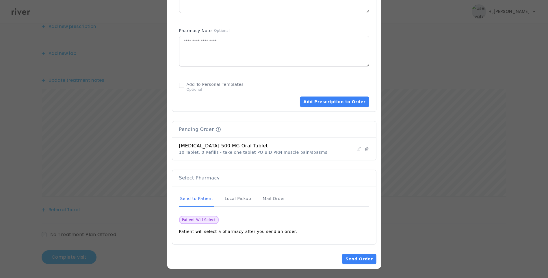
scroll to position [322, 0]
click at [363, 256] on button "Send Order" at bounding box center [359, 258] width 34 height 10
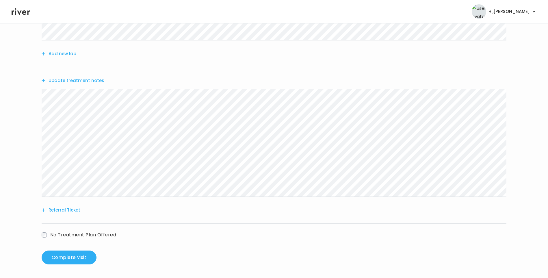
scroll to position [130, 0]
click at [78, 254] on button "Complete visit" at bounding box center [69, 257] width 55 height 14
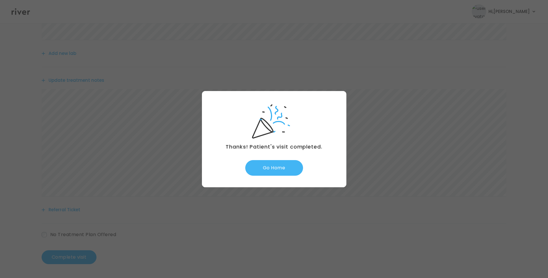
click at [281, 164] on button "Go Home" at bounding box center [274, 168] width 58 height 16
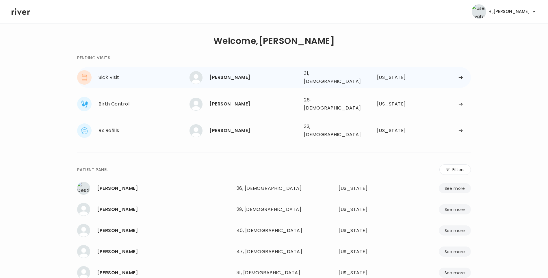
click at [256, 71] on div "[PERSON_NAME] 31, [DEMOGRAPHIC_DATA] See more" at bounding box center [244, 77] width 110 height 13
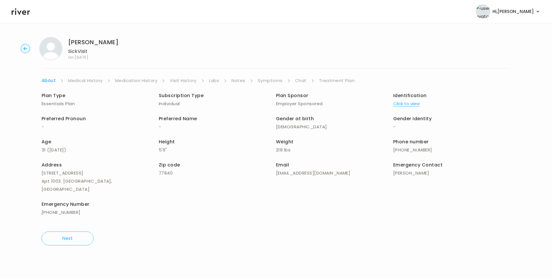
click at [182, 81] on link "Visit History" at bounding box center [183, 81] width 27 height 8
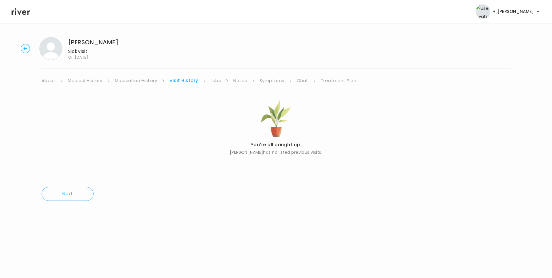
click at [51, 80] on link "About" at bounding box center [49, 81] width 14 height 8
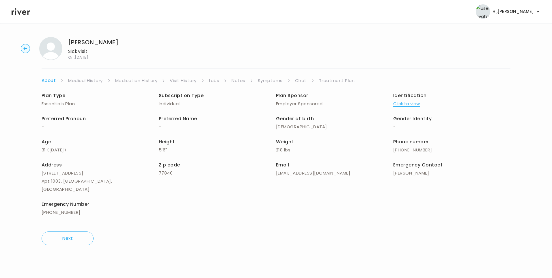
click at [411, 103] on button "Click to view" at bounding box center [406, 104] width 27 height 8
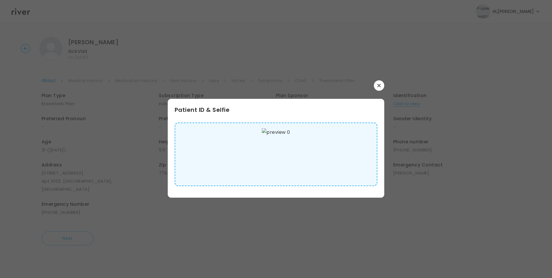
click at [290, 154] on img at bounding box center [276, 154] width 28 height 52
click at [380, 84] on icon "button" at bounding box center [378, 85] width 3 height 3
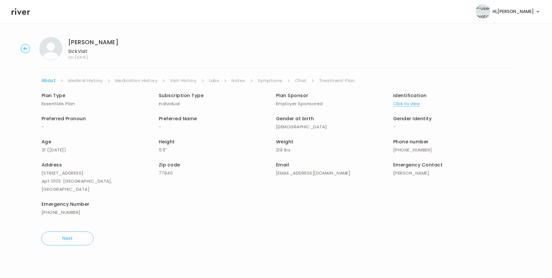
click at [83, 82] on link "Medical History" at bounding box center [85, 81] width 34 height 8
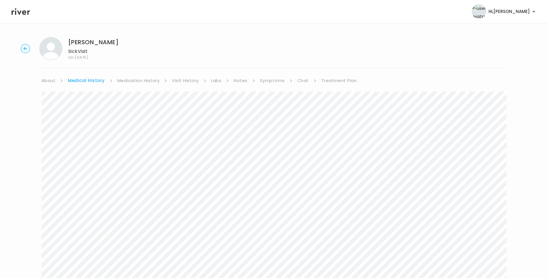
click at [269, 80] on link "Symptoms" at bounding box center [272, 81] width 25 height 8
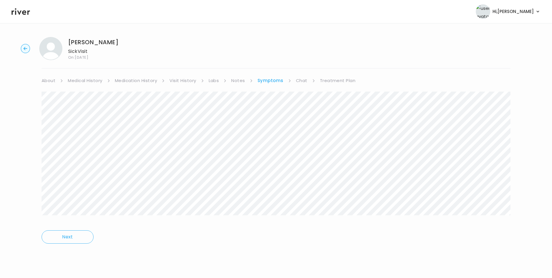
click at [299, 82] on link "Chat" at bounding box center [302, 81] width 12 height 8
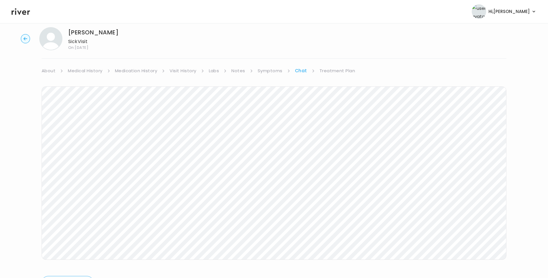
scroll to position [19, 0]
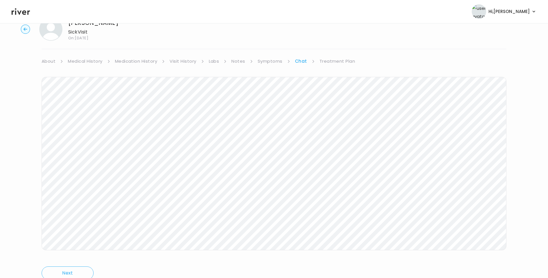
click at [333, 57] on link "Treatment Plan" at bounding box center [337, 61] width 36 height 8
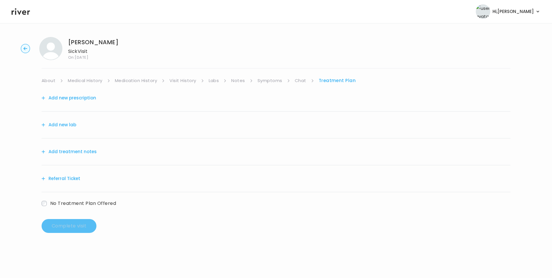
click at [87, 150] on button "Add treatment notes" at bounding box center [69, 152] width 55 height 8
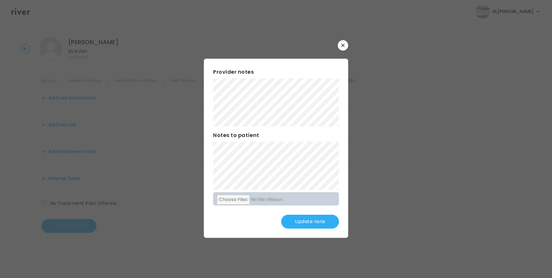
click at [301, 219] on button "Update note" at bounding box center [310, 222] width 58 height 14
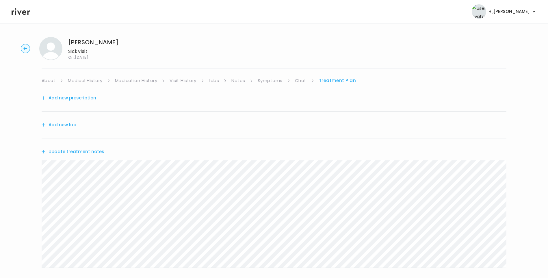
click at [297, 82] on link "Chat" at bounding box center [301, 81] width 12 height 8
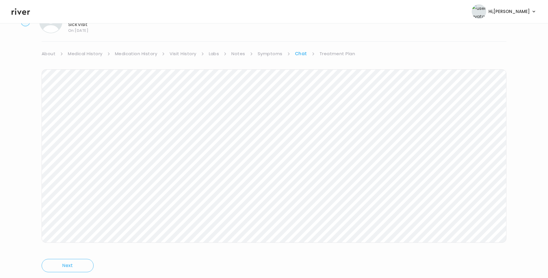
scroll to position [43, 0]
click at [18, 11] on icon at bounding box center [21, 11] width 18 height 7
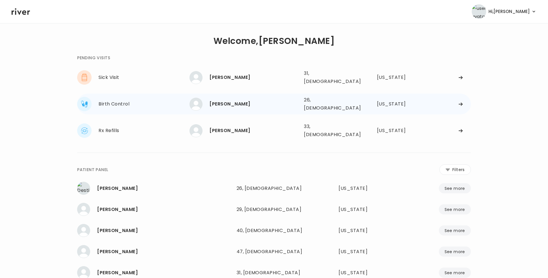
click at [231, 102] on div "[PERSON_NAME]" at bounding box center [254, 104] width 90 height 8
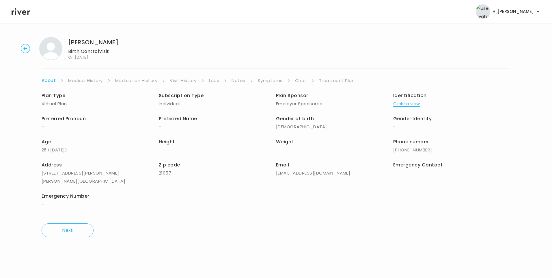
click at [301, 79] on link "Chat" at bounding box center [301, 81] width 12 height 8
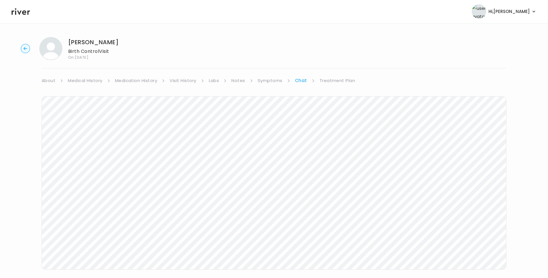
scroll to position [15, 0]
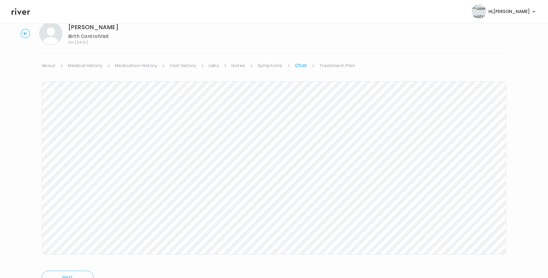
click at [22, 14] on icon at bounding box center [21, 11] width 18 height 9
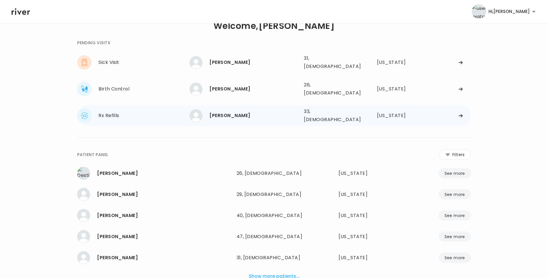
click at [226, 109] on div "Danielle Herrera 33, Female See more" at bounding box center [244, 115] width 110 height 13
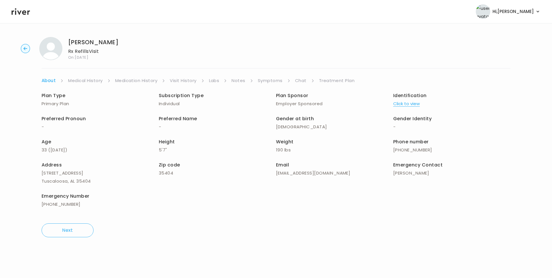
click at [267, 79] on link "Symptoms" at bounding box center [270, 81] width 25 height 8
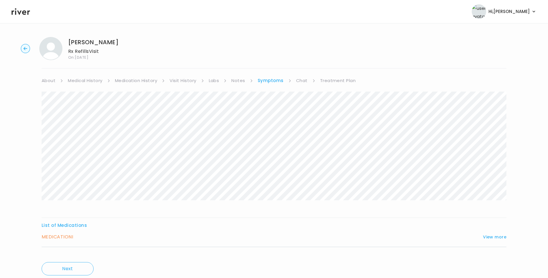
drag, startPoint x: 494, startPoint y: 234, endPoint x: 486, endPoint y: 225, distance: 11.0
click at [494, 234] on button "View more" at bounding box center [494, 236] width 23 height 7
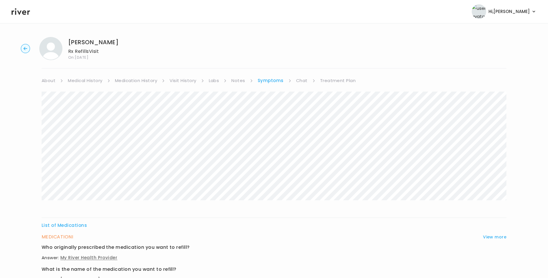
click at [139, 82] on link "Medication History" at bounding box center [136, 81] width 42 height 8
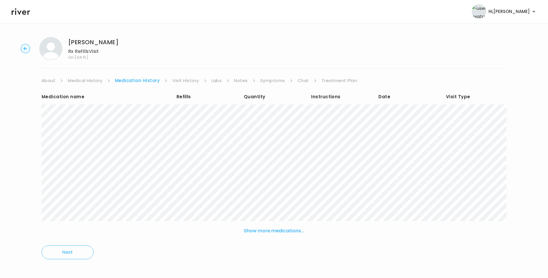
click at [190, 81] on link "Visit History" at bounding box center [185, 81] width 27 height 8
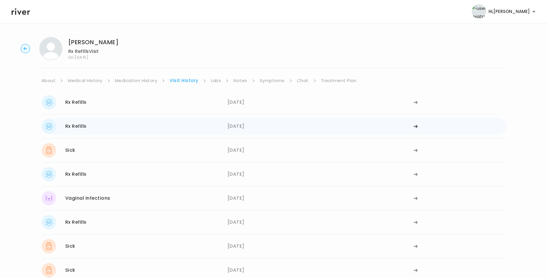
click at [258, 126] on div "06/16/2025" at bounding box center [320, 126] width 186 height 14
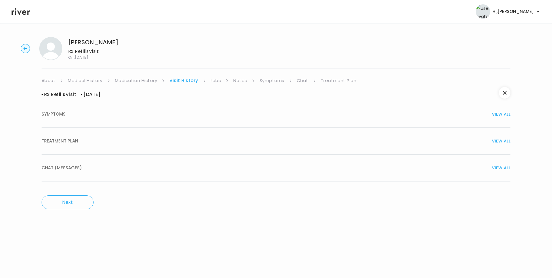
click at [108, 143] on div "TREATMENT PLAN VIEW ALL" at bounding box center [276, 141] width 469 height 8
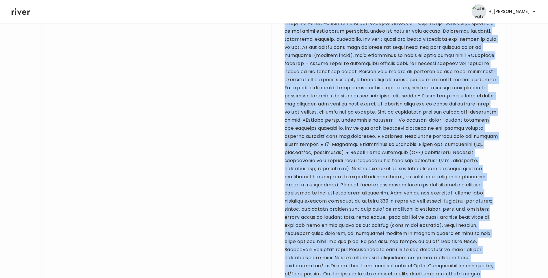
scroll to position [666, 0]
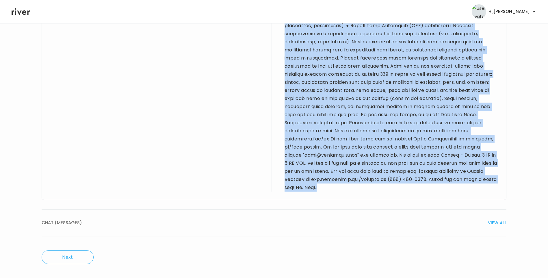
drag, startPoint x: 50, startPoint y: 44, endPoint x: 400, endPoint y: 187, distance: 378.1
drag, startPoint x: 400, startPoint y: 187, endPoint x: 394, endPoint y: 141, distance: 46.3
copy div "33 yo F for refill visit. PMH sig for depression, anxiety, GERD, & C-section x …"
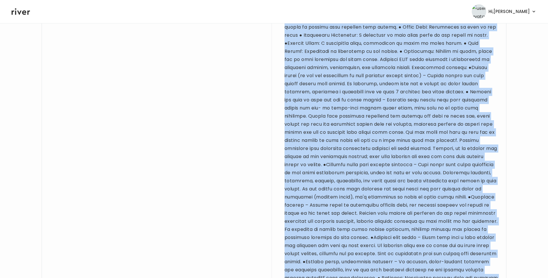
scroll to position [0, 0]
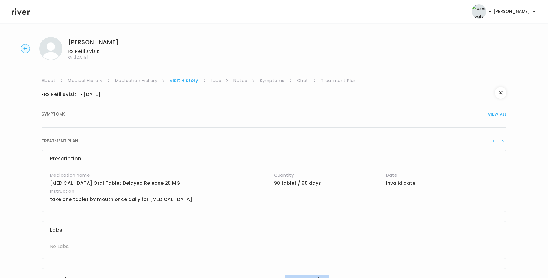
click at [339, 82] on link "Treatment Plan" at bounding box center [339, 81] width 36 height 8
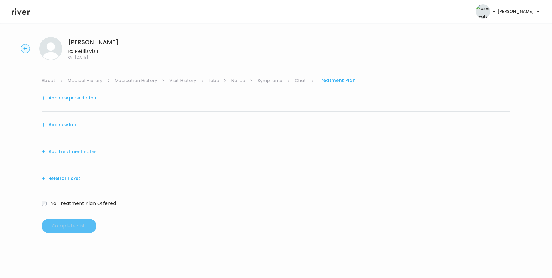
click at [95, 153] on div "Add treatment notes" at bounding box center [276, 151] width 469 height 27
click at [84, 151] on button "Add treatment notes" at bounding box center [69, 152] width 55 height 8
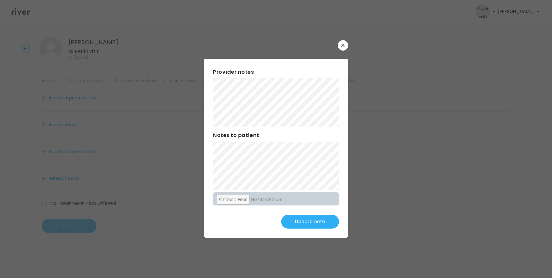
click at [169, 99] on div "​ Provider notes Notes to patient Click here to attach files Update note" at bounding box center [276, 139] width 552 height 278
click at [303, 220] on button "Update note" at bounding box center [310, 222] width 58 height 14
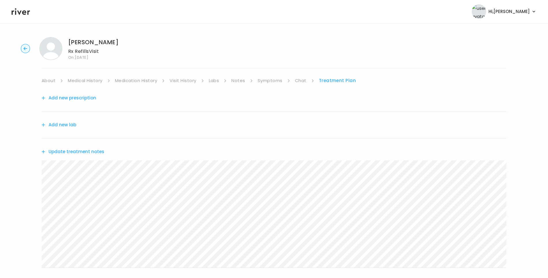
click at [93, 155] on button "Update treatment notes" at bounding box center [73, 152] width 63 height 8
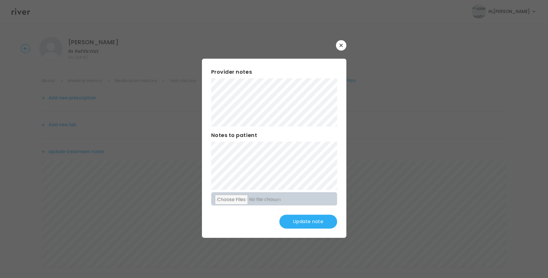
click at [325, 164] on div "Provider notes Notes to patient Click here to attach files Update note" at bounding box center [274, 148] width 144 height 179
click at [309, 223] on button "Update note" at bounding box center [308, 222] width 58 height 14
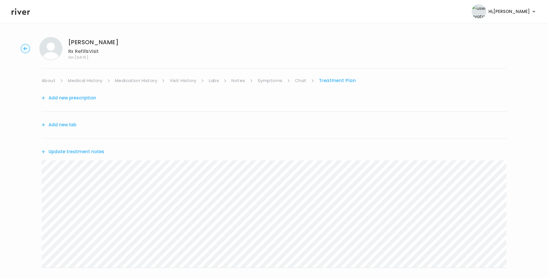
click at [91, 79] on link "Medical History" at bounding box center [85, 81] width 34 height 8
click at [326, 78] on link "Treatment Plan" at bounding box center [339, 81] width 36 height 8
click at [83, 153] on button "Update treatment notes" at bounding box center [73, 152] width 63 height 8
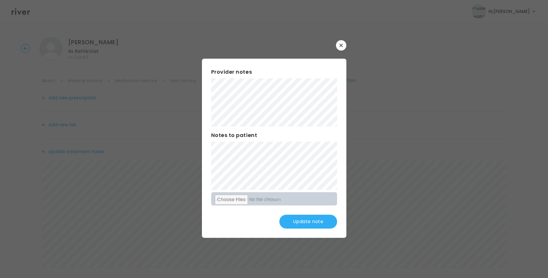
click at [300, 217] on button "Update note" at bounding box center [308, 222] width 58 height 14
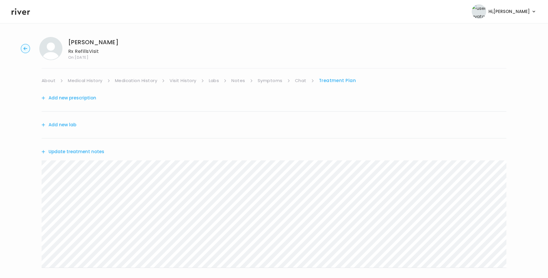
click at [89, 100] on button "Add new prescription" at bounding box center [69, 98] width 55 height 8
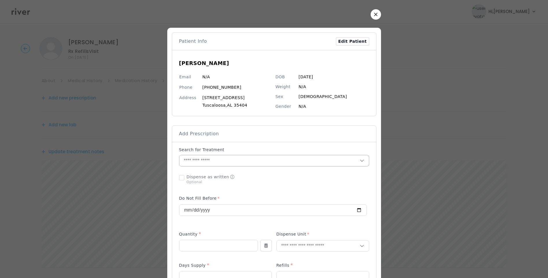
click at [182, 161] on input "text" at bounding box center [269, 160] width 180 height 11
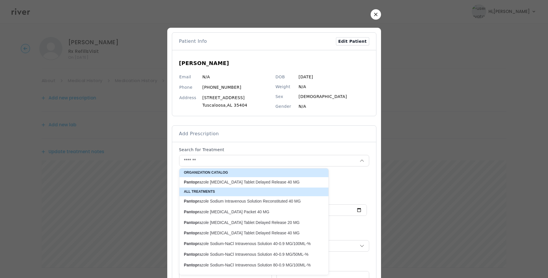
click at [276, 223] on p "Pantopr azole Sodium Oral Tablet Delayed Release 20 MG" at bounding box center [250, 222] width 133 height 5
type input "**********"
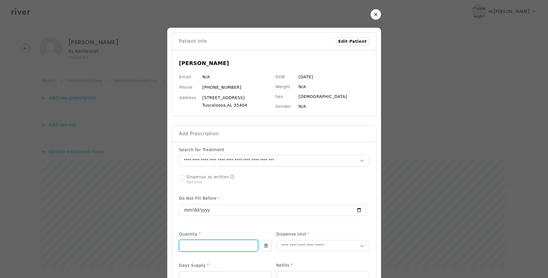
click at [211, 246] on input "number" at bounding box center [218, 245] width 78 height 11
type input "**"
click at [207, 271] on input "number" at bounding box center [225, 276] width 92 height 11
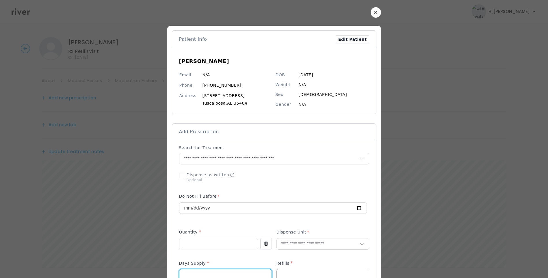
type input "**"
click at [282, 269] on input "number" at bounding box center [323, 274] width 92 height 11
type input "*"
click at [286, 247] on input "text" at bounding box center [318, 243] width 83 height 11
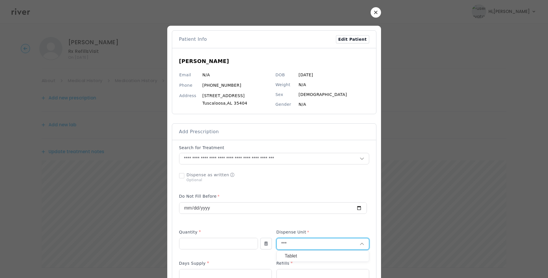
type input "***"
click at [292, 254] on p "Tablet" at bounding box center [323, 256] width 76 height 8
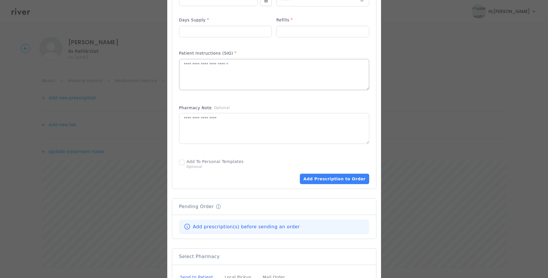
click at [204, 81] on textarea at bounding box center [273, 74] width 189 height 31
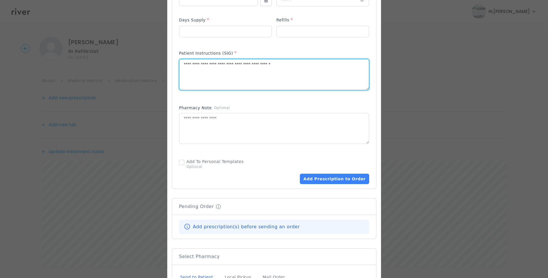
type textarea "**********"
click at [298, 102] on div "Pharmacy Note Optional" at bounding box center [274, 127] width 190 height 51
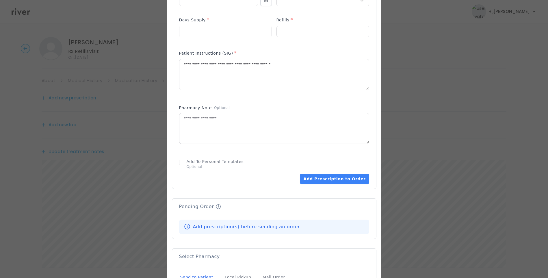
scroll to position [348, 0]
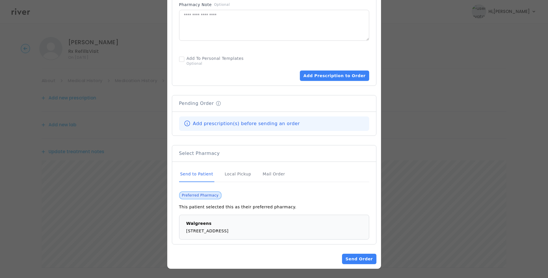
click at [204, 176] on div "Send to Patient" at bounding box center [196, 174] width 35 height 16
click at [329, 79] on button "Add Prescription to Order" at bounding box center [334, 75] width 69 height 10
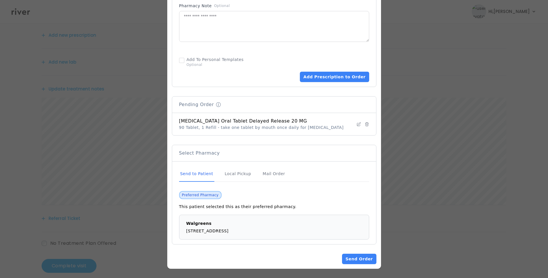
scroll to position [71, 0]
click at [202, 176] on div "Send to Patient" at bounding box center [196, 174] width 35 height 16
click at [203, 175] on div "Send to Patient" at bounding box center [196, 174] width 35 height 16
click at [351, 255] on button "Send Order" at bounding box center [359, 258] width 34 height 10
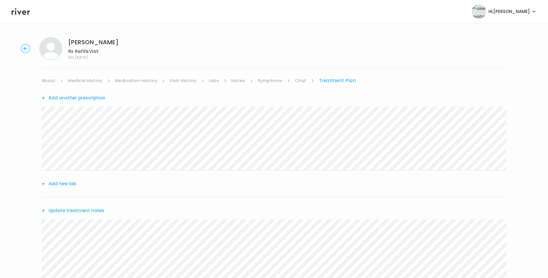
scroll to position [130, 0]
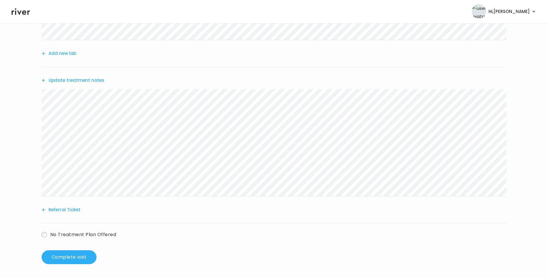
click at [96, 80] on button "Update treatment notes" at bounding box center [73, 80] width 63 height 8
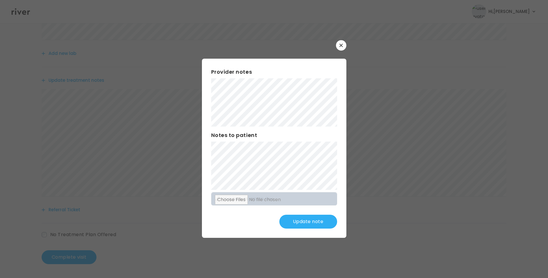
click at [305, 225] on button "Update note" at bounding box center [308, 222] width 58 height 14
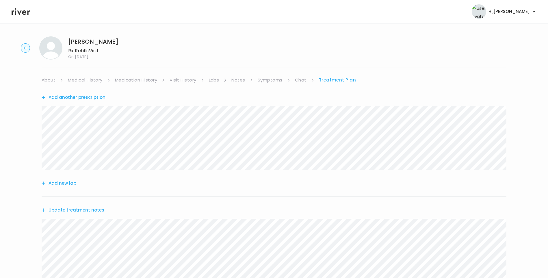
scroll to position [0, 0]
click at [141, 82] on link "Medication History" at bounding box center [136, 81] width 42 height 8
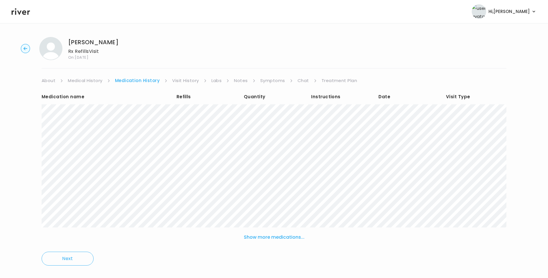
click at [331, 81] on link "Treatment Plan" at bounding box center [339, 81] width 36 height 8
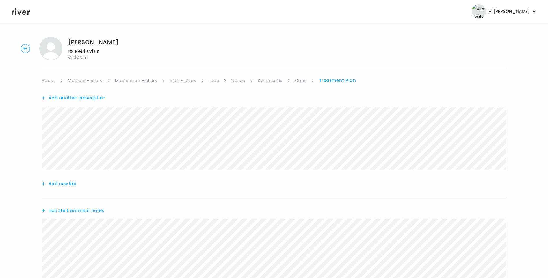
scroll to position [130, 0]
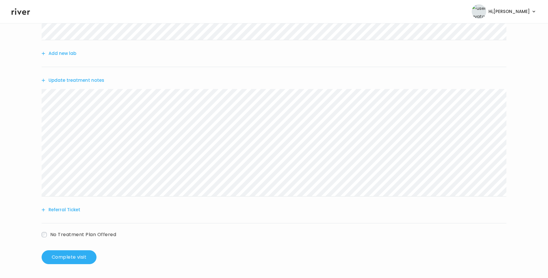
click at [94, 79] on button "Update treatment notes" at bounding box center [73, 80] width 63 height 8
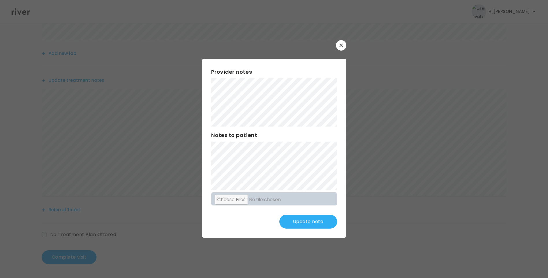
click at [302, 222] on button "Update note" at bounding box center [308, 222] width 58 height 14
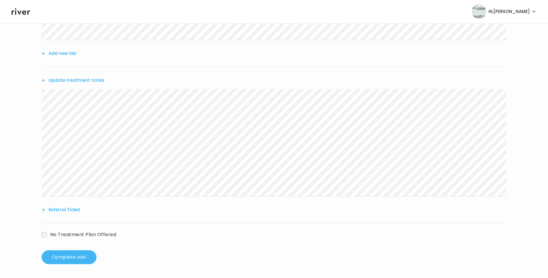
click at [80, 257] on button "Complete visit" at bounding box center [69, 257] width 55 height 14
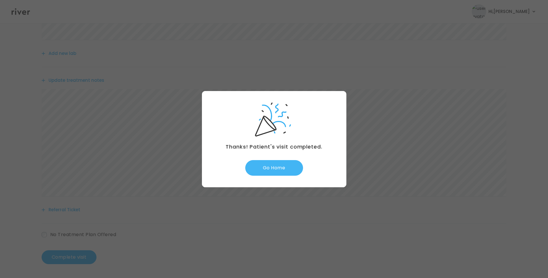
click at [279, 167] on button "Go Home" at bounding box center [274, 168] width 58 height 16
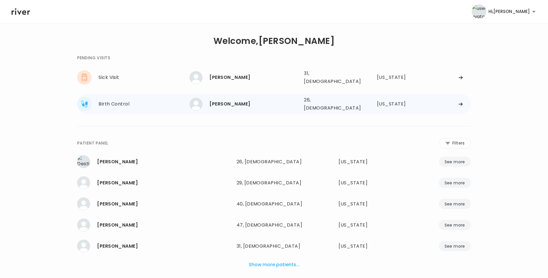
click at [235, 100] on div "[PERSON_NAME]" at bounding box center [254, 104] width 90 height 8
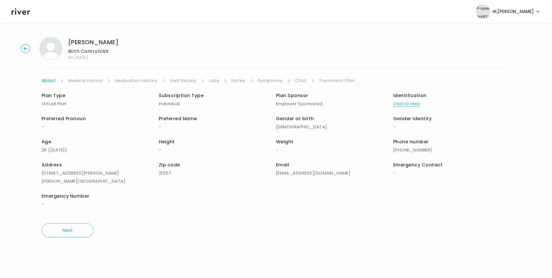
click at [299, 81] on link "Chat" at bounding box center [301, 81] width 12 height 8
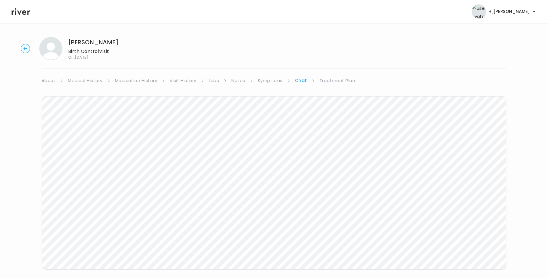
scroll to position [15, 0]
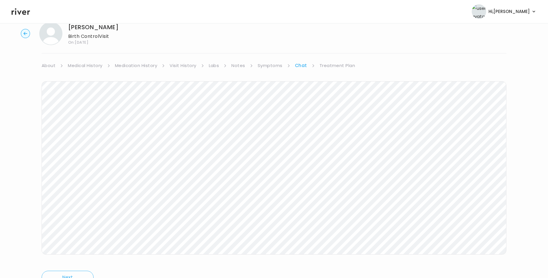
click at [19, 8] on icon at bounding box center [21, 11] width 18 height 9
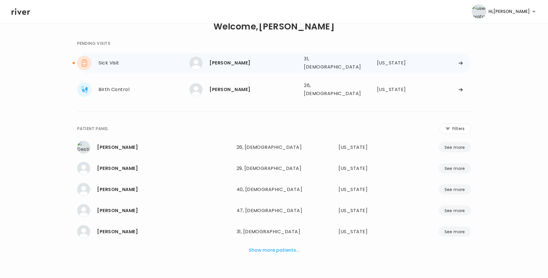
click at [231, 64] on div "[PERSON_NAME]" at bounding box center [254, 63] width 90 height 8
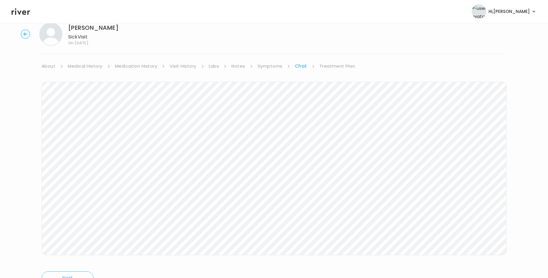
click at [338, 69] on link "Treatment Plan" at bounding box center [337, 66] width 36 height 8
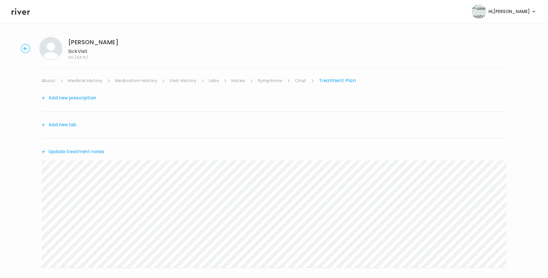
click at [87, 152] on button "Update treatment notes" at bounding box center [73, 152] width 63 height 8
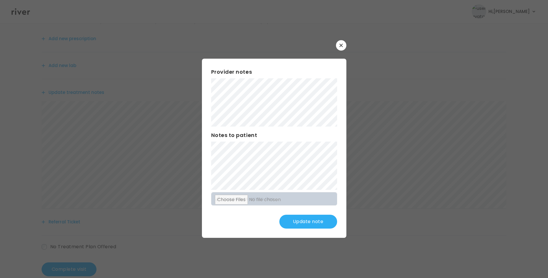
scroll to position [71, 0]
click at [314, 220] on button "Update note" at bounding box center [308, 222] width 58 height 14
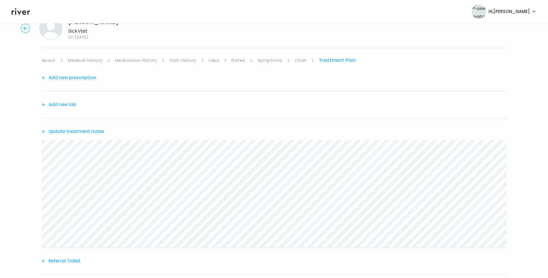
scroll to position [0, 0]
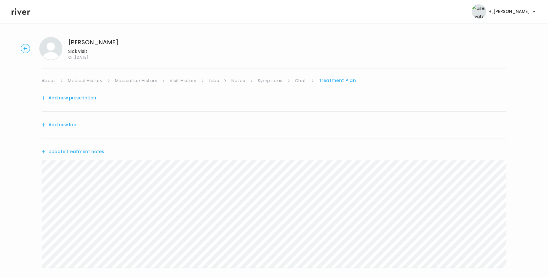
click at [274, 82] on link "Symptoms" at bounding box center [270, 81] width 25 height 8
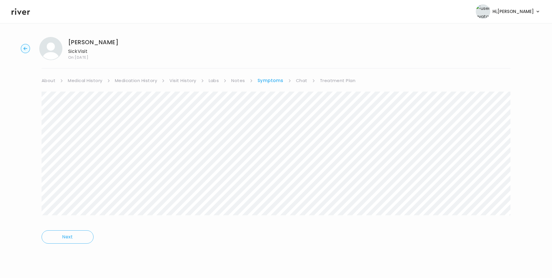
click at [298, 82] on link "Chat" at bounding box center [302, 81] width 12 height 8
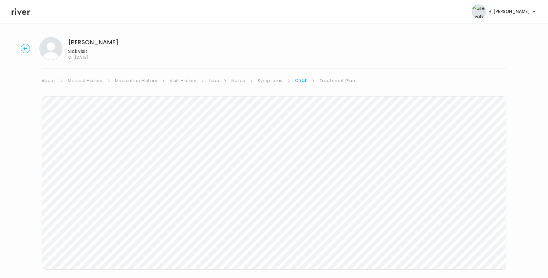
scroll to position [15, 0]
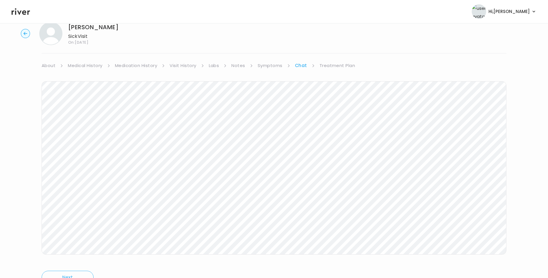
click at [330, 63] on link "Treatment Plan" at bounding box center [337, 65] width 36 height 8
click at [38, 155] on div "[PERSON_NAME] Sick Visit On: [DATE] About Medical History Medication History Vi…" at bounding box center [274, 170] width 548 height 307
click at [71, 263] on button "Referral Ticket" at bounding box center [61, 266] width 39 height 8
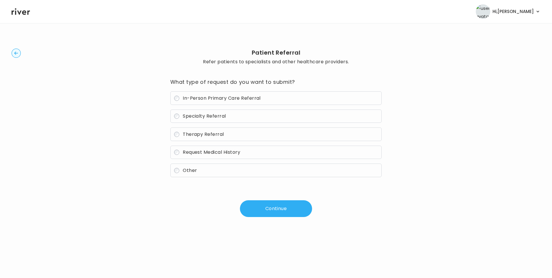
click at [206, 96] on span "In-Person Primary Care Referral" at bounding box center [222, 98] width 78 height 7
click at [268, 205] on button "Continue" at bounding box center [276, 208] width 72 height 17
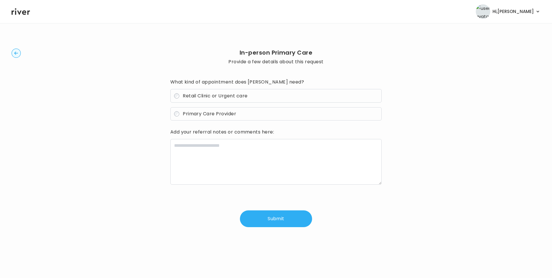
click at [195, 113] on span "Primary Care Provider" at bounding box center [209, 113] width 53 height 7
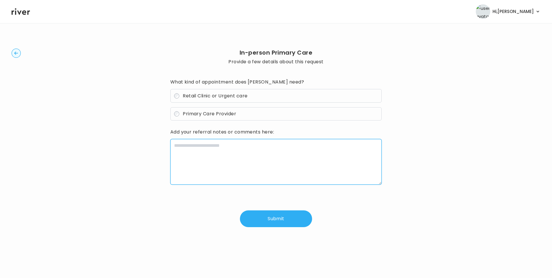
click at [197, 153] on textarea at bounding box center [276, 162] width 212 height 46
paste textarea "**********"
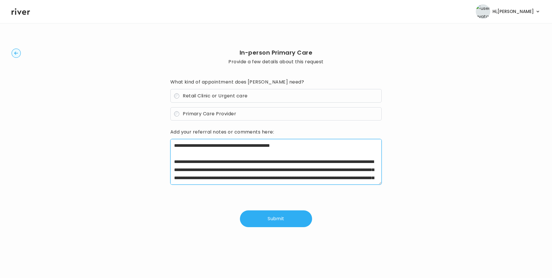
drag, startPoint x: 191, startPoint y: 162, endPoint x: 221, endPoint y: 162, distance: 29.4
click at [221, 162] on textarea "**********" at bounding box center [276, 162] width 212 height 46
click at [311, 145] on textarea "**********" at bounding box center [276, 162] width 212 height 46
click at [268, 157] on textarea "**********" at bounding box center [276, 162] width 212 height 46
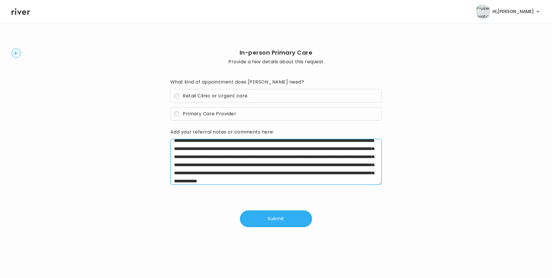
scroll to position [32, 0]
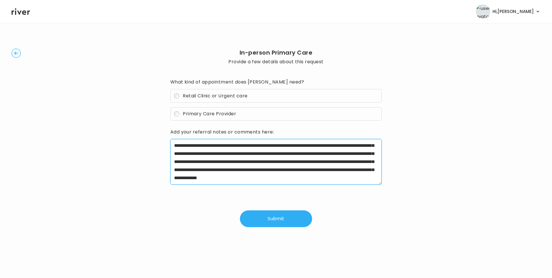
click at [373, 177] on textarea "**********" at bounding box center [276, 162] width 212 height 46
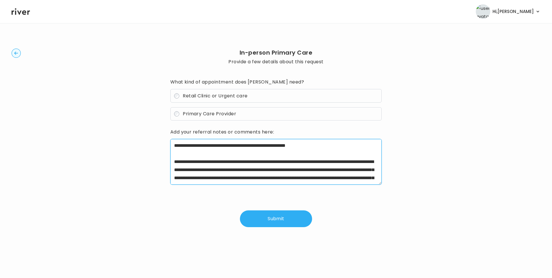
click at [351, 146] on textarea "**********" at bounding box center [276, 162] width 212 height 46
type textarea "**********"
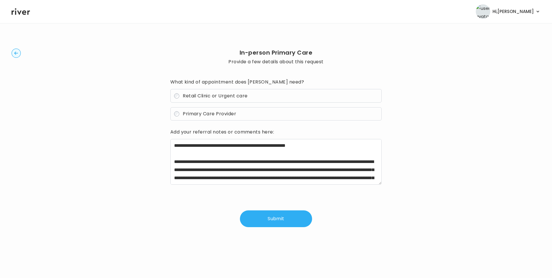
click at [275, 219] on button "Submit" at bounding box center [276, 218] width 72 height 17
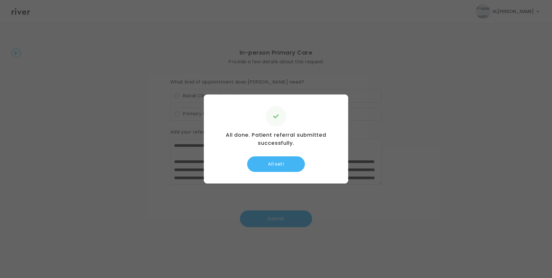
click at [275, 163] on button "All set!" at bounding box center [276, 164] width 58 height 16
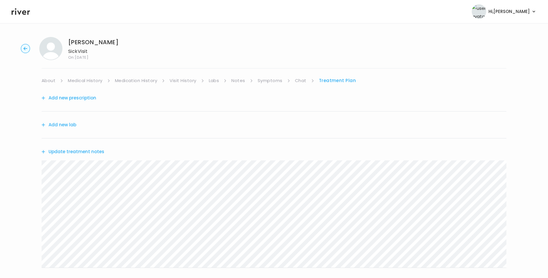
click at [94, 152] on button "Update treatment notes" at bounding box center [73, 152] width 63 height 8
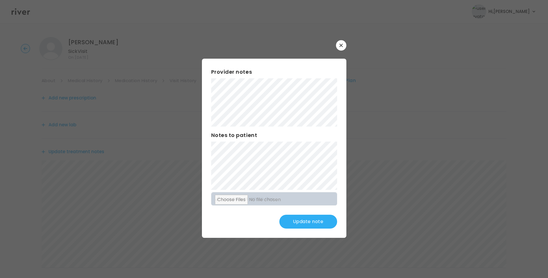
click at [312, 217] on button "Update note" at bounding box center [308, 222] width 58 height 14
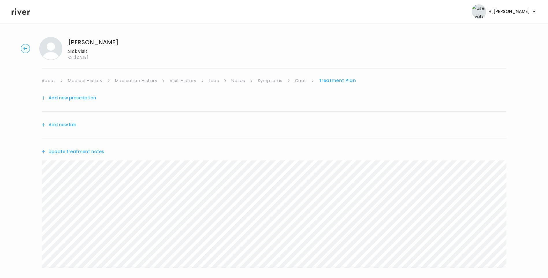
click at [51, 77] on link "About" at bounding box center [49, 81] width 14 height 8
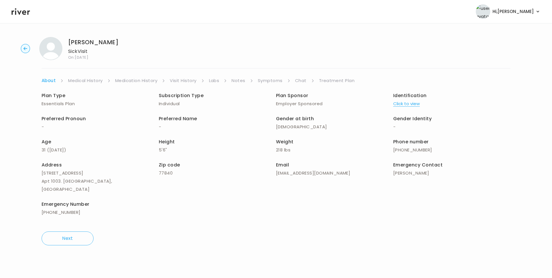
click at [330, 80] on link "Treatment Plan" at bounding box center [337, 81] width 36 height 8
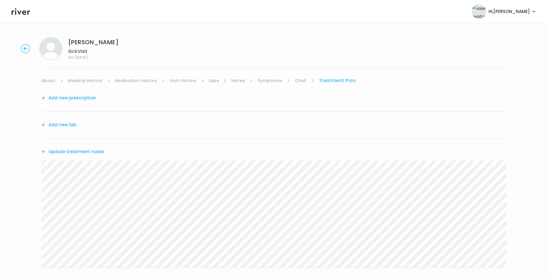
click at [93, 150] on button "Update treatment notes" at bounding box center [73, 152] width 63 height 8
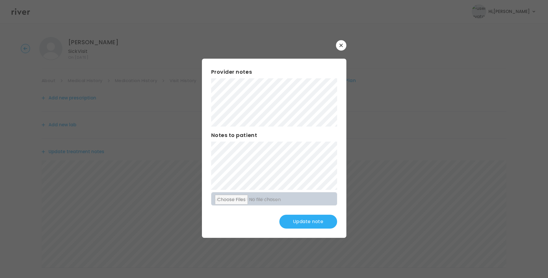
scroll to position [113, 0]
click at [314, 222] on button "Update note" at bounding box center [308, 222] width 58 height 14
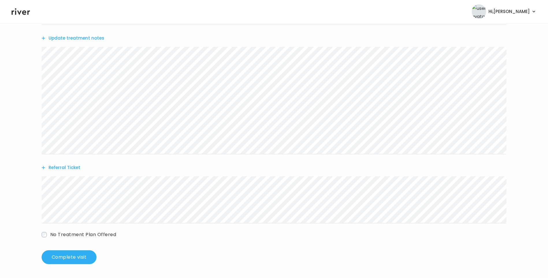
scroll to position [0, 0]
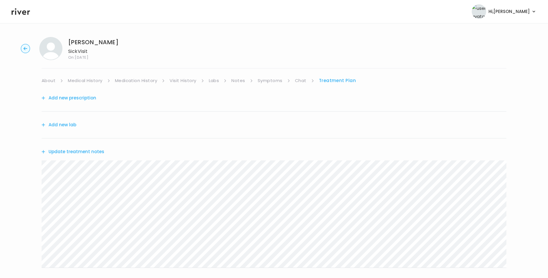
click at [217, 81] on link "Labs" at bounding box center [214, 81] width 10 height 8
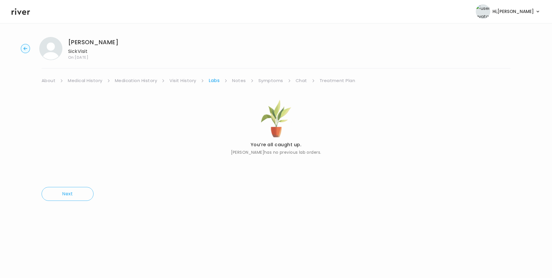
click at [325, 81] on link "Treatment Plan" at bounding box center [338, 81] width 36 height 8
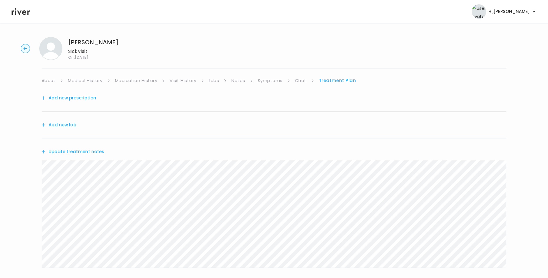
click at [73, 122] on button "Add new lab" at bounding box center [59, 125] width 35 height 8
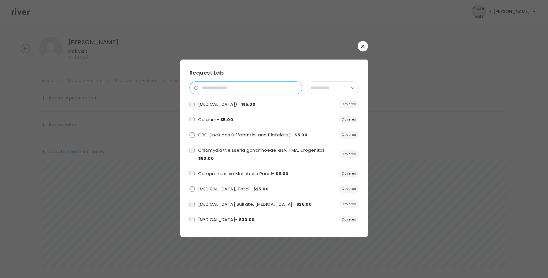
click at [229, 89] on input "search" at bounding box center [249, 88] width 103 height 12
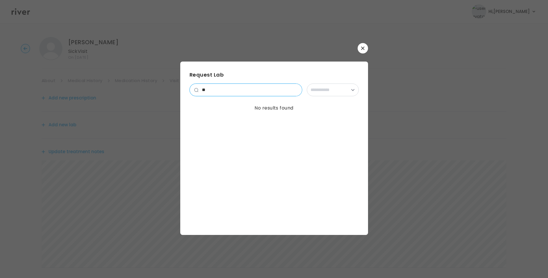
type input "*"
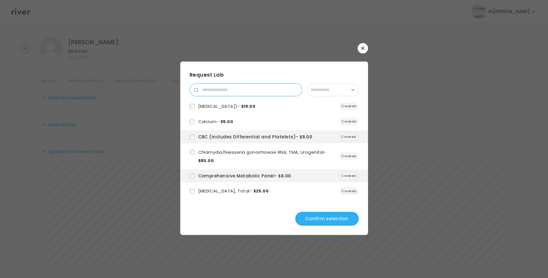
click at [217, 89] on input "search" at bounding box center [249, 90] width 103 height 12
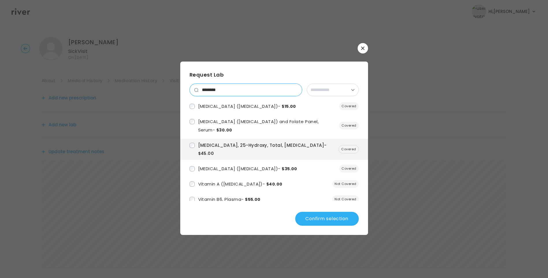
drag, startPoint x: 228, startPoint y: 89, endPoint x: 192, endPoint y: 90, distance: 35.5
click at [192, 90] on div "*******" at bounding box center [245, 89] width 113 height 13
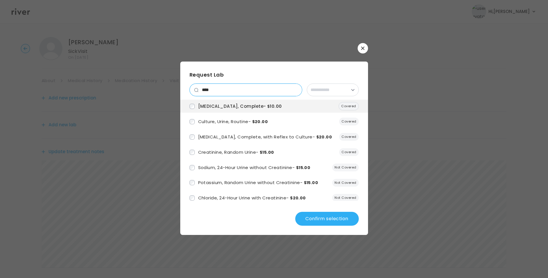
drag, startPoint x: 223, startPoint y: 89, endPoint x: 186, endPoint y: 89, distance: 37.5
click at [186, 89] on div "**********" at bounding box center [274, 147] width 188 height 173
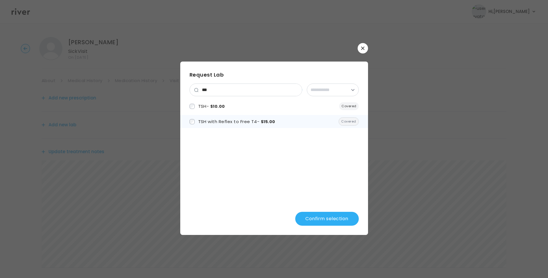
click at [190, 119] on label "TSH with Reflex to Free T4 - $15.00" at bounding box center [232, 121] width 86 height 8
drag, startPoint x: 213, startPoint y: 91, endPoint x: 195, endPoint y: 90, distance: 17.9
click at [195, 90] on div "***" at bounding box center [245, 89] width 113 height 13
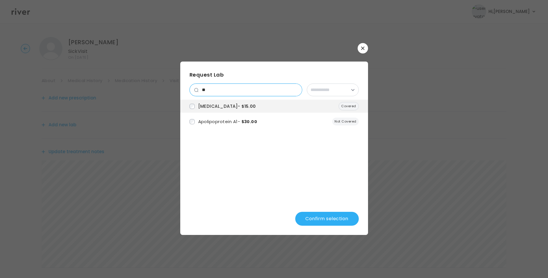
click at [223, 86] on input "**" at bounding box center [249, 90] width 103 height 12
type input "*"
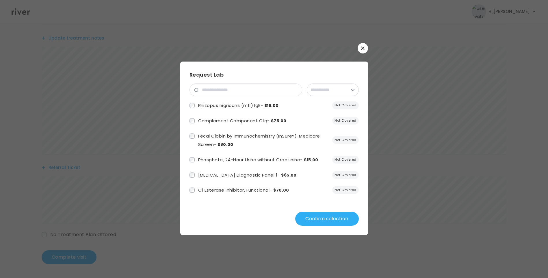
scroll to position [5464, 0]
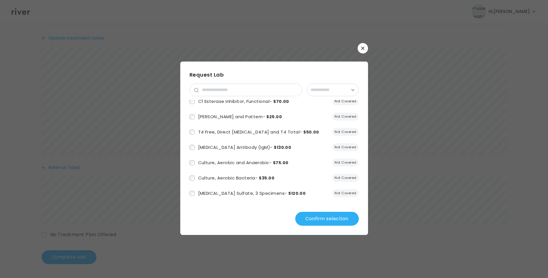
click at [333, 219] on button "Confirm selection" at bounding box center [327, 219] width 64 height 14
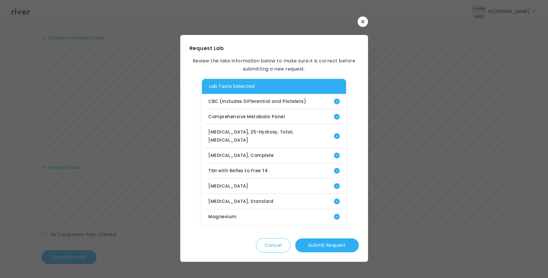
click at [332, 241] on button "Submit Request" at bounding box center [327, 245] width 64 height 14
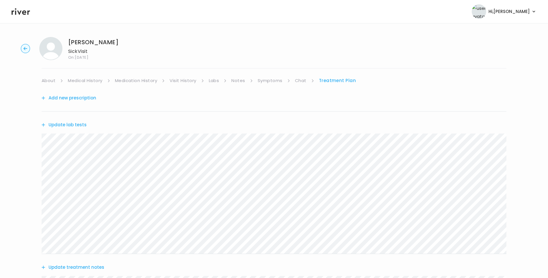
scroll to position [229, 0]
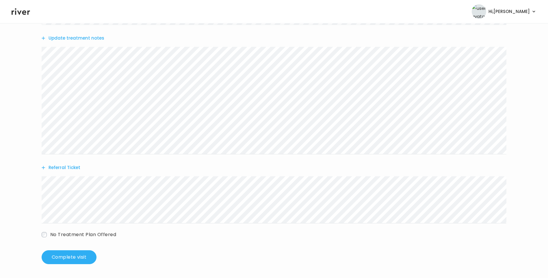
click at [91, 39] on button "Update treatment notes" at bounding box center [73, 38] width 63 height 8
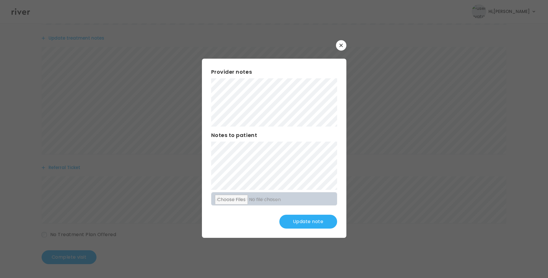
click at [319, 222] on button "Update note" at bounding box center [308, 222] width 58 height 14
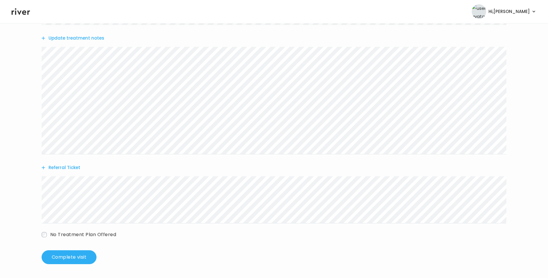
scroll to position [0, 0]
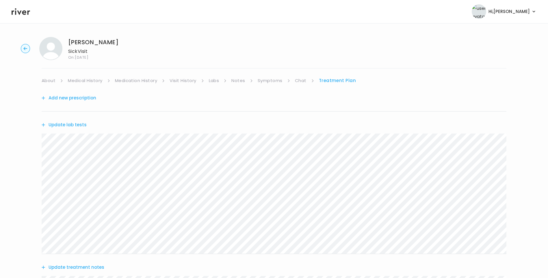
click at [49, 80] on link "About" at bounding box center [49, 81] width 14 height 8
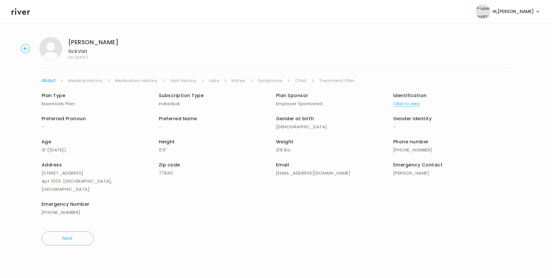
click at [324, 79] on link "Treatment Plan" at bounding box center [337, 81] width 36 height 8
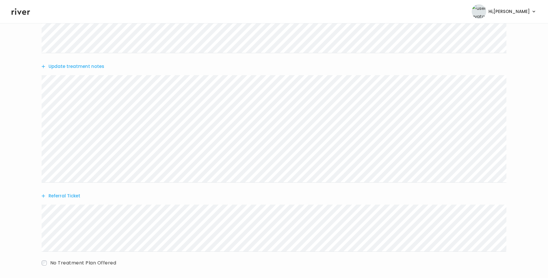
scroll to position [229, 0]
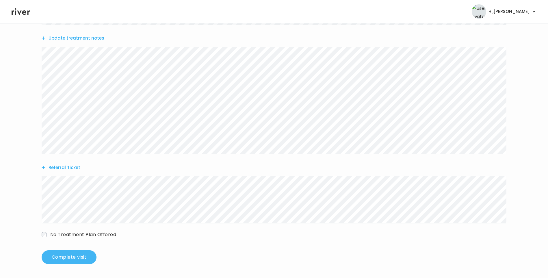
click at [82, 260] on button "Complete visit" at bounding box center [69, 257] width 55 height 14
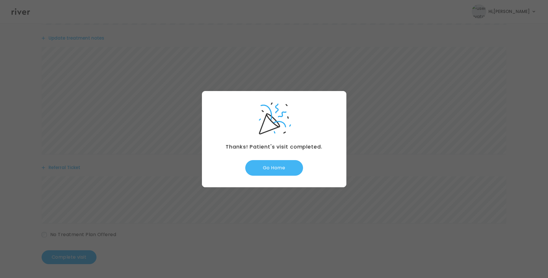
click at [284, 164] on button "Go Home" at bounding box center [274, 168] width 58 height 16
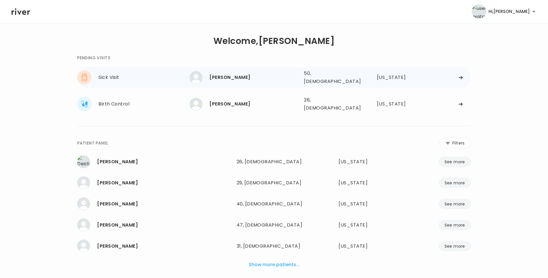
click at [240, 79] on div "[PERSON_NAME]" at bounding box center [254, 77] width 90 height 8
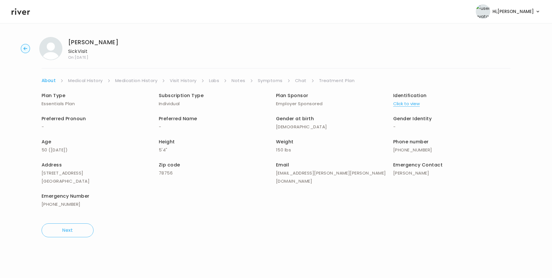
click at [296, 84] on link "Chat" at bounding box center [301, 81] width 12 height 8
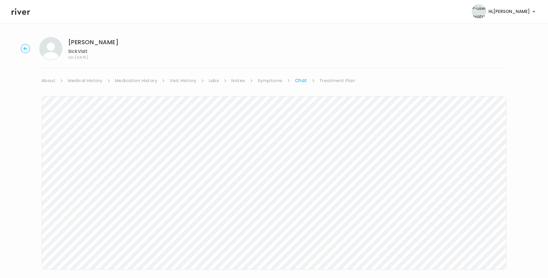
click at [193, 80] on link "Visit History" at bounding box center [182, 81] width 27 height 8
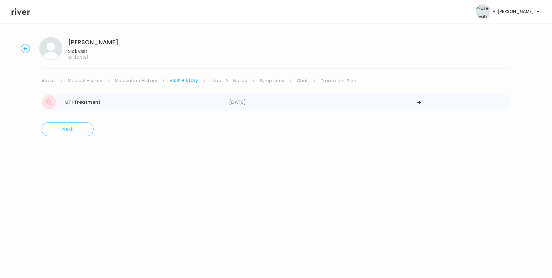
click at [120, 102] on div "UTI Treatment [DATE]" at bounding box center [136, 102] width 188 height 14
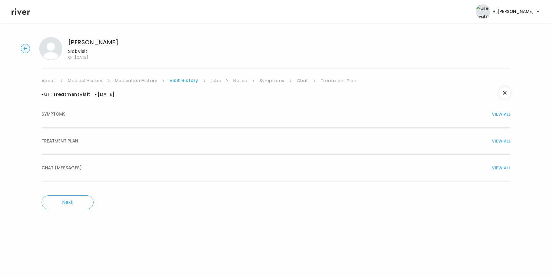
click at [72, 141] on span "TREATMENT PLAN" at bounding box center [60, 141] width 37 height 8
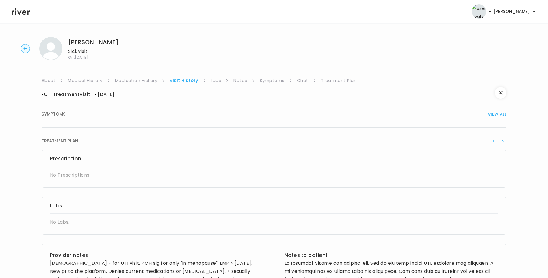
scroll to position [243, 0]
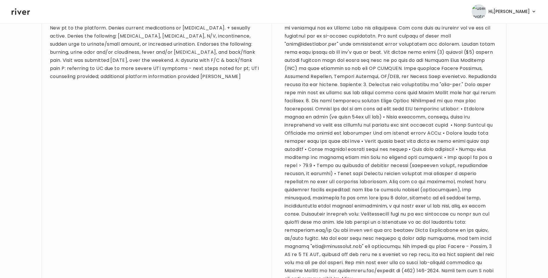
click at [66, 73] on div "[DEMOGRAPHIC_DATA] F for UTI visit. PMH sig for only "in menopause". LMP > [DAT…" at bounding box center [156, 48] width 213 height 65
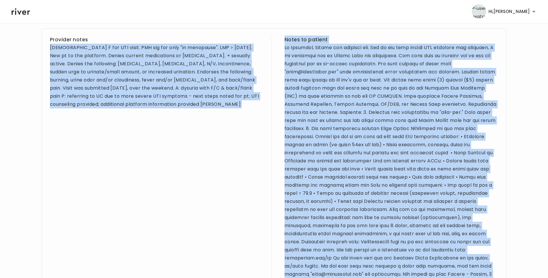
scroll to position [283, 0]
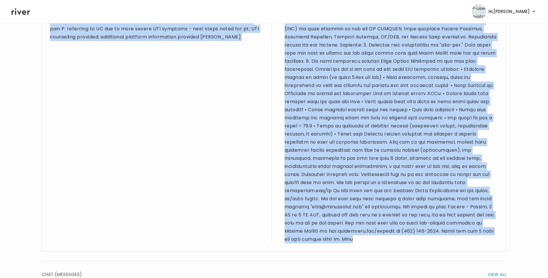
drag, startPoint x: 50, startPoint y: 260, endPoint x: 477, endPoint y: 232, distance: 428.0
click at [477, 232] on div "Provider notes [DEMOGRAPHIC_DATA] F for UTI visit. PMH sig for only "in menopau…" at bounding box center [274, 106] width 465 height 290
drag, startPoint x: 477, startPoint y: 232, endPoint x: 428, endPoint y: 163, distance: 84.7
copy div "[DEMOGRAPHIC_DATA] F for UTI visit. PMH sig for only "in menopause". LMP > [DAT…"
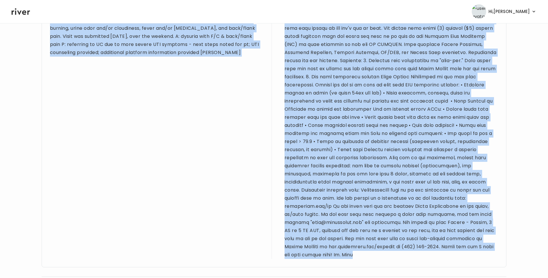
scroll to position [0, 0]
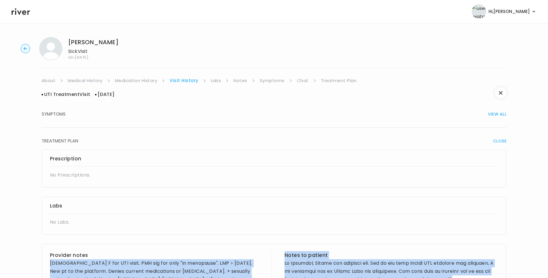
click at [277, 81] on link "Symptoms" at bounding box center [272, 81] width 25 height 8
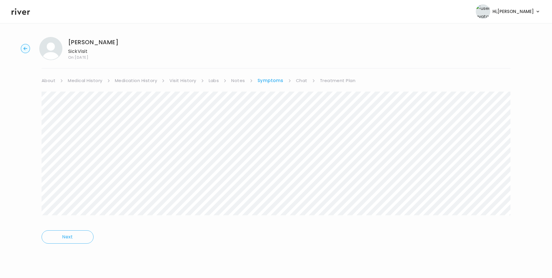
click at [327, 80] on link "Treatment Plan" at bounding box center [338, 81] width 36 height 8
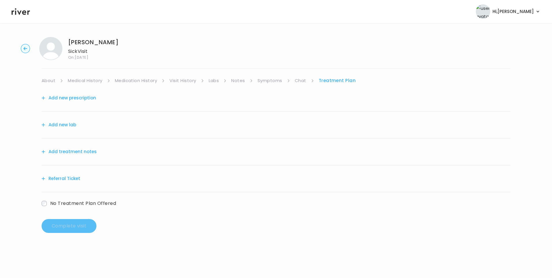
click at [88, 152] on button "Add treatment notes" at bounding box center [69, 152] width 55 height 8
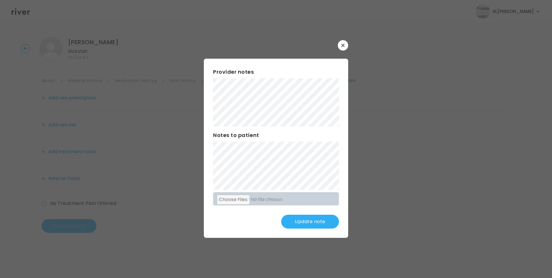
click at [164, 103] on div "​ Provider notes Notes to patient Click here to attach files Update note" at bounding box center [276, 139] width 552 height 278
click at [306, 222] on button "Update note" at bounding box center [310, 222] width 58 height 14
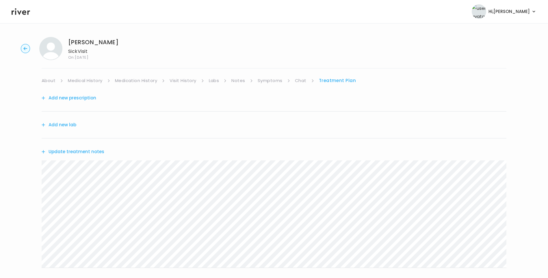
click at [97, 150] on button "Update treatment notes" at bounding box center [73, 152] width 63 height 8
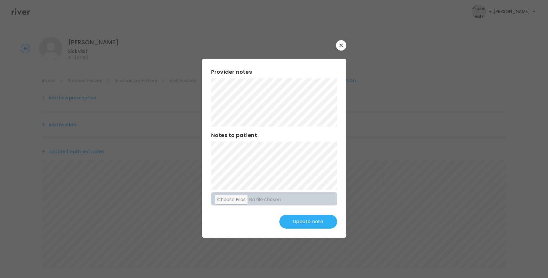
click at [310, 173] on div "Provider notes Notes to patient Click here to attach files Update note" at bounding box center [274, 148] width 144 height 179
click at [313, 225] on button "Update note" at bounding box center [308, 222] width 58 height 14
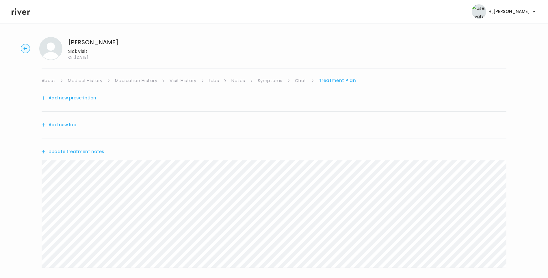
click at [266, 81] on link "Symptoms" at bounding box center [270, 81] width 25 height 8
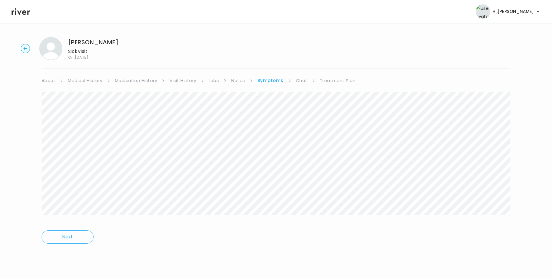
click at [47, 81] on link "About" at bounding box center [49, 81] width 14 height 8
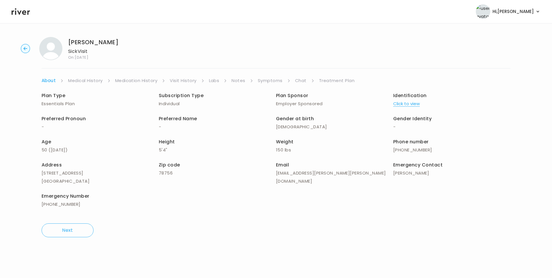
click at [87, 81] on link "Medical History" at bounding box center [85, 81] width 34 height 8
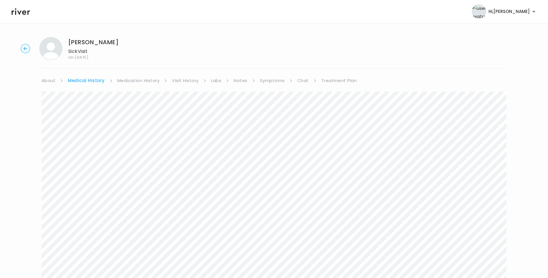
click at [265, 82] on link "Symptoms" at bounding box center [272, 81] width 25 height 8
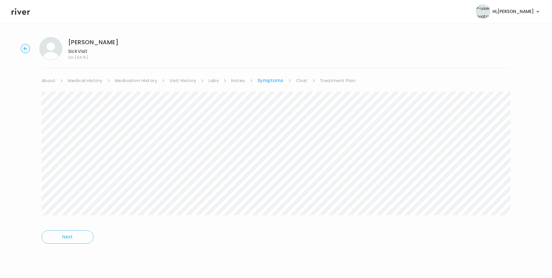
click at [337, 81] on link "Treatment Plan" at bounding box center [338, 81] width 36 height 8
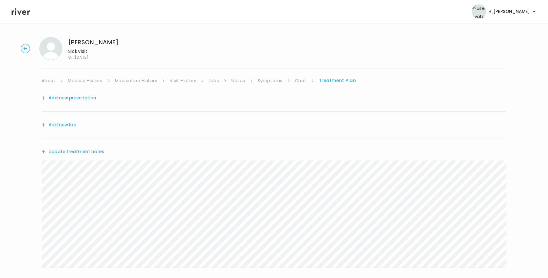
click at [90, 152] on button "Update treatment notes" at bounding box center [73, 152] width 63 height 8
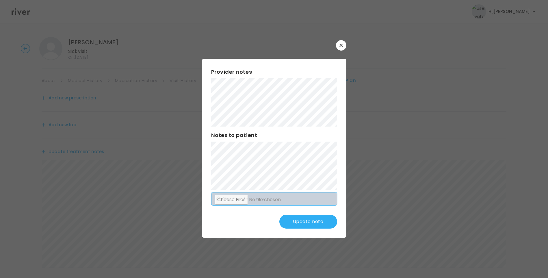
drag, startPoint x: 310, startPoint y: 223, endPoint x: 257, endPoint y: 196, distance: 59.8
click at [310, 222] on button "Update note" at bounding box center [308, 222] width 58 height 14
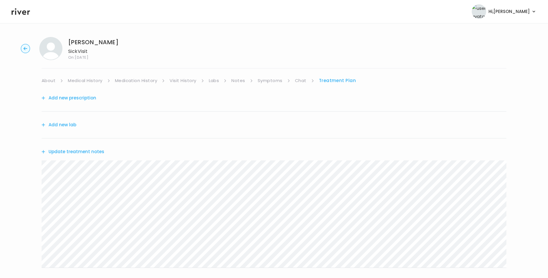
click at [178, 78] on link "Visit History" at bounding box center [182, 81] width 27 height 8
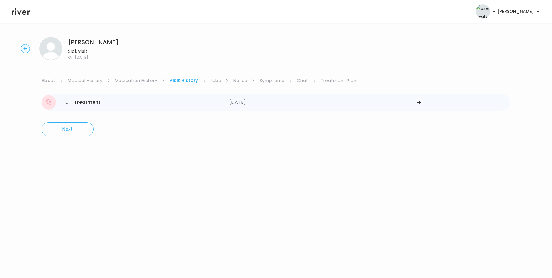
click at [100, 104] on div "UTI Treatment" at bounding box center [82, 102] width 35 height 8
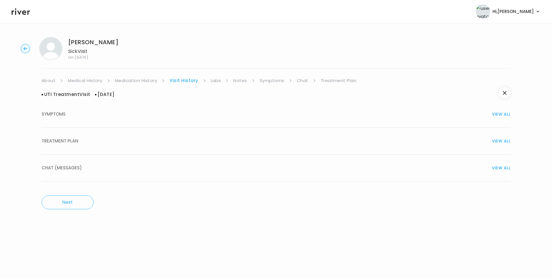
click at [63, 171] on span "CHAT (MESSAGES)" at bounding box center [62, 168] width 40 height 8
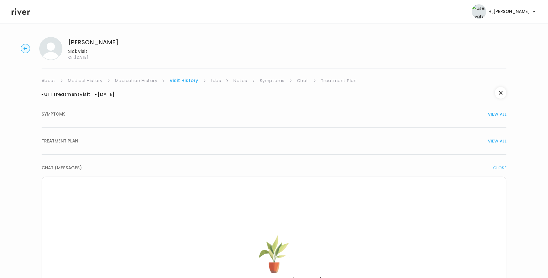
drag, startPoint x: 72, startPoint y: 142, endPoint x: 113, endPoint y: 150, distance: 41.4
click at [72, 142] on span "TREATMENT PLAN" at bounding box center [60, 141] width 37 height 8
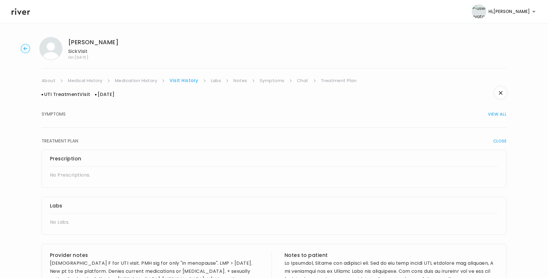
click at [19, 14] on icon at bounding box center [21, 11] width 18 height 7
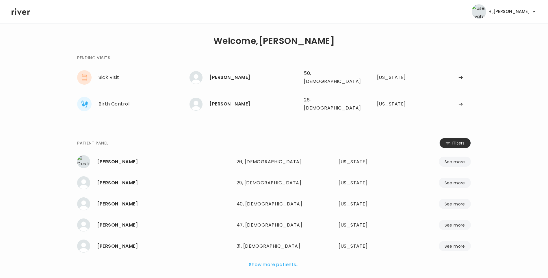
click at [457, 138] on button "Filters" at bounding box center [454, 143] width 31 height 10
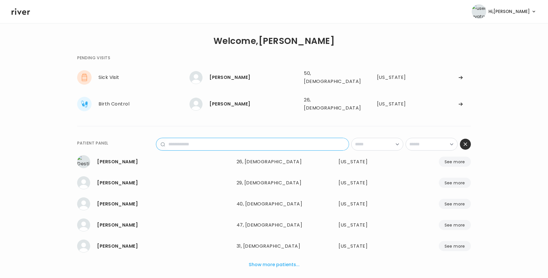
click at [312, 138] on input "name" at bounding box center [257, 144] width 184 height 12
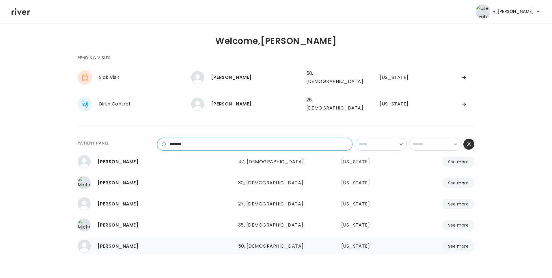
type input "*******"
click at [184, 242] on div "MichaeleAnne McCarthy" at bounding box center [166, 246] width 136 height 8
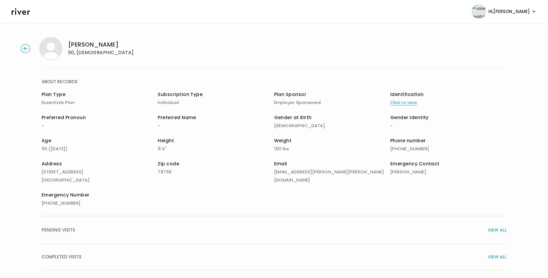
click at [68, 253] on span "COMPLETED VISITS" at bounding box center [62, 257] width 40 height 8
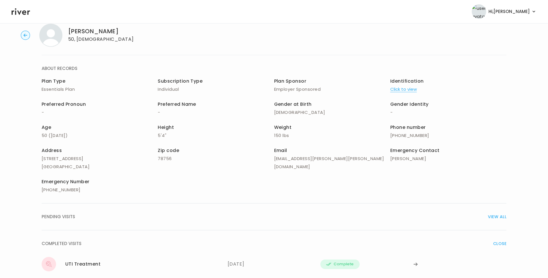
scroll to position [67, 0]
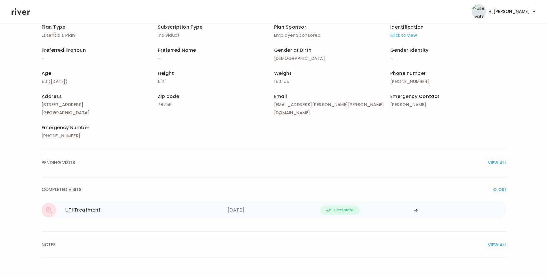
click at [114, 212] on div "UTI Treatment 09/27/2025" at bounding box center [135, 210] width 186 height 14
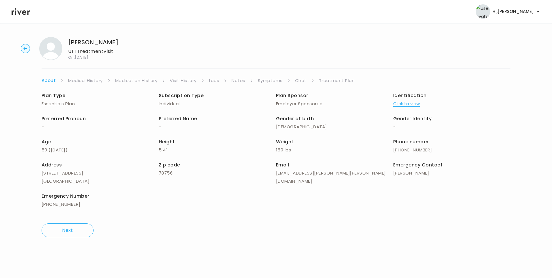
click at [335, 81] on link "Treatment Plan" at bounding box center [337, 81] width 36 height 8
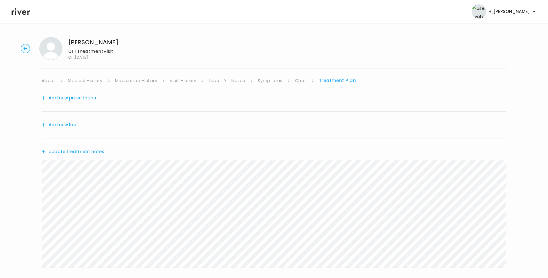
scroll to position [100, 0]
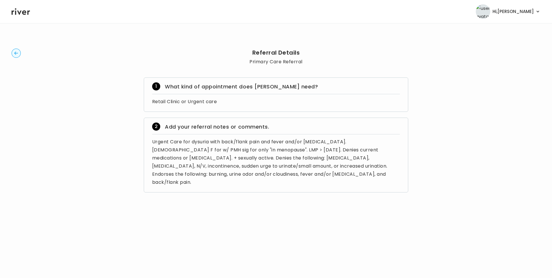
click at [20, 13] on icon at bounding box center [21, 11] width 18 height 7
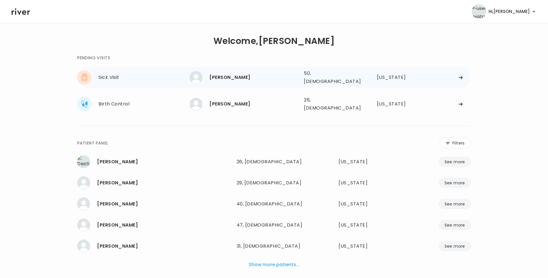
click at [268, 79] on div "MichaeleAnne McCarthy" at bounding box center [254, 77] width 90 height 8
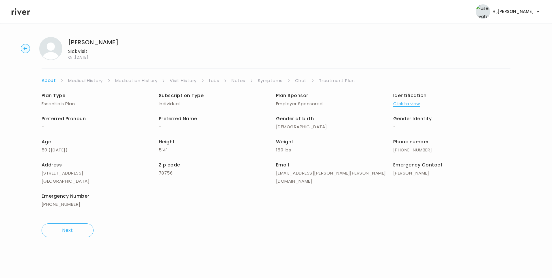
click at [334, 80] on link "Treatment Plan" at bounding box center [337, 81] width 36 height 8
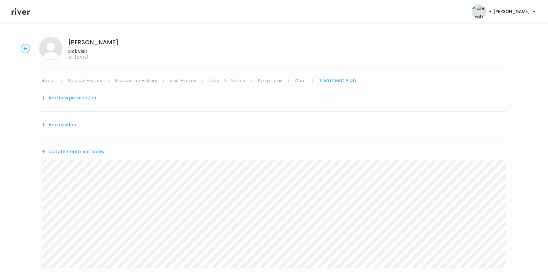
click at [79, 152] on button "Update treatment notes" at bounding box center [73, 152] width 63 height 8
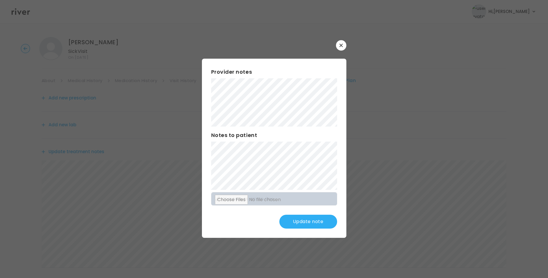
scroll to position [71, 0]
click at [302, 220] on button "Update note" at bounding box center [308, 222] width 58 height 14
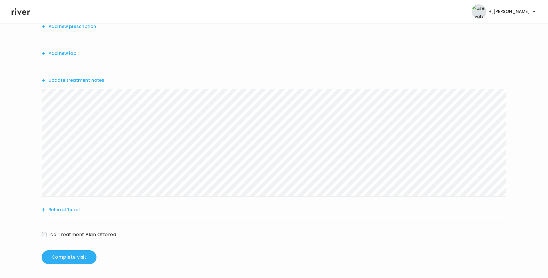
click at [92, 81] on button "Update treatment notes" at bounding box center [73, 80] width 63 height 8
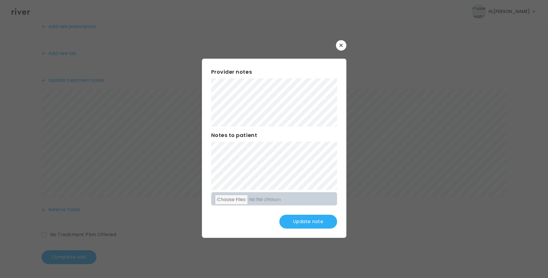
click at [191, 71] on div "​ Provider notes Notes to patient Click here to attach files Update note" at bounding box center [274, 139] width 548 height 278
click at [341, 46] on icon "button" at bounding box center [340, 45] width 3 height 3
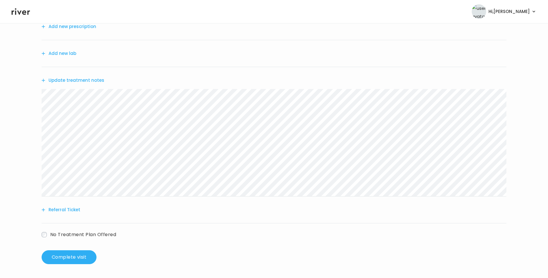
click at [71, 210] on button "Referral Ticket" at bounding box center [61, 210] width 39 height 8
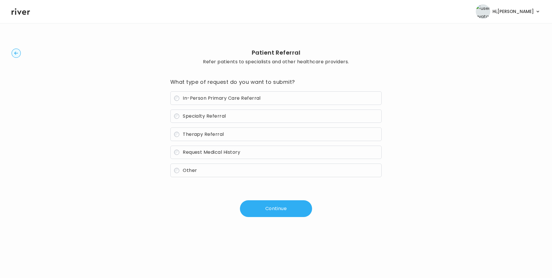
drag, startPoint x: 212, startPoint y: 95, endPoint x: 222, endPoint y: 105, distance: 14.3
click at [212, 96] on span "In-Person Primary Care Referral" at bounding box center [222, 98] width 78 height 7
click at [263, 208] on button "Continue" at bounding box center [276, 208] width 72 height 17
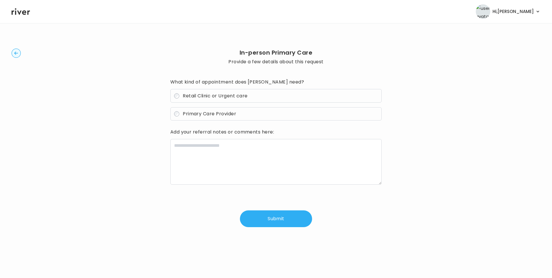
click at [225, 95] on span "Retail Clinic or Urgent care" at bounding box center [215, 95] width 65 height 7
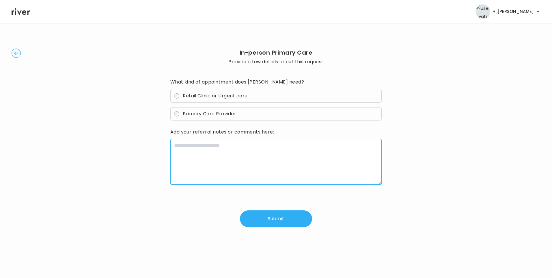
click at [231, 153] on textarea at bounding box center [276, 162] width 212 height 46
type textarea "**********"
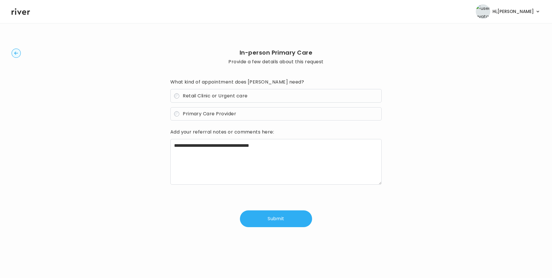
click at [21, 53] on div "**********" at bounding box center [276, 137] width 529 height 211
drag, startPoint x: 17, startPoint y: 55, endPoint x: 21, endPoint y: 54, distance: 4.1
click at [17, 55] on circle "button" at bounding box center [16, 53] width 9 height 9
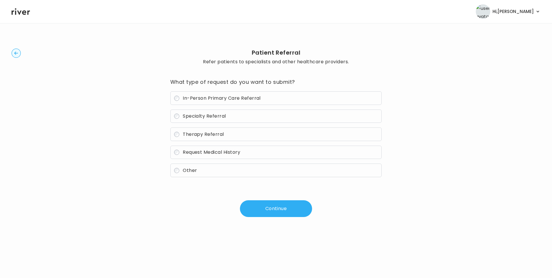
click at [15, 53] on icon "button" at bounding box center [16, 53] width 9 height 9
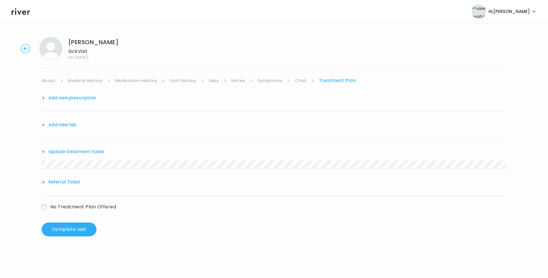
scroll to position [71, 0]
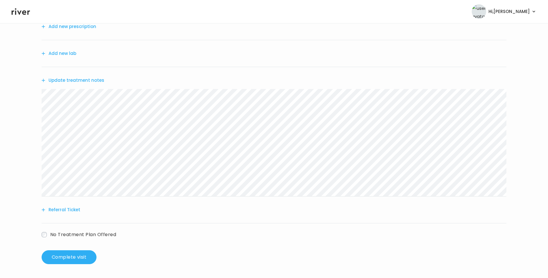
click at [66, 79] on button "Update treatment notes" at bounding box center [73, 80] width 63 height 8
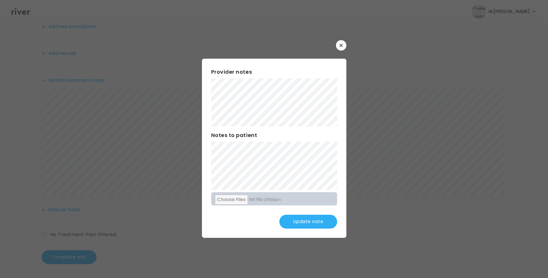
click at [326, 223] on button "Update note" at bounding box center [308, 222] width 58 height 14
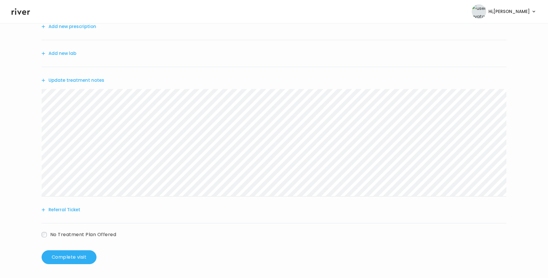
click at [92, 81] on button "Update treatment notes" at bounding box center [73, 80] width 63 height 8
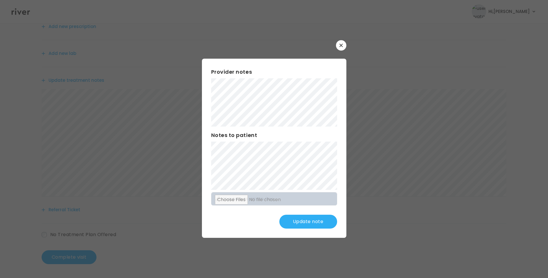
click at [316, 220] on button "Update note" at bounding box center [308, 222] width 58 height 14
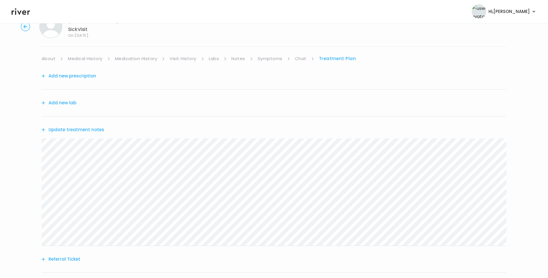
scroll to position [0, 0]
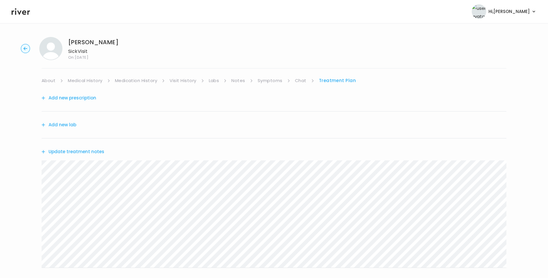
click at [97, 153] on button "Update treatment notes" at bounding box center [73, 152] width 63 height 8
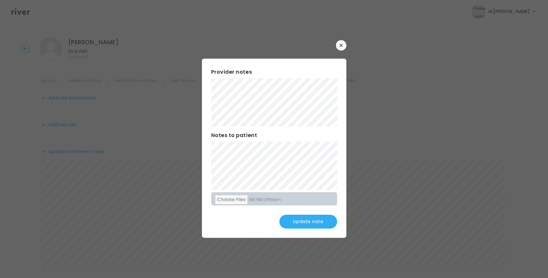
drag, startPoint x: 315, startPoint y: 219, endPoint x: 315, endPoint y: 207, distance: 11.6
click at [315, 218] on button "Update note" at bounding box center [308, 222] width 58 height 14
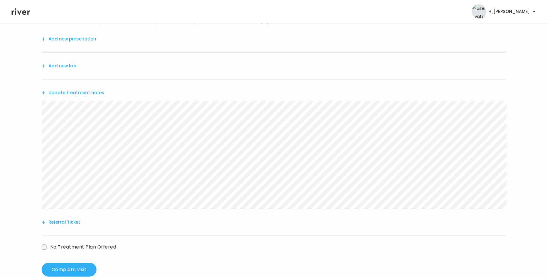
scroll to position [71, 0]
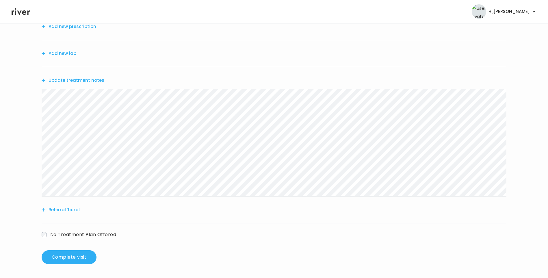
click at [97, 82] on button "Update treatment notes" at bounding box center [73, 80] width 63 height 8
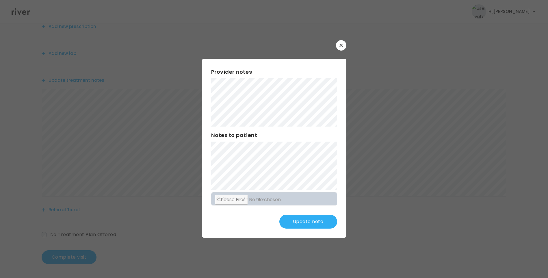
click at [315, 223] on button "Update note" at bounding box center [308, 222] width 58 height 14
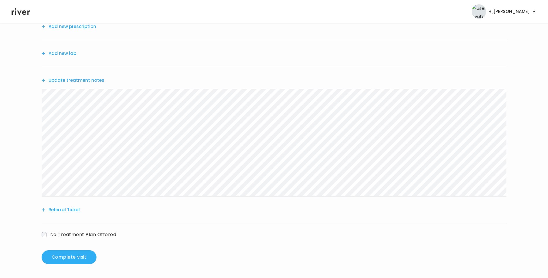
scroll to position [0, 0]
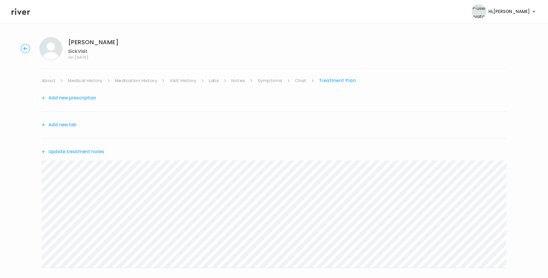
click at [303, 80] on link "Chat" at bounding box center [301, 81] width 12 height 8
click at [334, 80] on link "Treatment Plan" at bounding box center [337, 81] width 36 height 8
click at [270, 80] on link "Symptoms" at bounding box center [270, 81] width 25 height 8
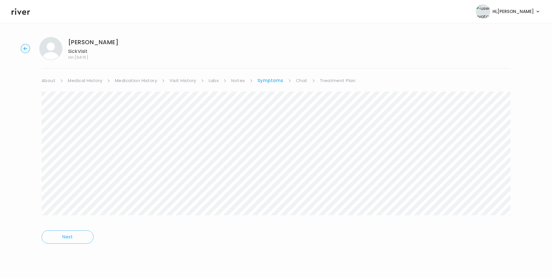
click at [333, 83] on link "Treatment Plan" at bounding box center [338, 81] width 36 height 8
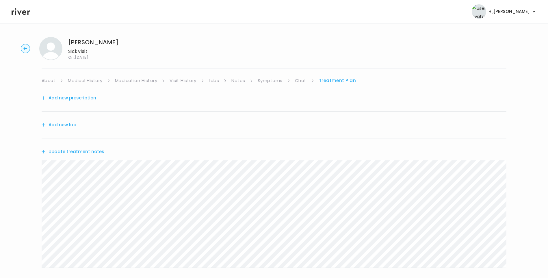
click at [97, 152] on button "Update treatment notes" at bounding box center [73, 152] width 63 height 8
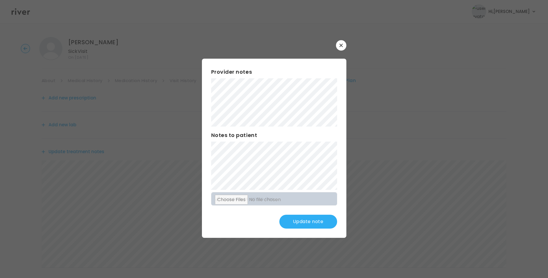
click at [319, 219] on button "Update note" at bounding box center [308, 222] width 58 height 14
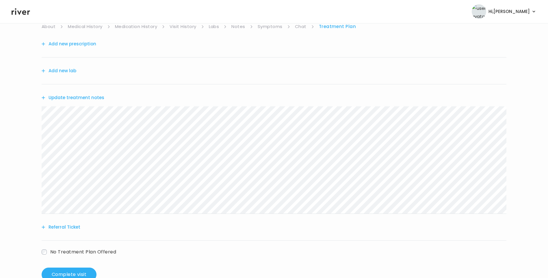
scroll to position [71, 0]
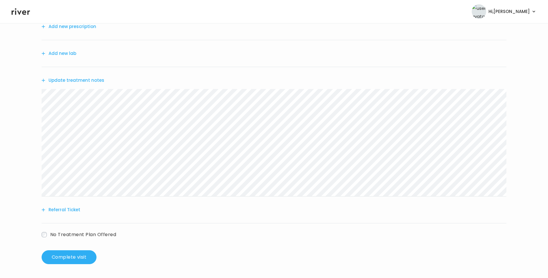
click at [87, 82] on button "Update treatment notes" at bounding box center [73, 80] width 63 height 8
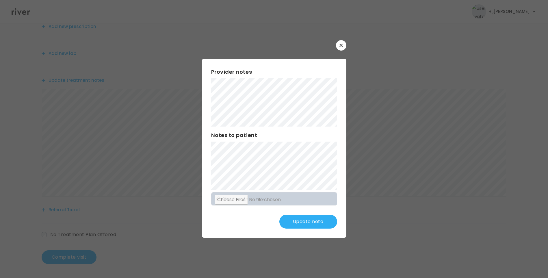
click at [311, 221] on button "Update note" at bounding box center [308, 222] width 58 height 14
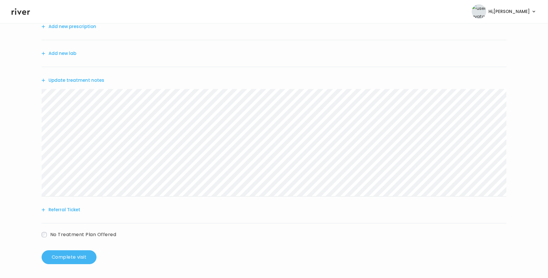
click at [81, 258] on button "Complete visit" at bounding box center [69, 257] width 55 height 14
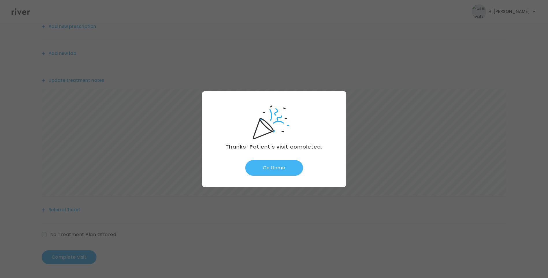
click at [291, 165] on button "Go Home" at bounding box center [274, 168] width 58 height 16
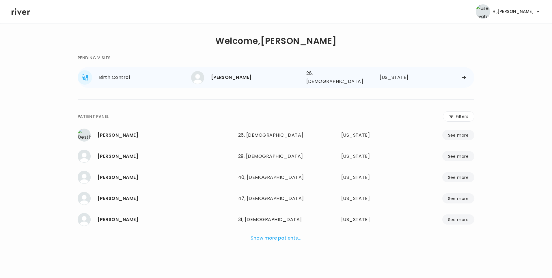
click at [228, 75] on div "[PERSON_NAME]" at bounding box center [256, 77] width 91 height 8
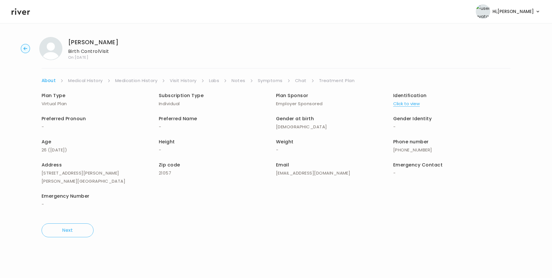
click at [296, 79] on link "Chat" at bounding box center [301, 81] width 12 height 8
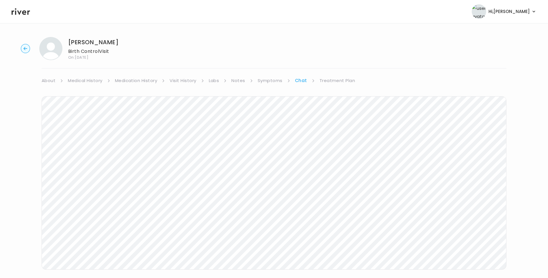
scroll to position [10, 0]
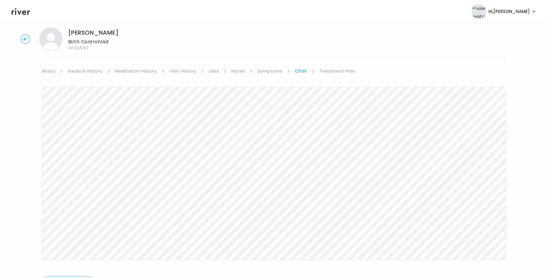
click at [23, 11] on icon at bounding box center [21, 11] width 18 height 7
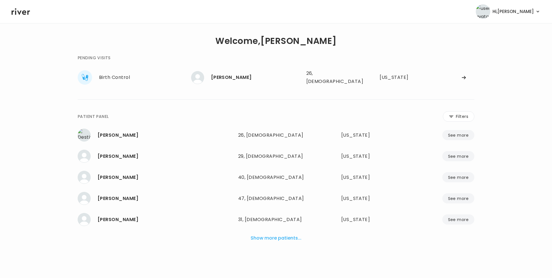
click at [100, 1] on header "Hi, [PERSON_NAME] Profile Logout" at bounding box center [276, 11] width 552 height 23
click at [237, 79] on div "[PERSON_NAME]" at bounding box center [256, 77] width 91 height 8
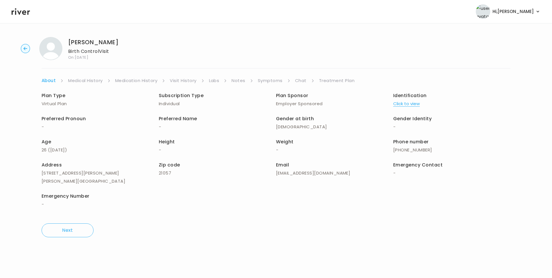
click at [300, 79] on link "Chat" at bounding box center [301, 81] width 12 height 8
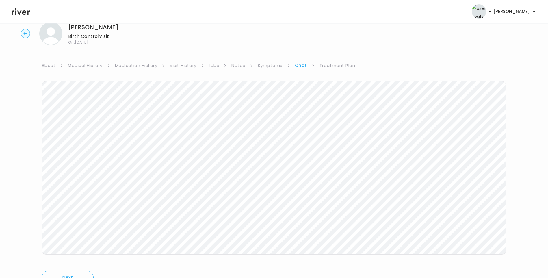
scroll to position [21, 0]
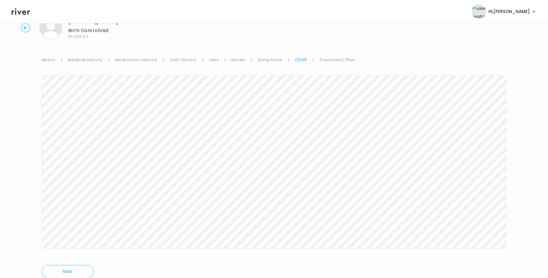
click at [22, 10] on icon at bounding box center [21, 11] width 18 height 9
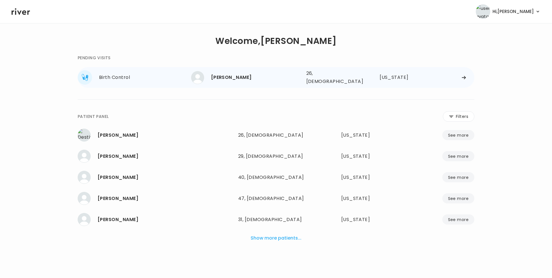
click at [218, 74] on div "[PERSON_NAME]" at bounding box center [256, 77] width 91 height 8
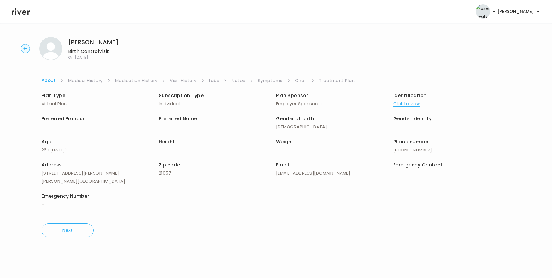
click at [299, 80] on link "Chat" at bounding box center [301, 81] width 12 height 8
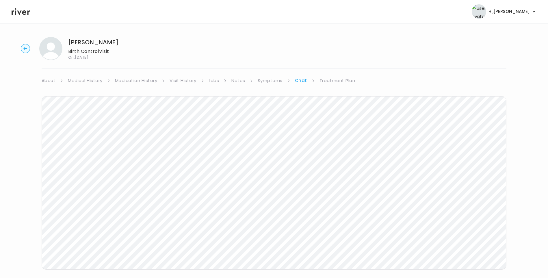
scroll to position [15, 0]
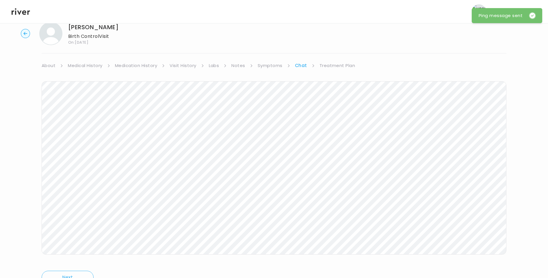
click at [23, 13] on icon at bounding box center [21, 11] width 18 height 7
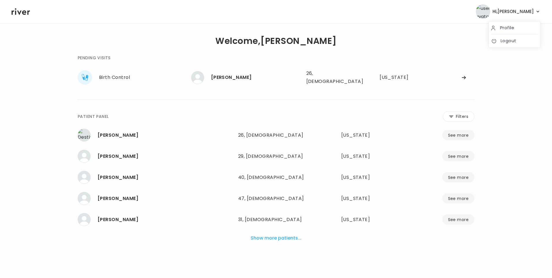
click at [526, 12] on span "Hi, [PERSON_NAME]" at bounding box center [513, 12] width 41 height 8
click at [513, 41] on link "Logout" at bounding box center [514, 41] width 47 height 8
